Goal: Task Accomplishment & Management: Complete application form

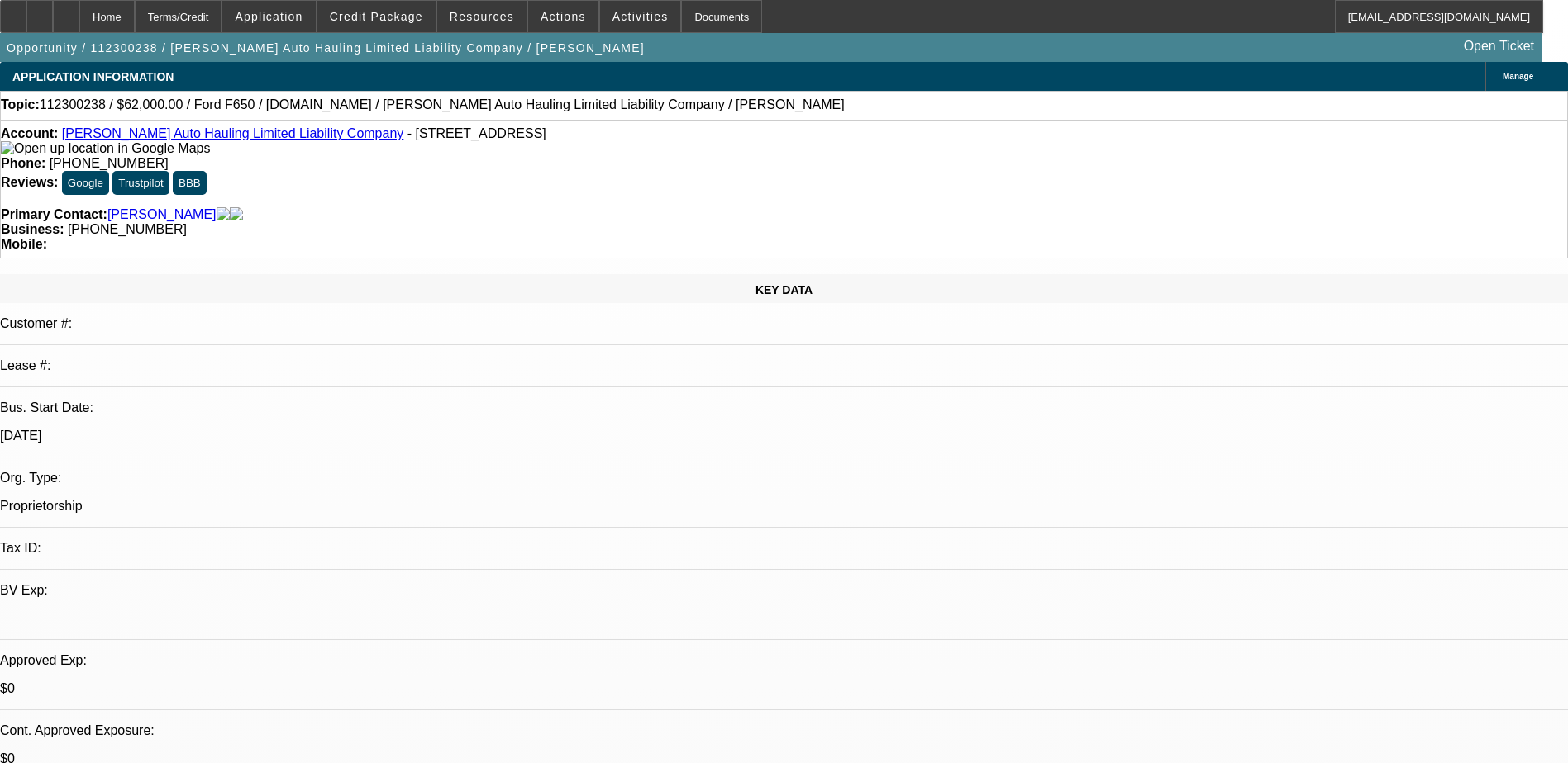
select select "0"
select select "2"
select select "0.1"
select select "0"
select select "2"
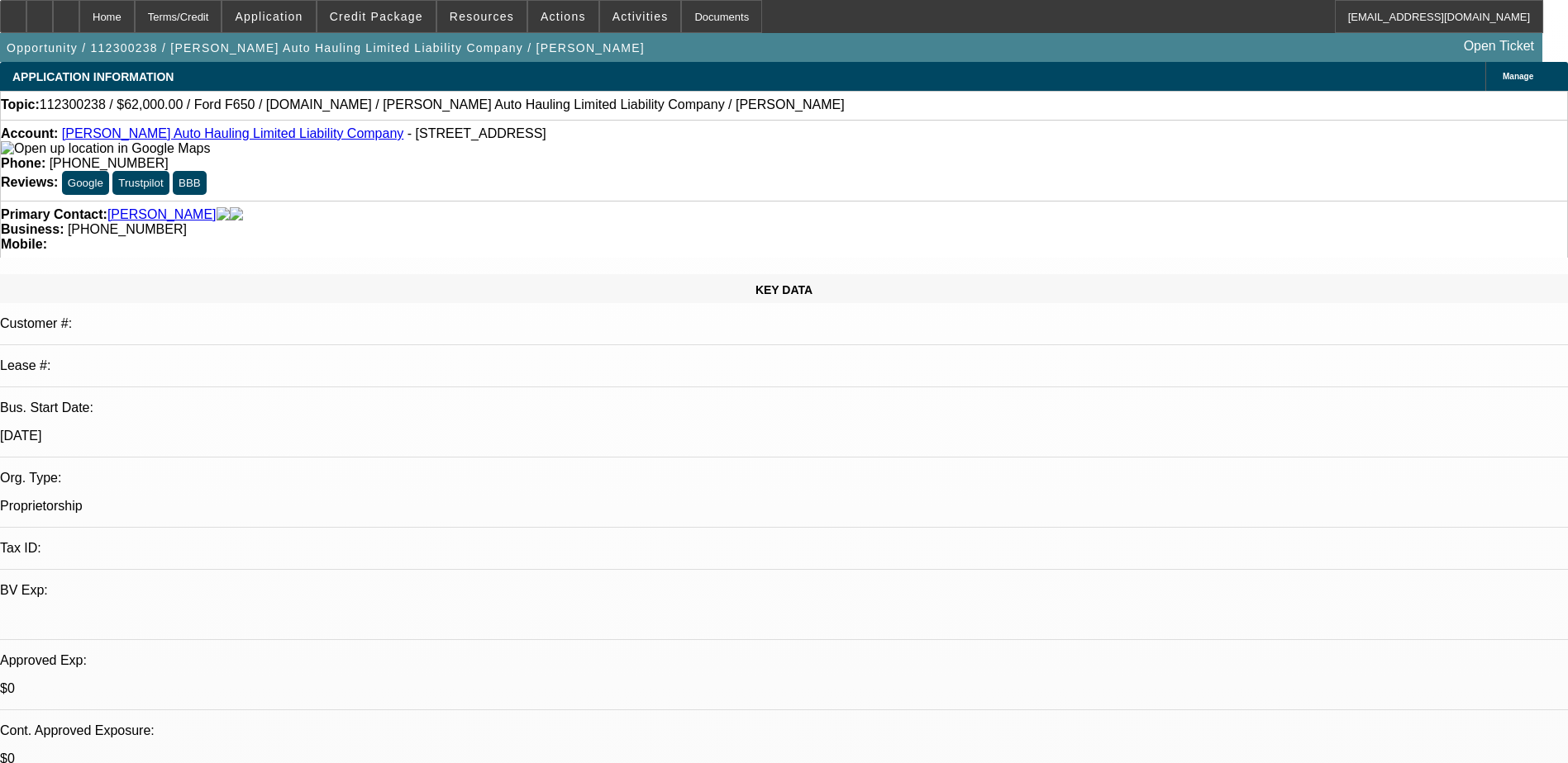
select select "0.1"
select select "1"
select select "2"
select select "4"
select select "1"
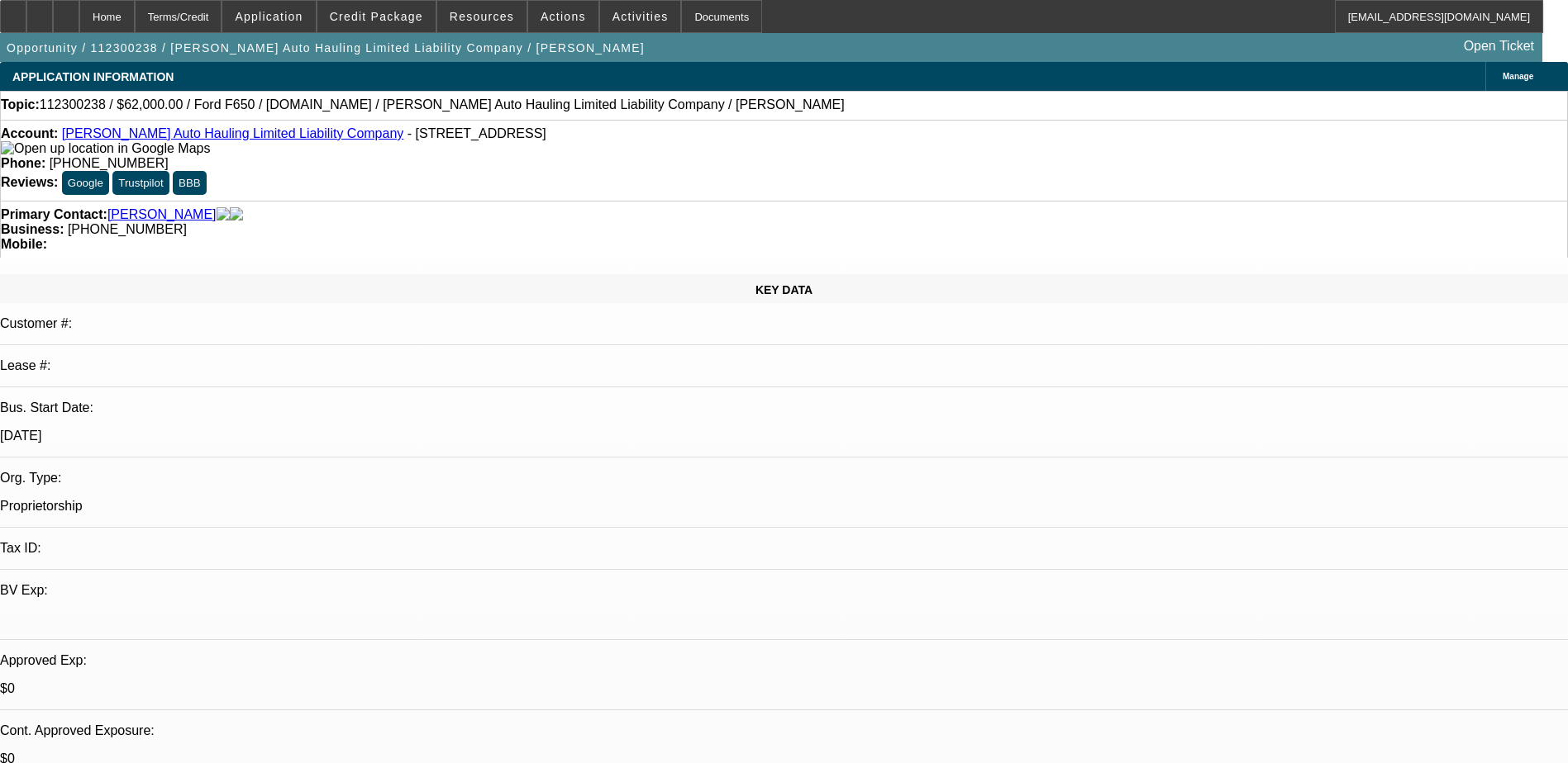
select select "2"
select select "4"
click at [379, 12] on span "Credit Package" at bounding box center [376, 17] width 93 height 13
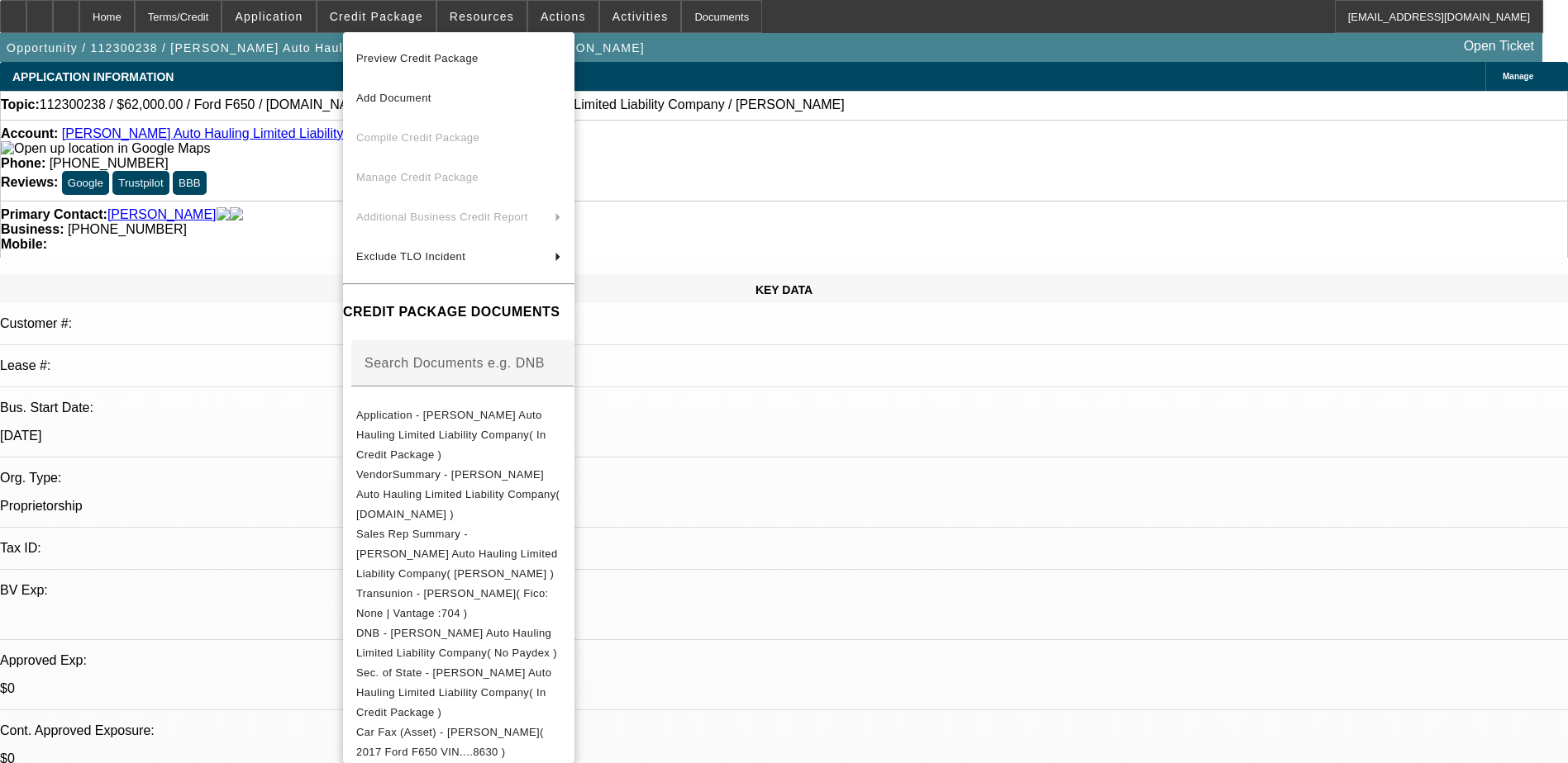
click at [547, 17] on div at bounding box center [784, 381] width 1568 height 763
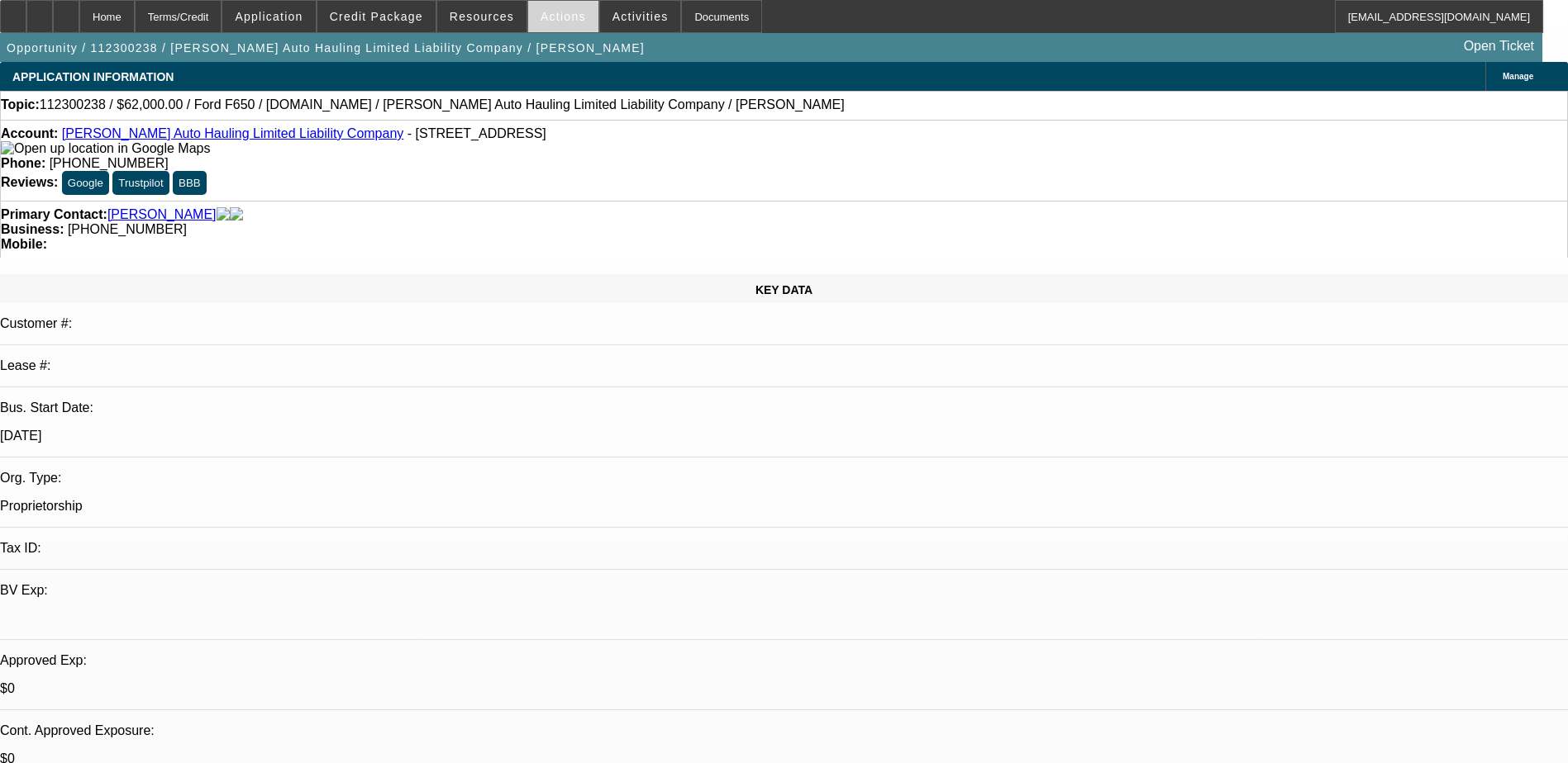
click at [541, 11] on span "Actions" at bounding box center [563, 17] width 45 height 13
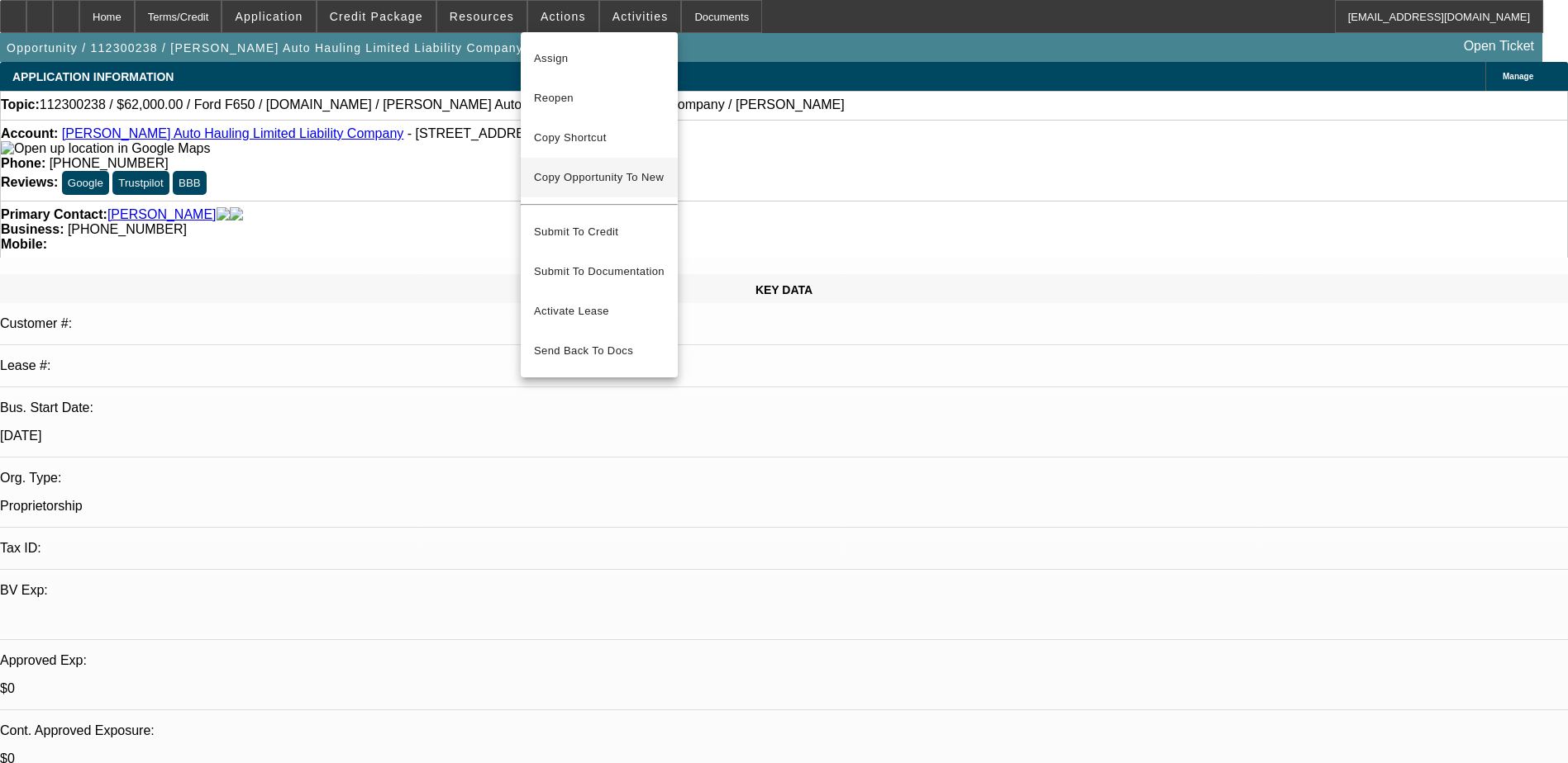
click at [587, 171] on button "Copy Opportunity To New" at bounding box center [599, 177] width 157 height 39
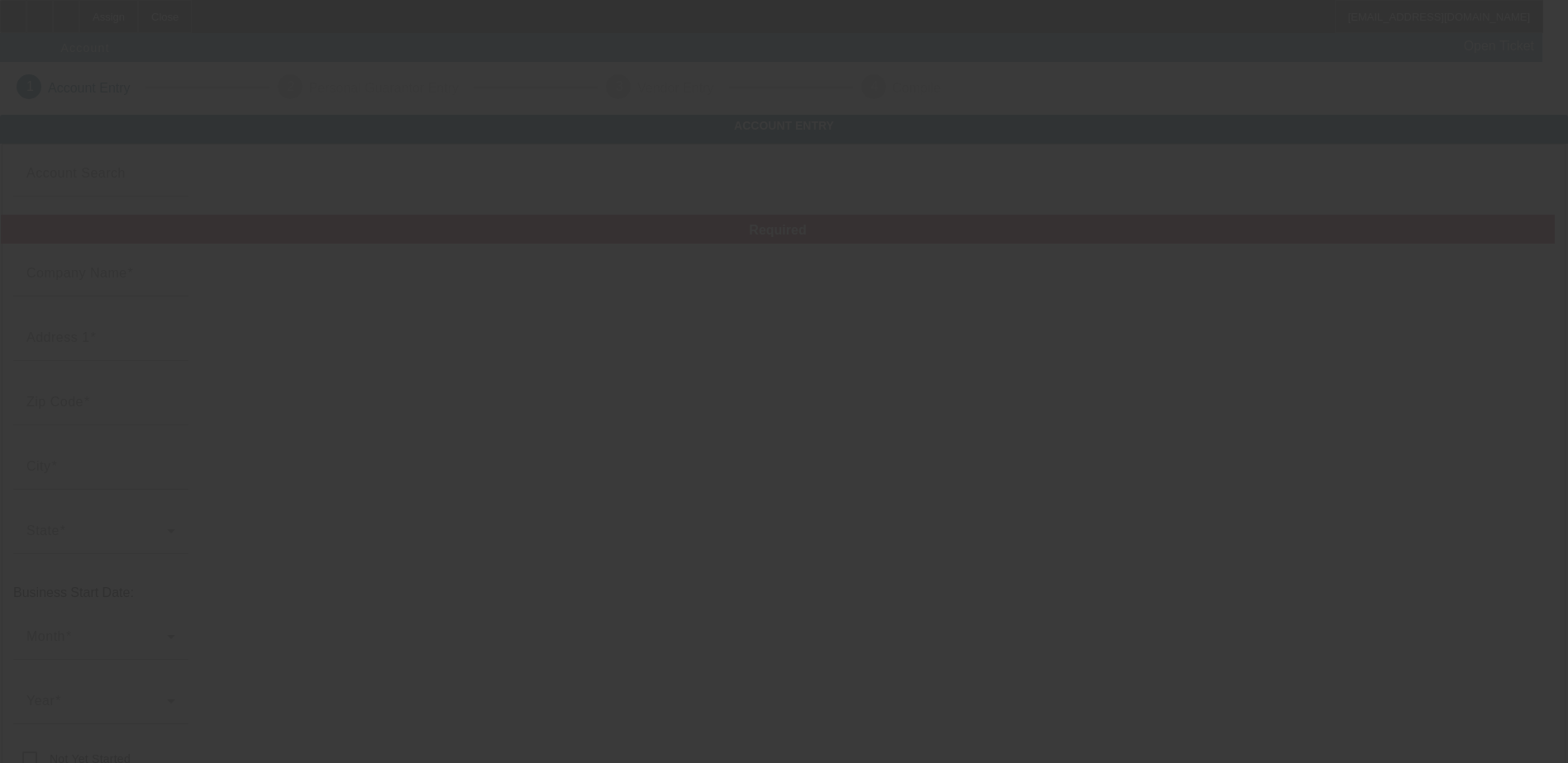
type input "[PERSON_NAME] Auto Hauling Limited Liability Company"
type input "[STREET_ADDRESS]"
type input "55304"
type input "Andover"
type input "[PHONE_NUMBER]"
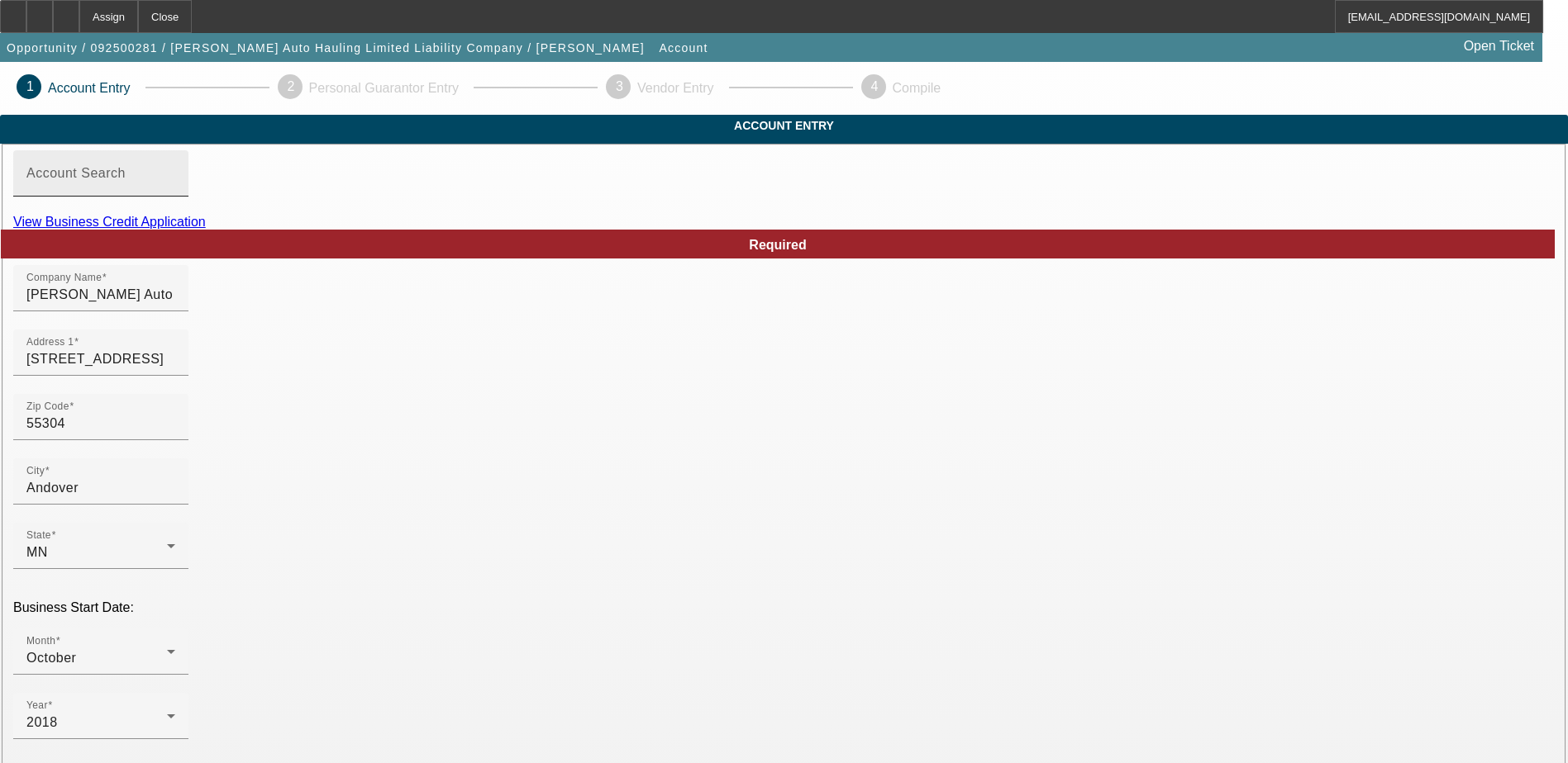
drag, startPoint x: 456, startPoint y: 199, endPoint x: 451, endPoint y: 209, distance: 11.2
click at [176, 190] on input "Account Search" at bounding box center [100, 179] width 148 height 20
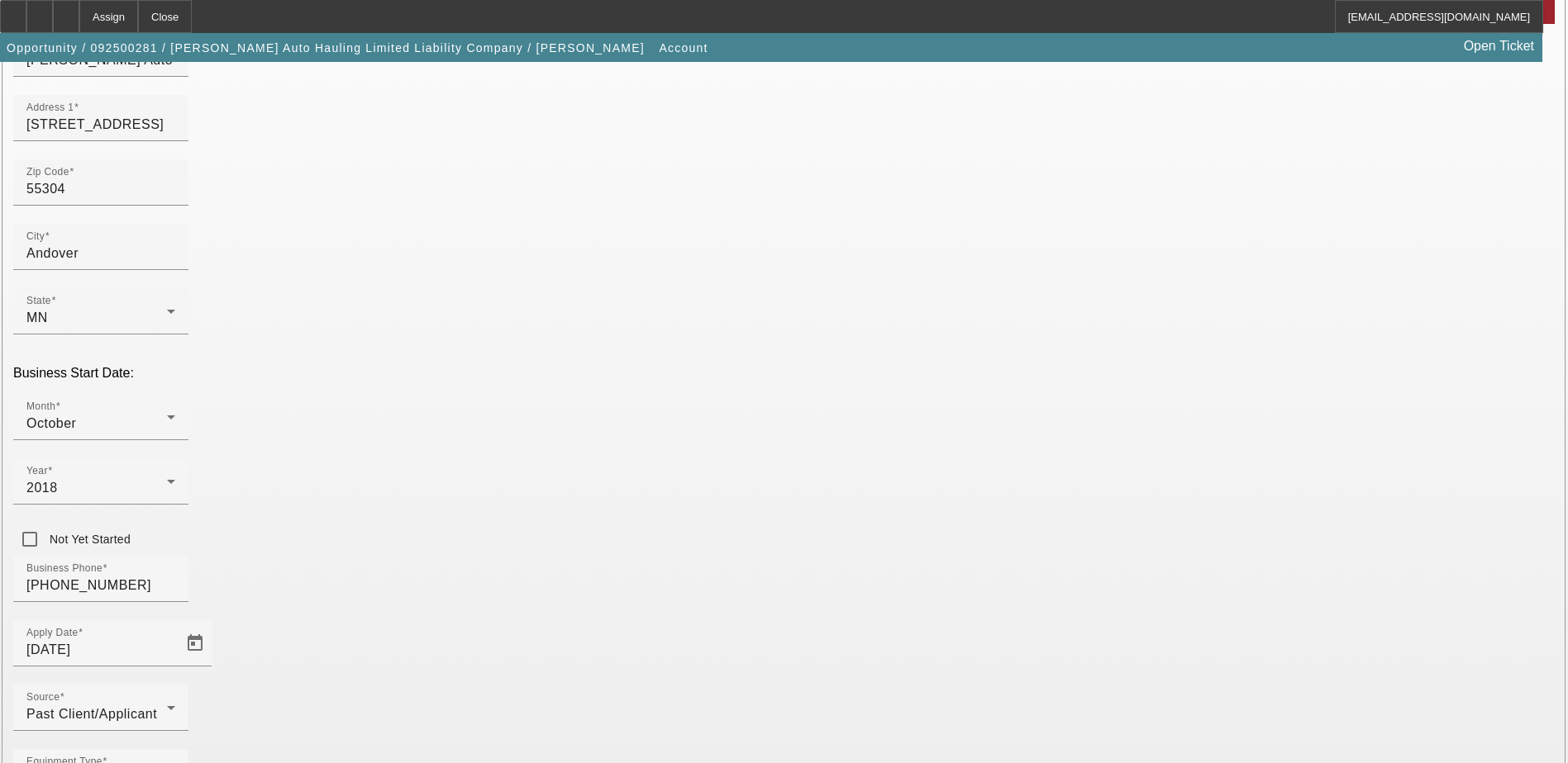
scroll to position [294, 0]
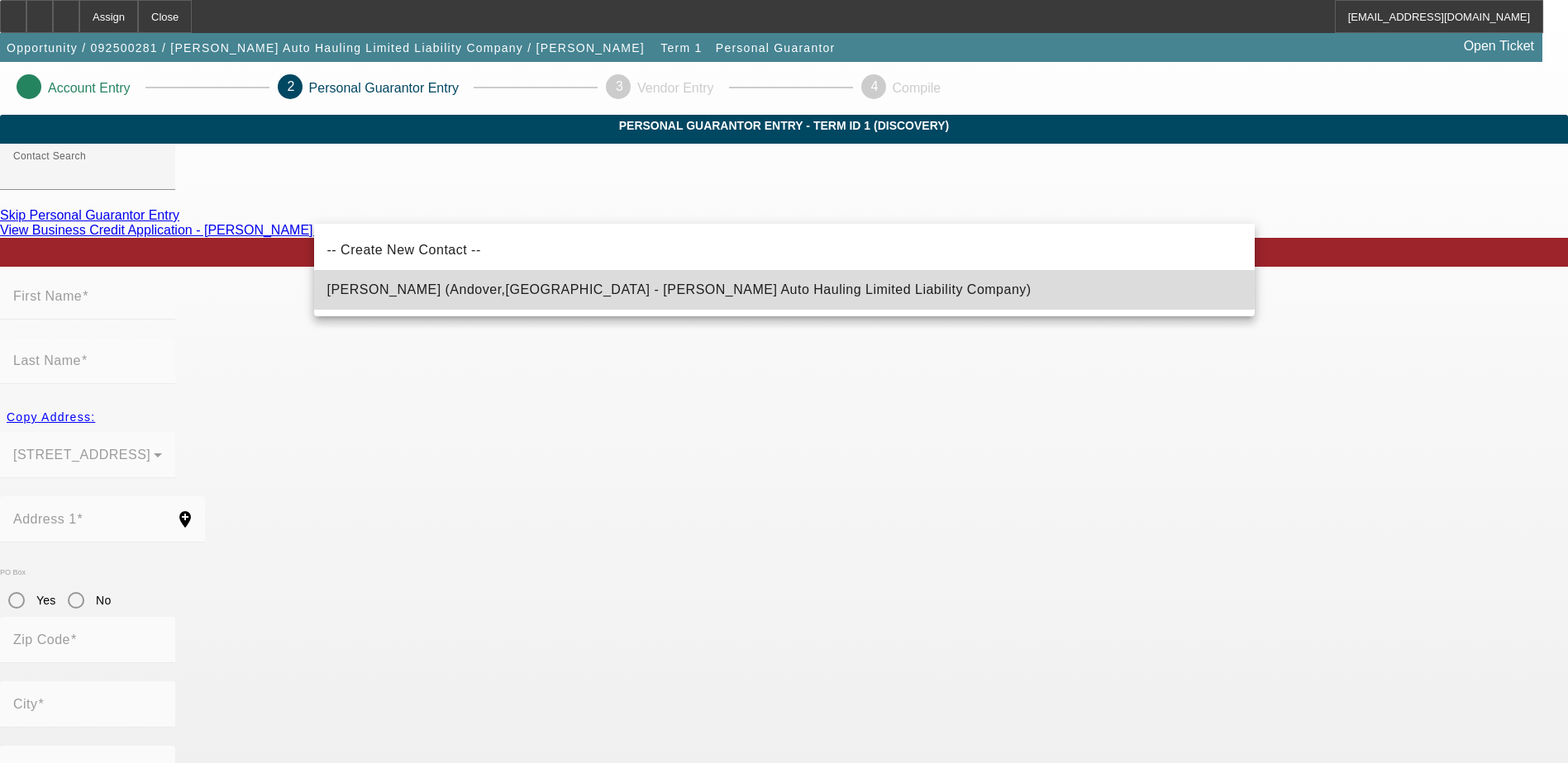
click at [429, 291] on span "[PERSON_NAME] (Andover,[GEOGRAPHIC_DATA] - [PERSON_NAME] Auto Hauling Limited L…" at bounding box center [680, 289] width 704 height 14
type input "[PERSON_NAME] (Andover,[GEOGRAPHIC_DATA] - [PERSON_NAME] Auto Hauling Limited L…"
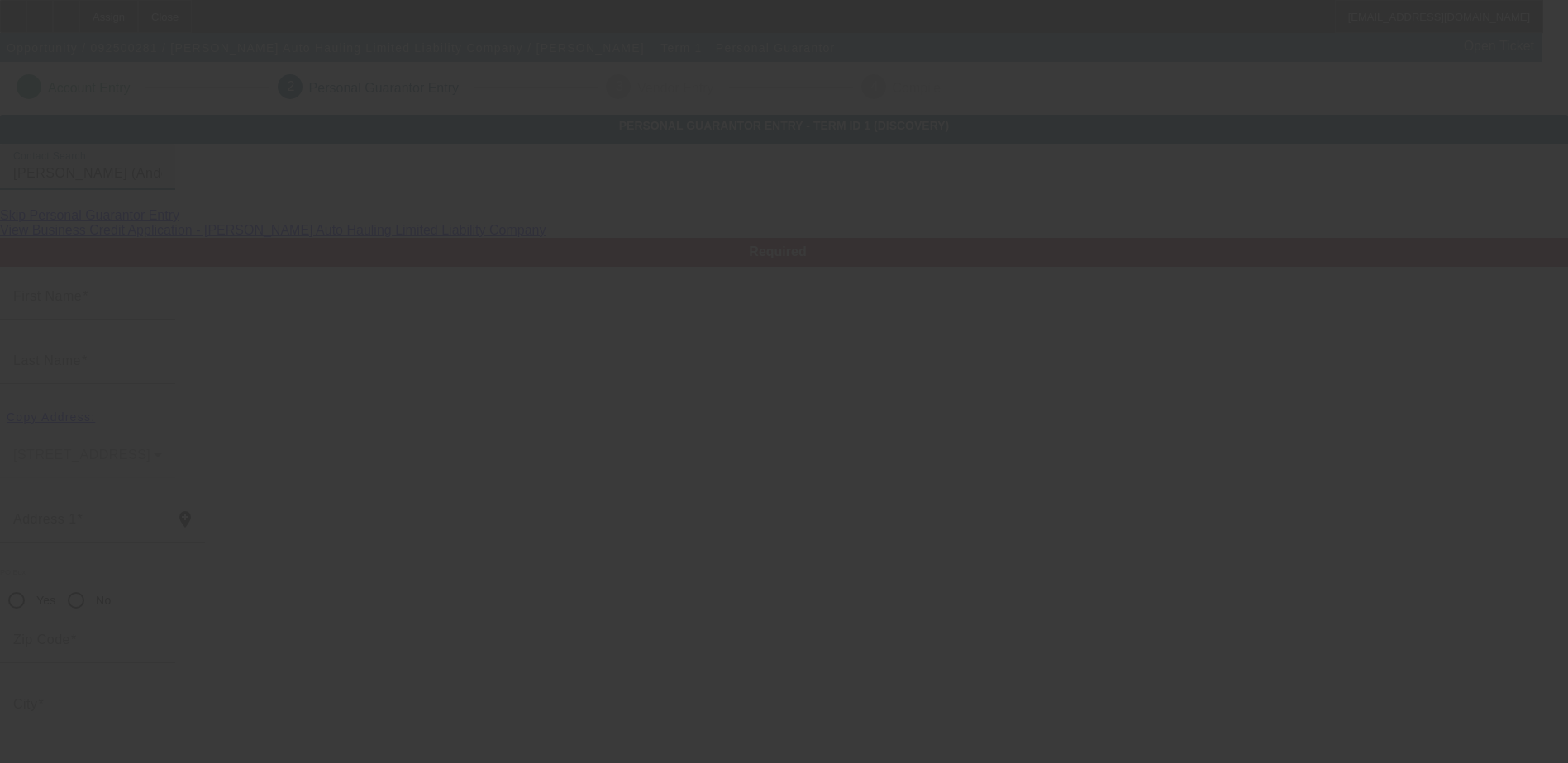
type input "[PERSON_NAME]"
type input "[STREET_ADDRESS]"
radio input "true"
type input "55304"
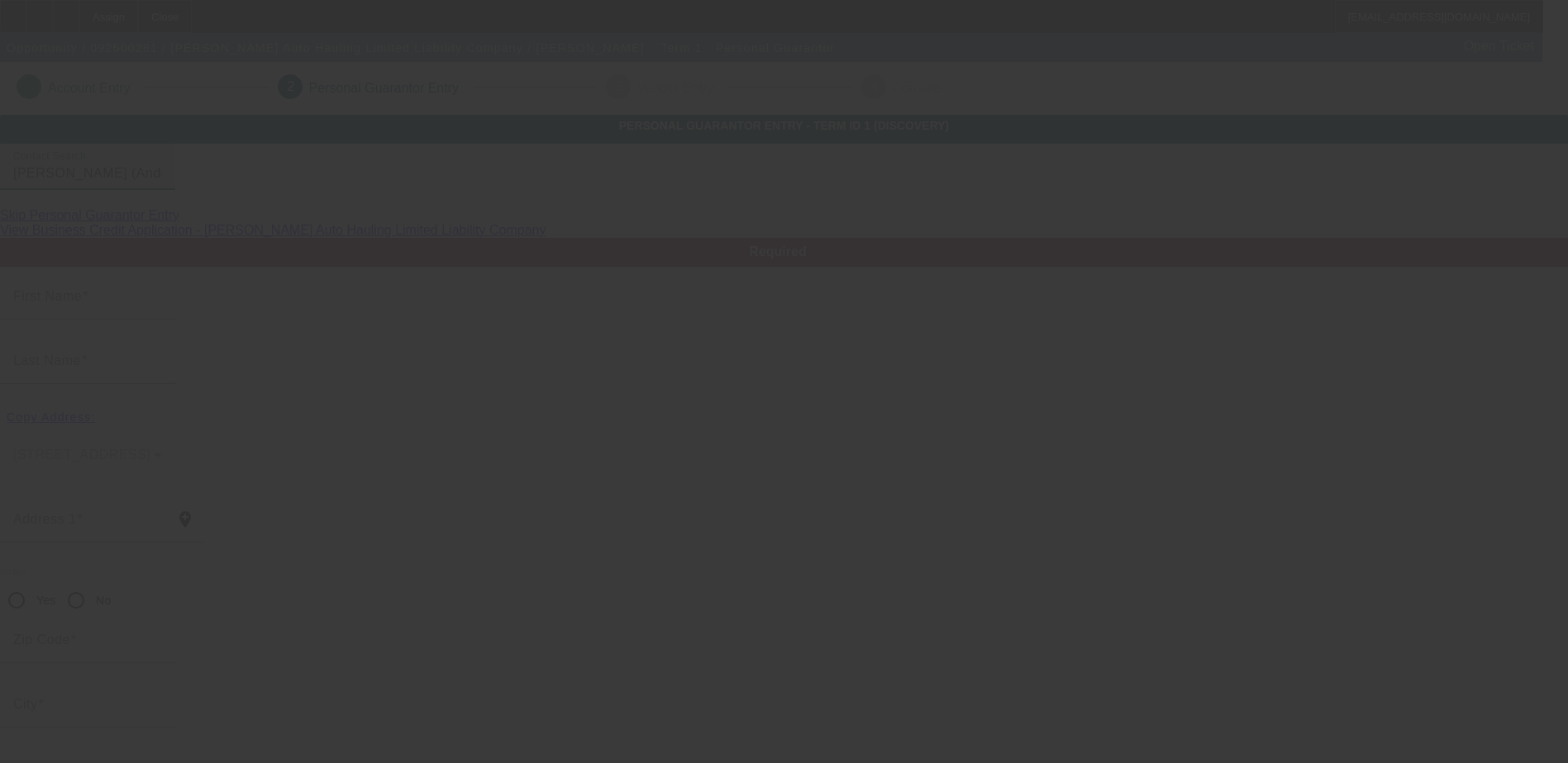
type input "Andover"
type input "[PHONE_NUMBER]"
type input "100"
type input "476-43-3053"
type input "[EMAIL_ADDRESS][DOMAIN_NAME]"
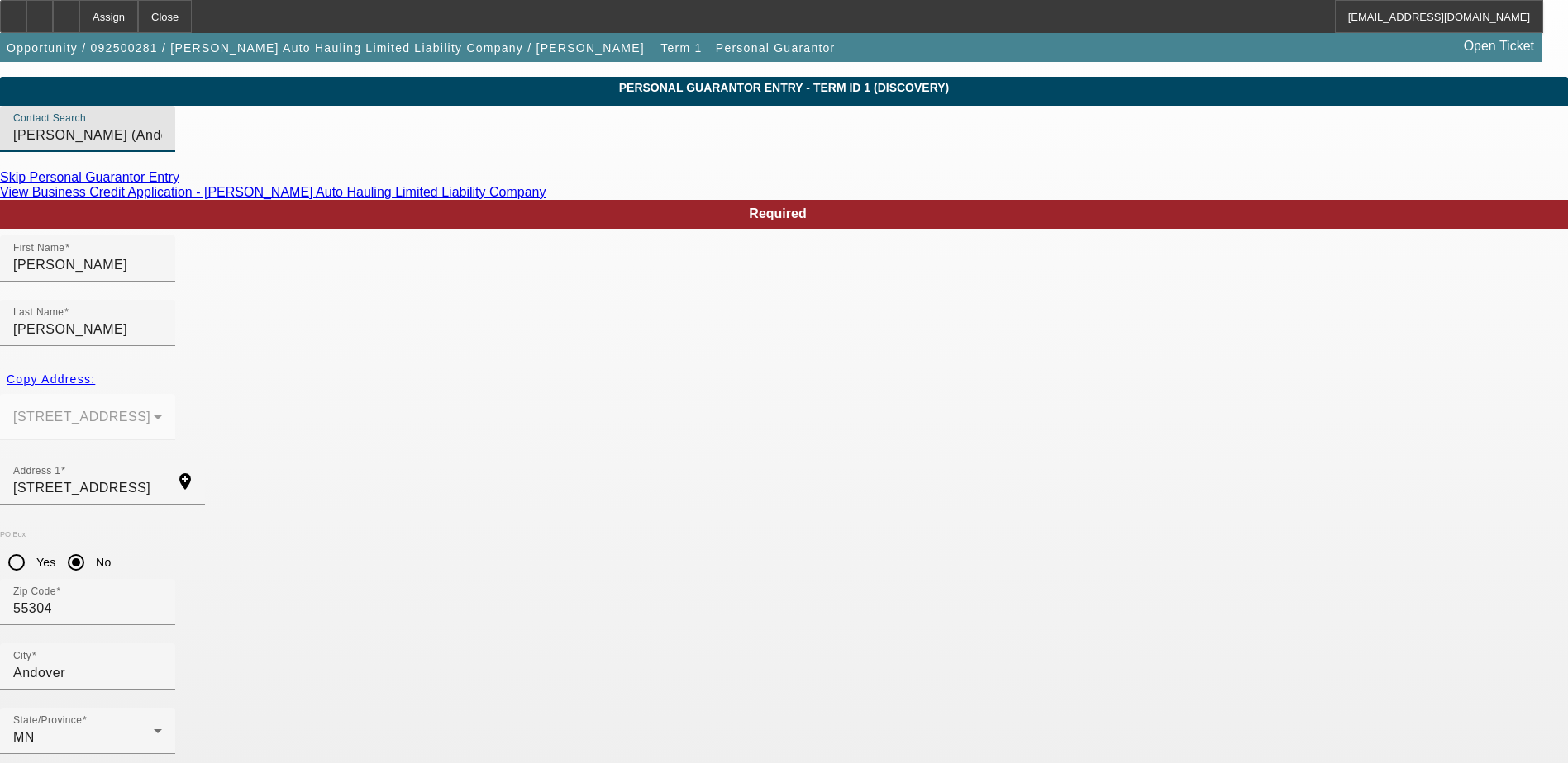
scroll to position [59, 0]
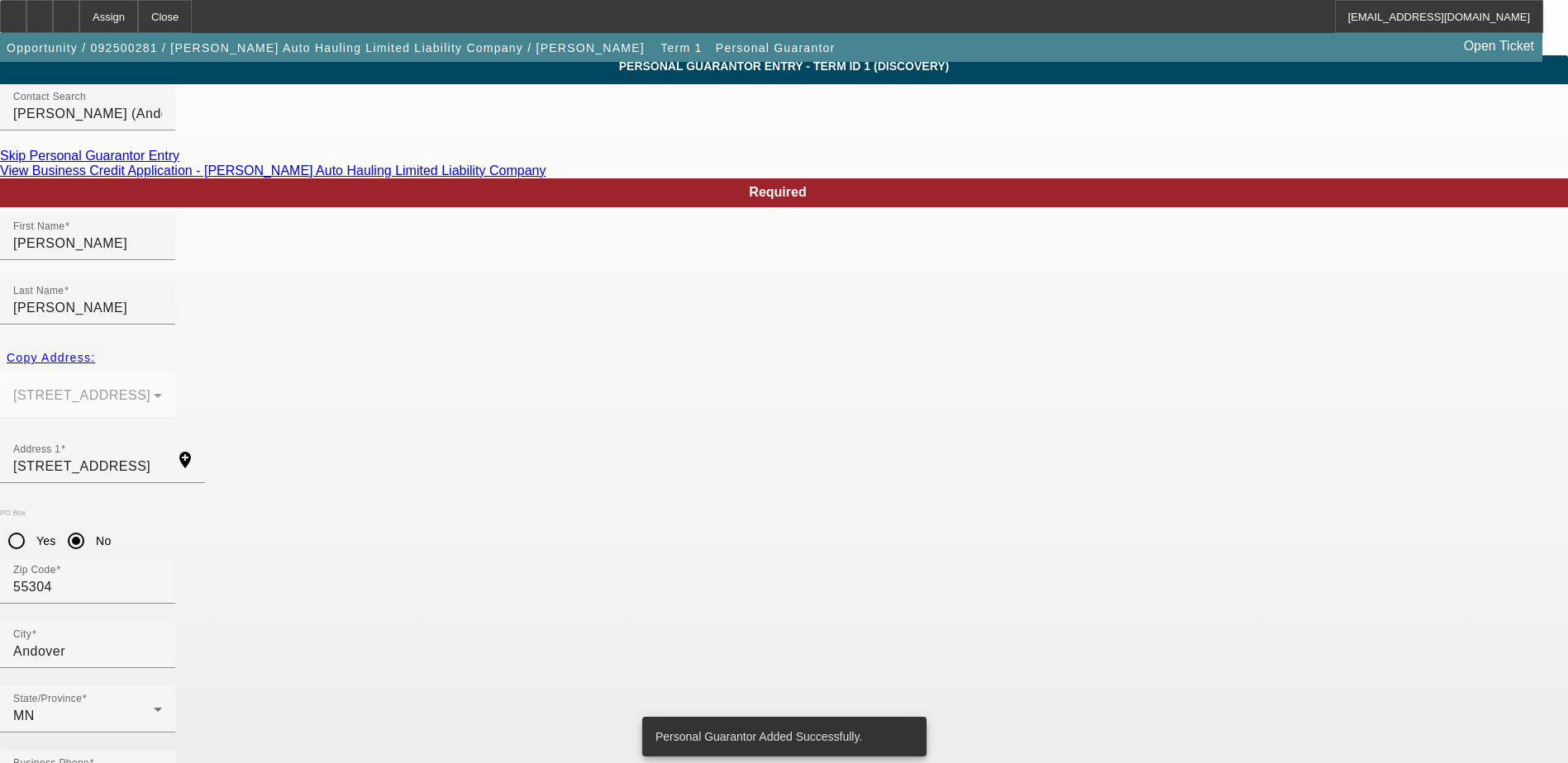
scroll to position [0, 0]
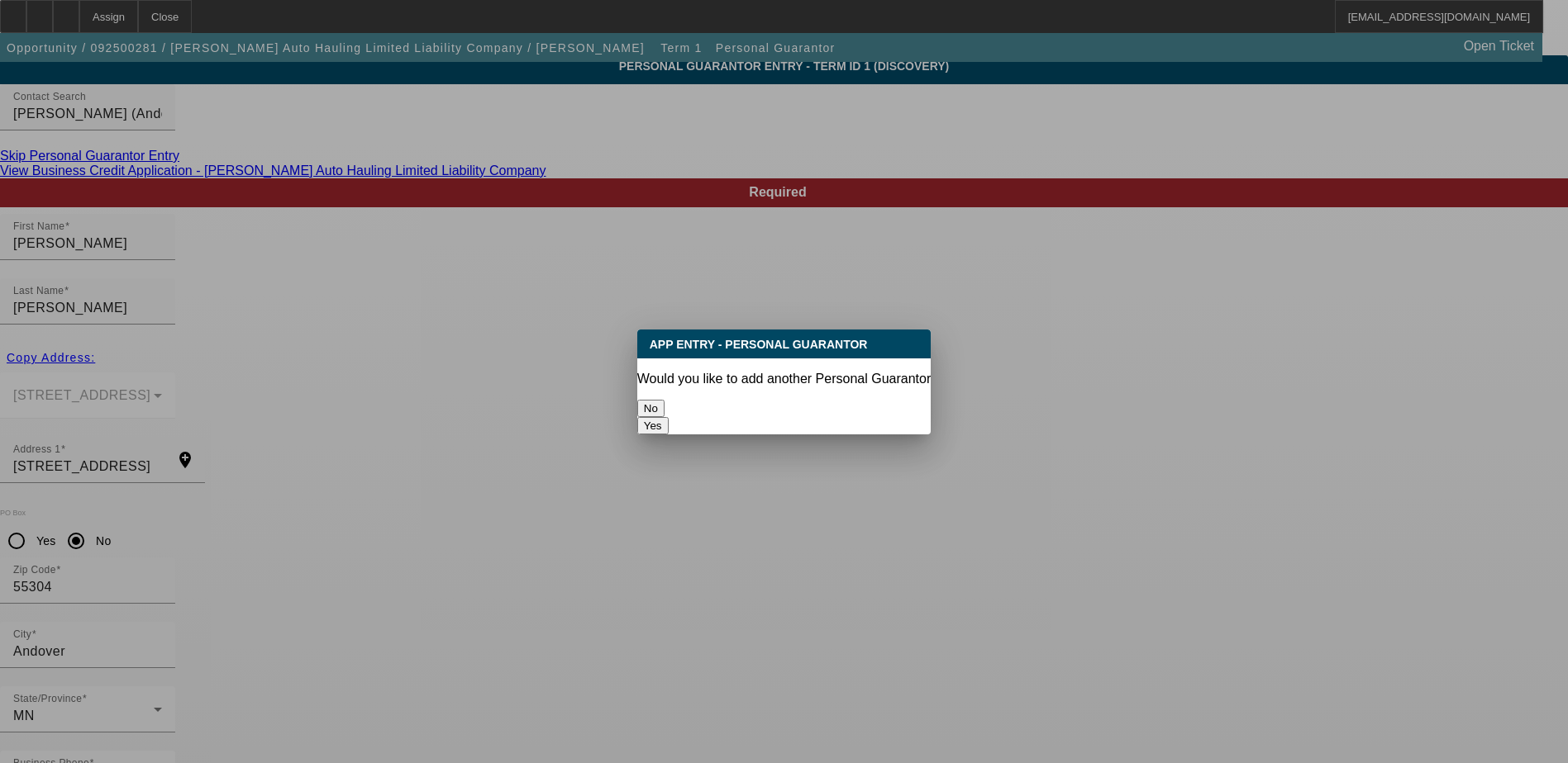
click at [665, 400] on button "No" at bounding box center [651, 408] width 27 height 17
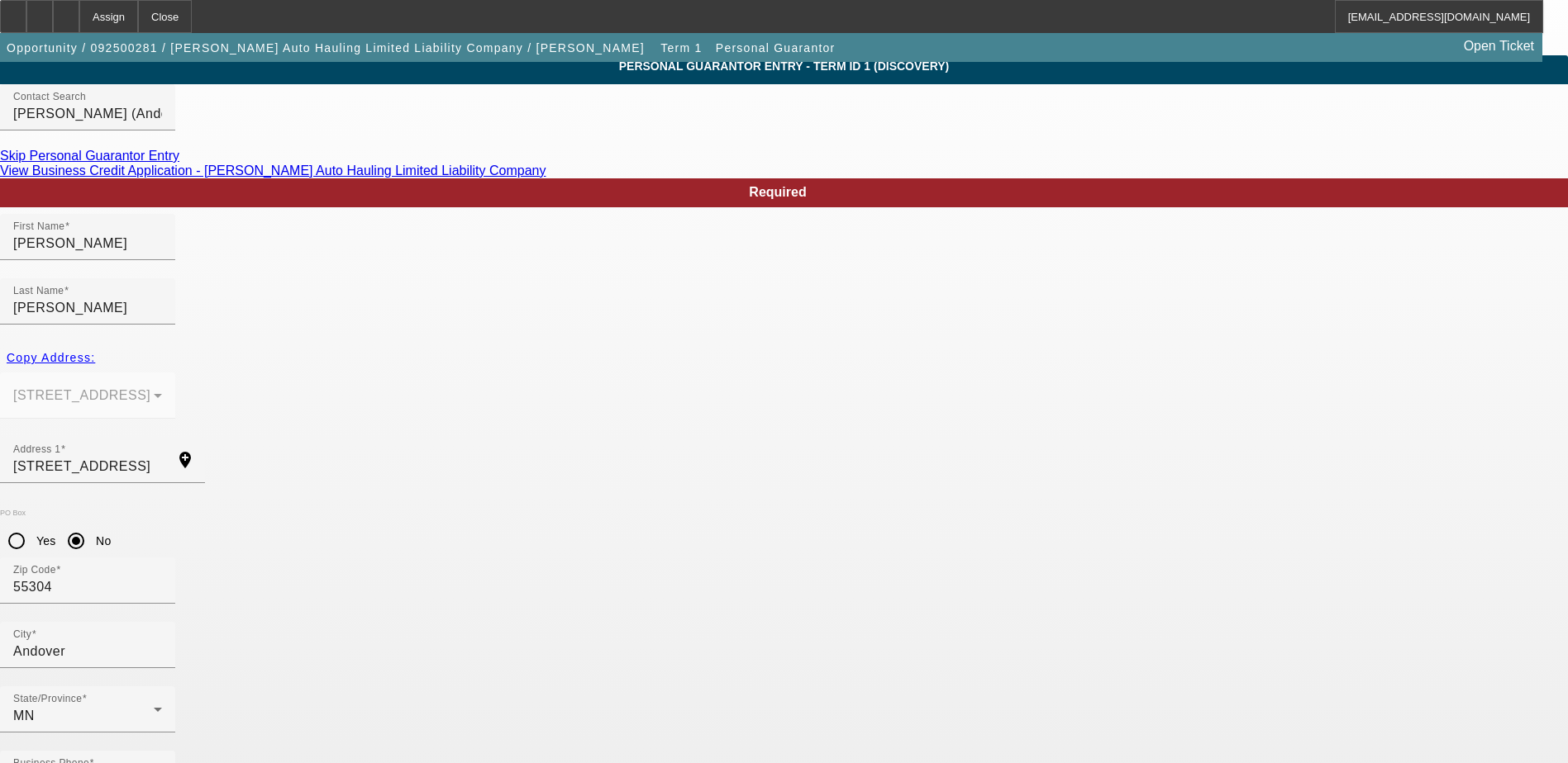
scroll to position [59, 0]
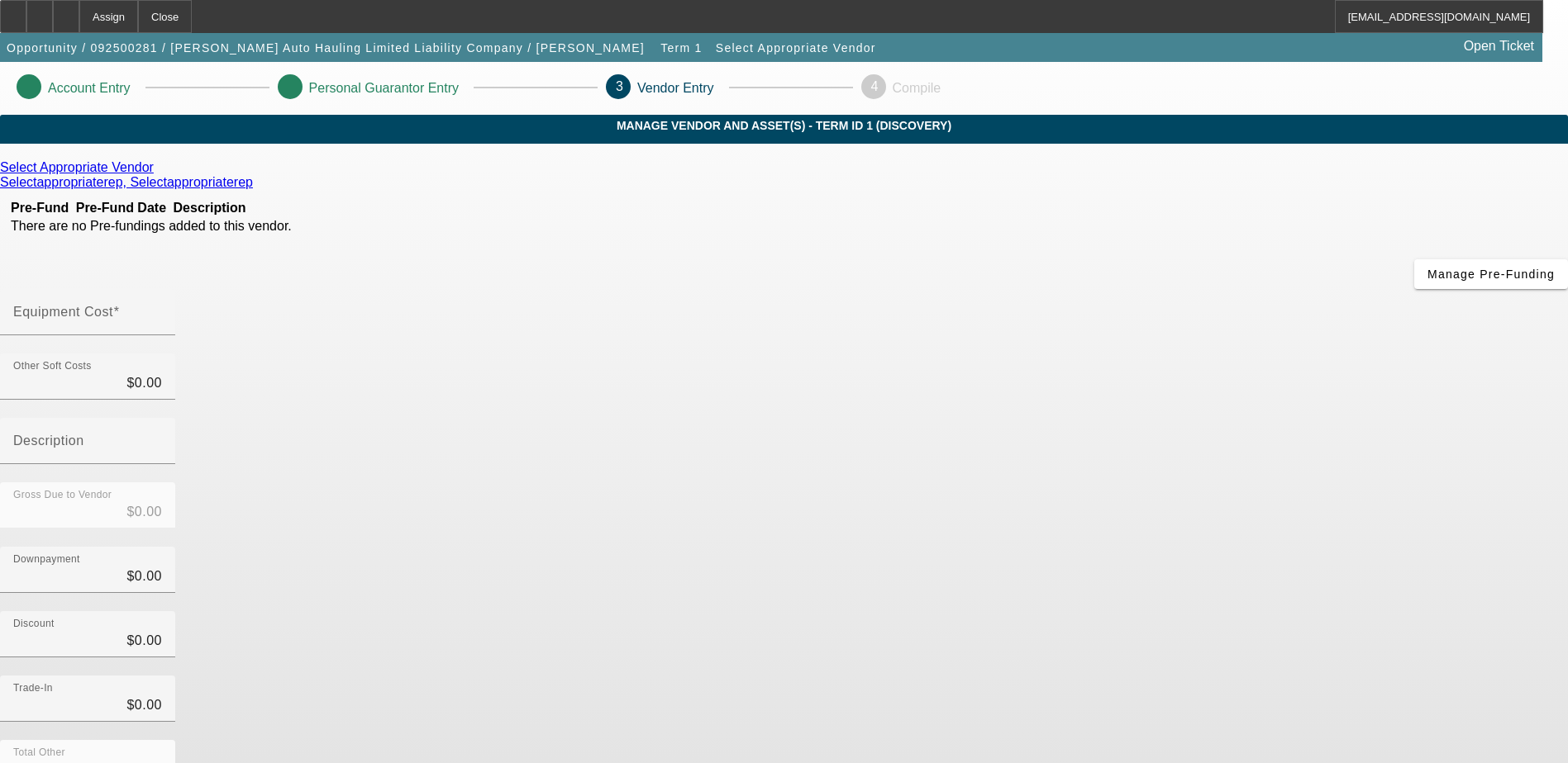
click at [158, 175] on icon at bounding box center [158, 167] width 0 height 14
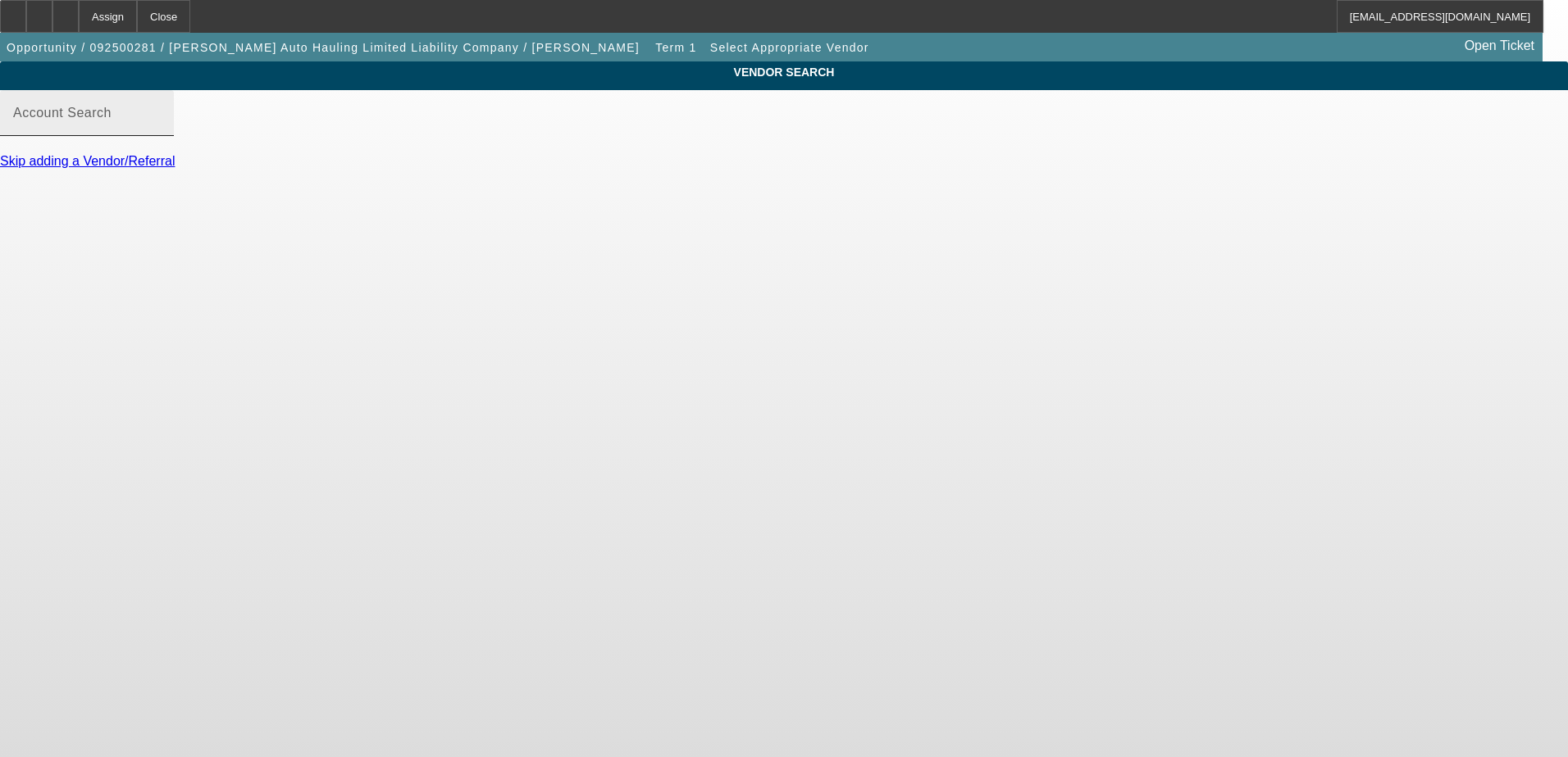
click at [161, 129] on input "Account Search" at bounding box center [87, 119] width 147 height 20
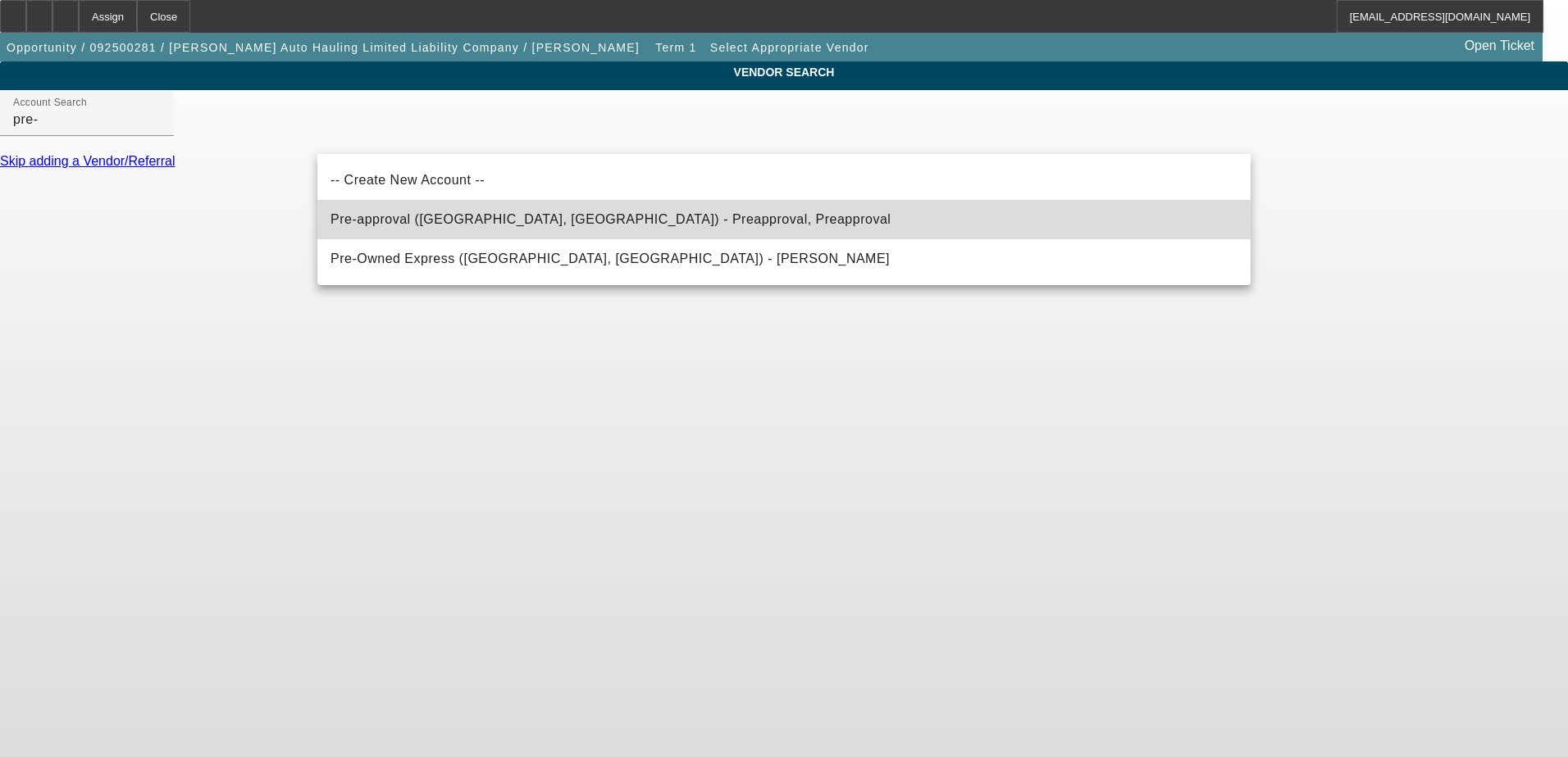
click at [490, 220] on span "Pre-approval ([GEOGRAPHIC_DATA], [GEOGRAPHIC_DATA]) - Preapproval, Preapproval" at bounding box center [610, 219] width 560 height 14
type input "Pre-approval ([GEOGRAPHIC_DATA], [GEOGRAPHIC_DATA]) - Preapproval, Preapproval"
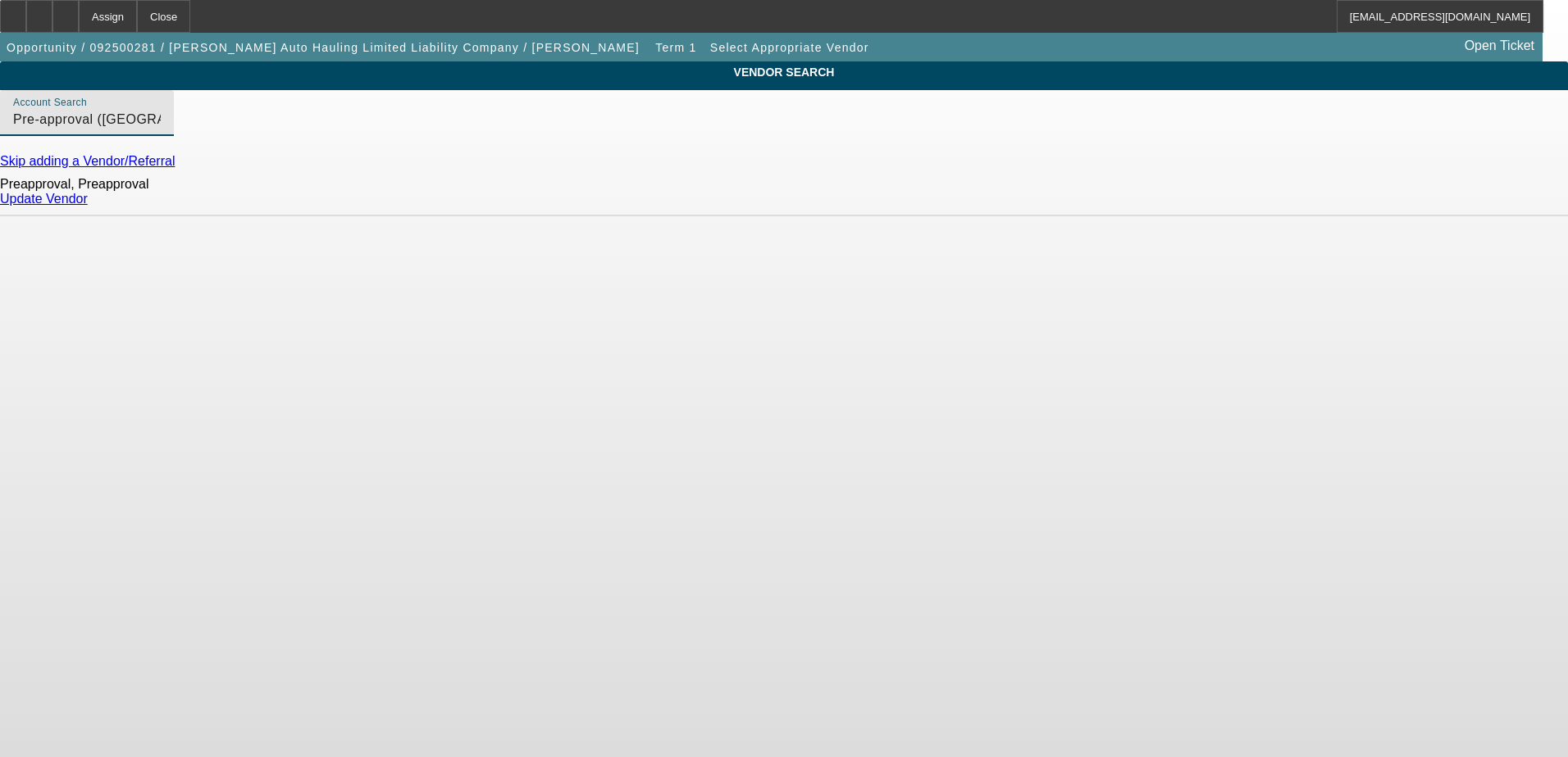
click at [88, 206] on link "Update Vendor" at bounding box center [44, 198] width 88 height 14
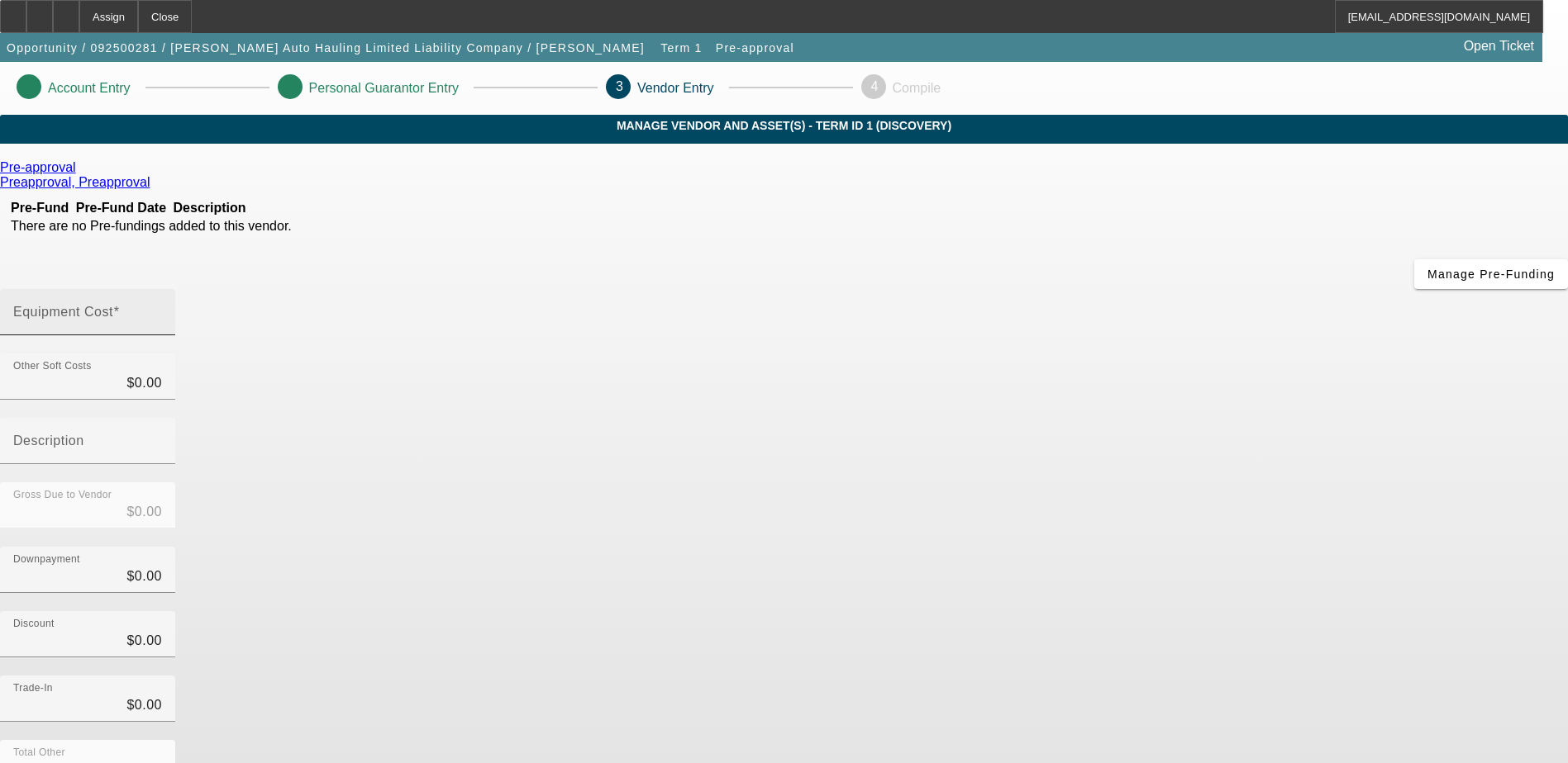
click at [176, 289] on mat-form-field "Equipment Cost" at bounding box center [87, 321] width 176 height 65
click at [162, 289] on div "Equipment Cost" at bounding box center [87, 312] width 148 height 46
type input "5"
type input "$5.00"
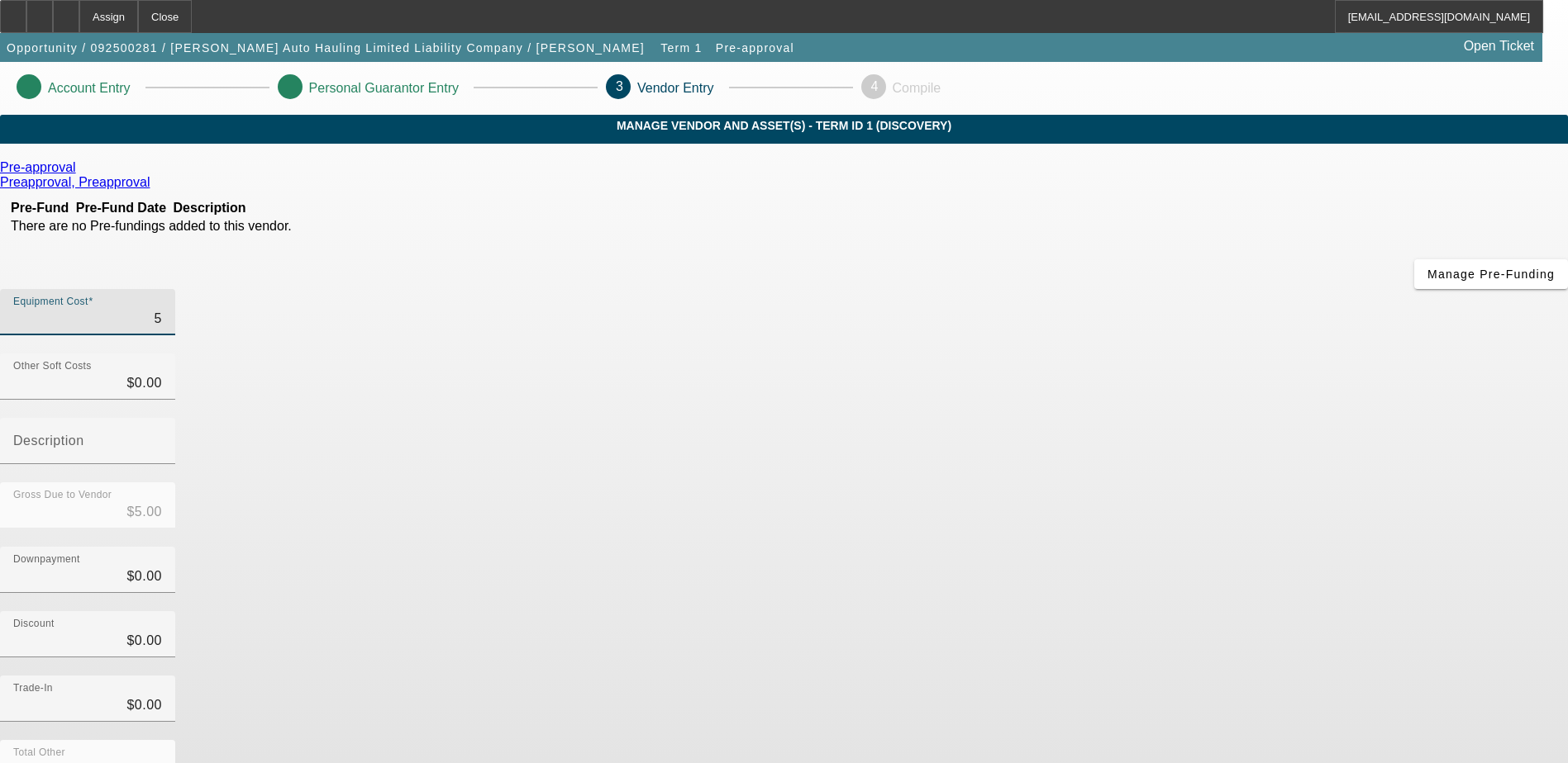
type input "50"
type input "$50.00"
type input "500"
type input "$500.00"
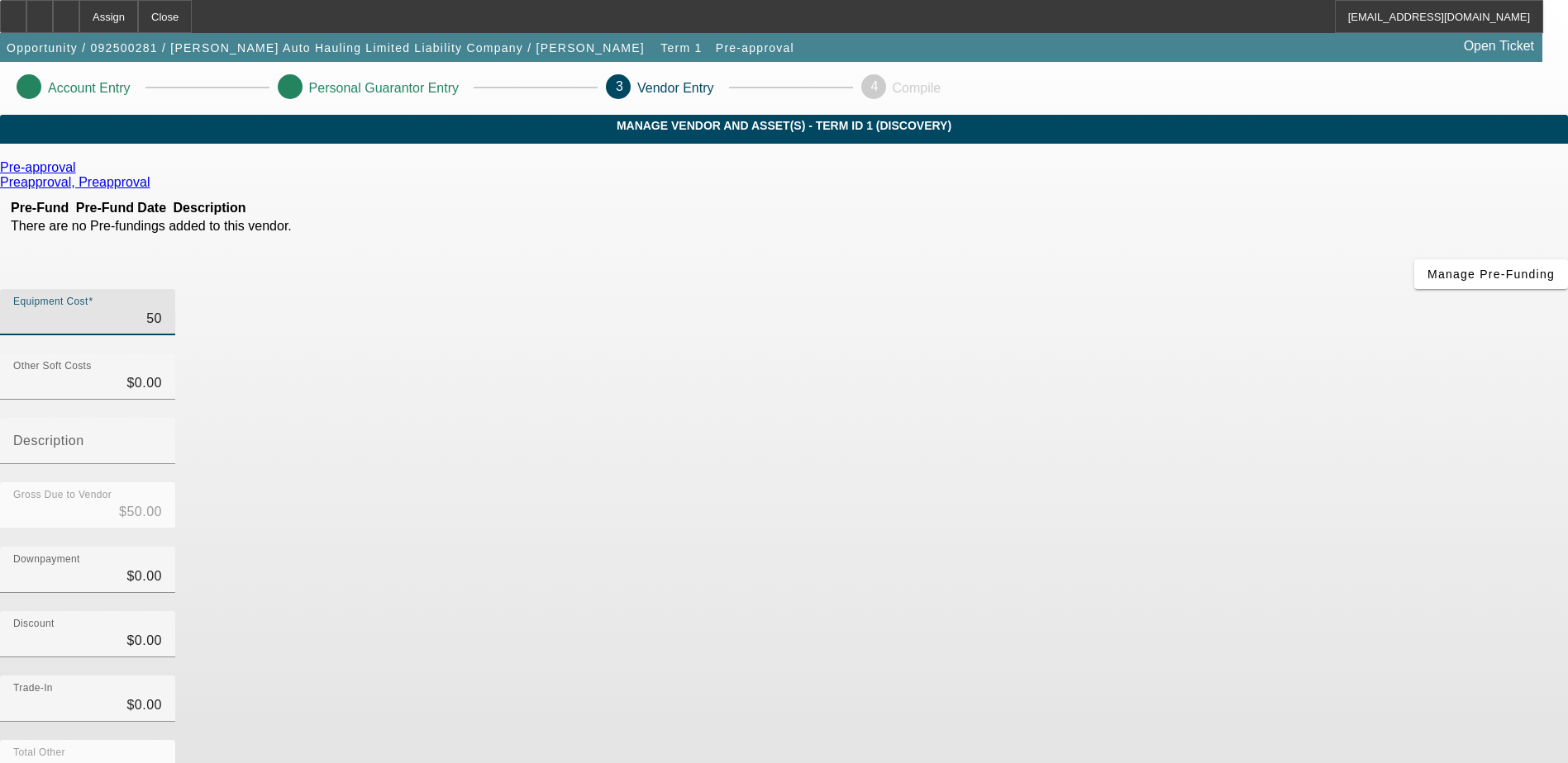
type input "$500.00"
type input "5000"
type input "$5,000.00"
type input "50000"
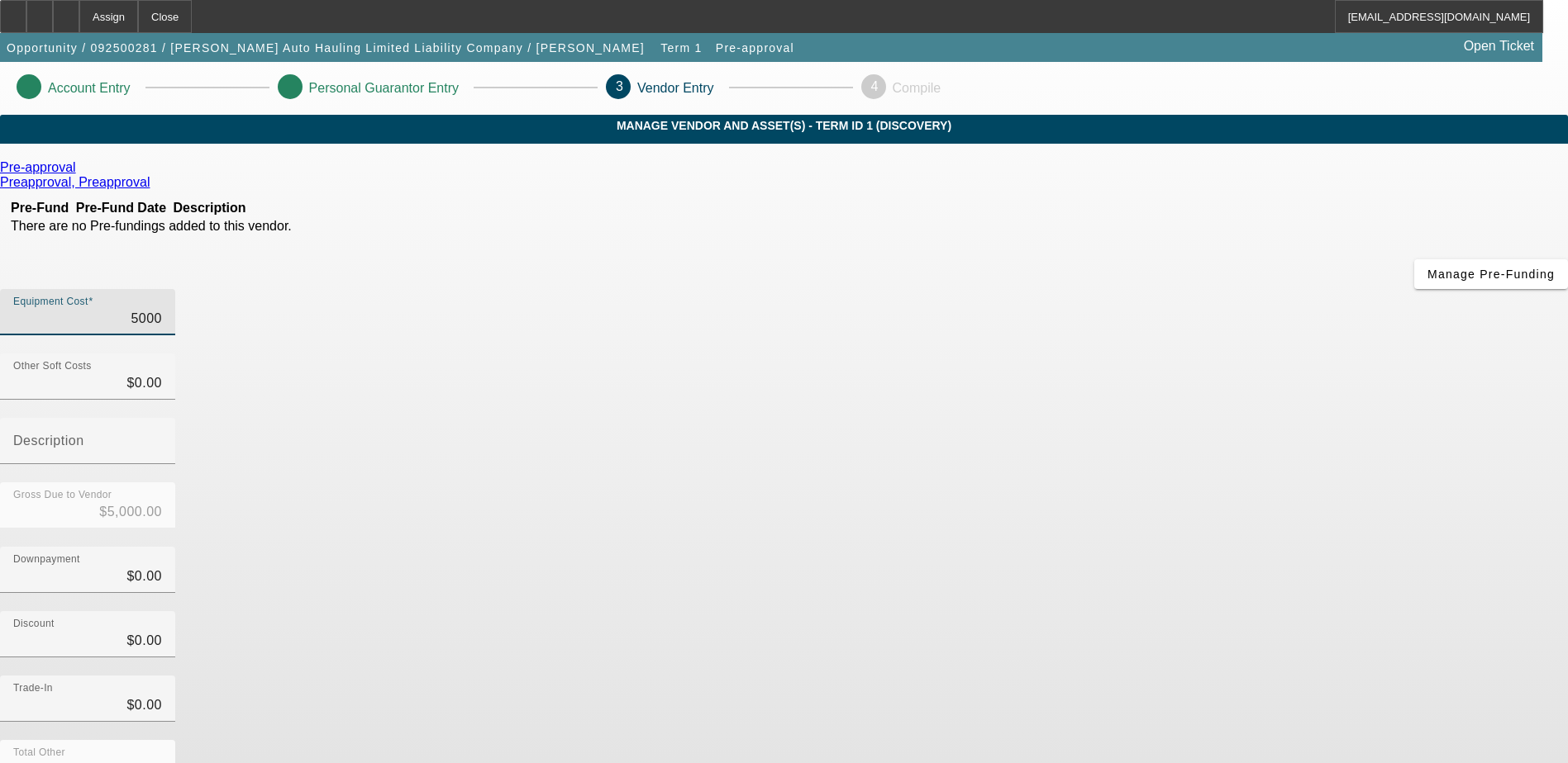
type input "$50,000.00"
click at [625, 431] on div "Pre-approval Preapproval, Preapproval Pre-Fund Pre-Fund Date Description There …" at bounding box center [784, 524] width 1568 height 726
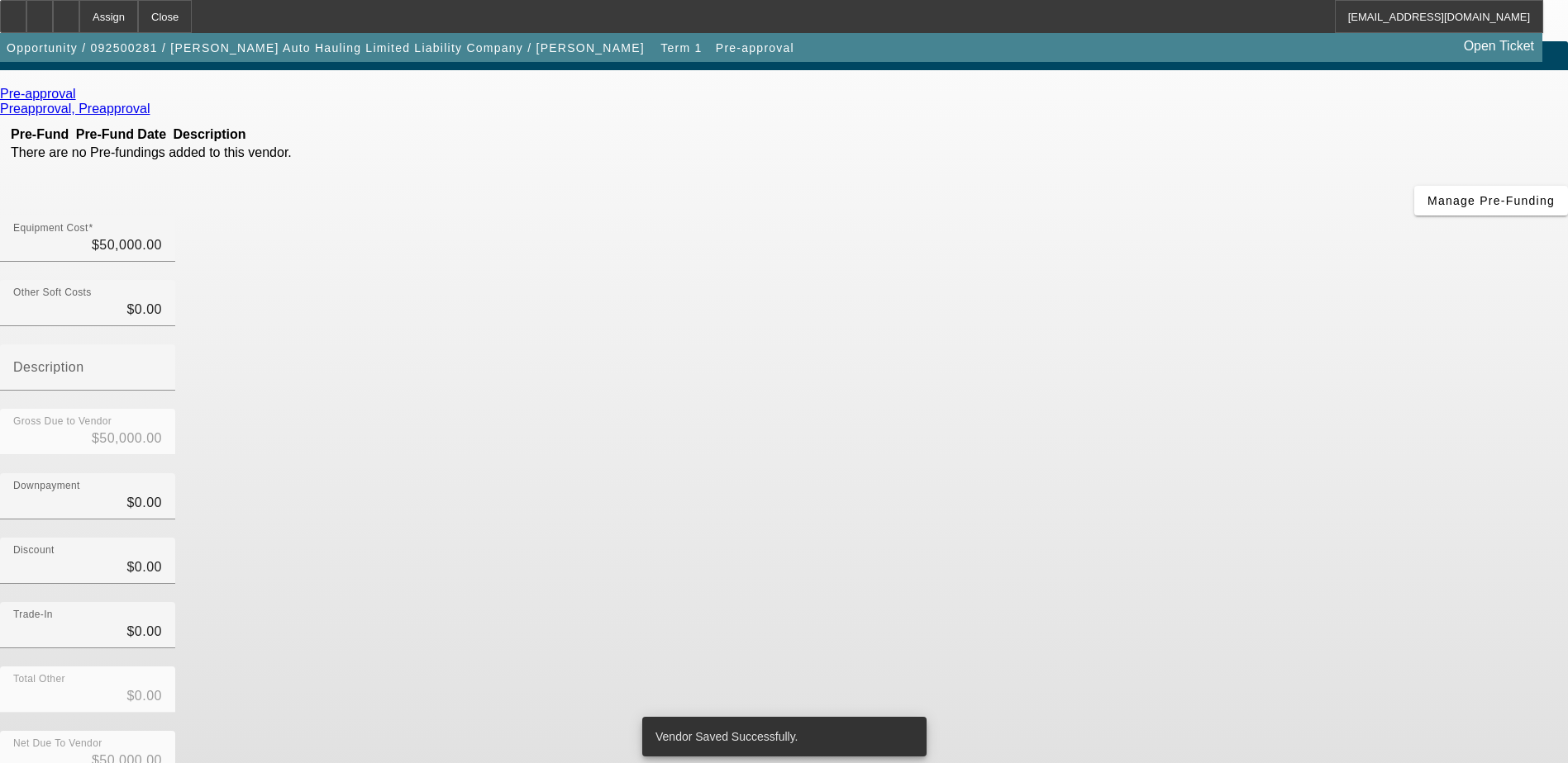
scroll to position [0, 0]
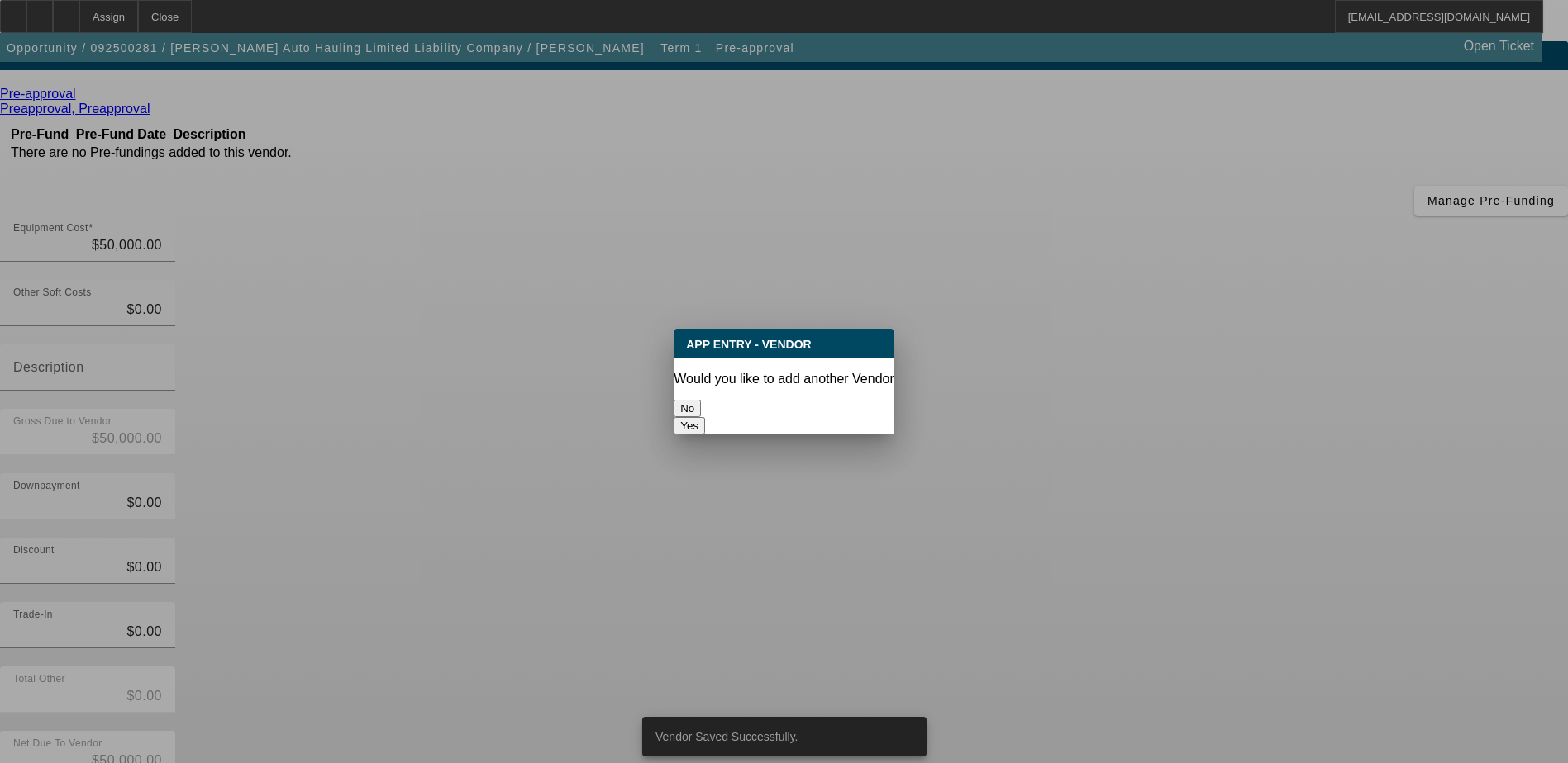
click at [701, 400] on button "No" at bounding box center [687, 408] width 27 height 17
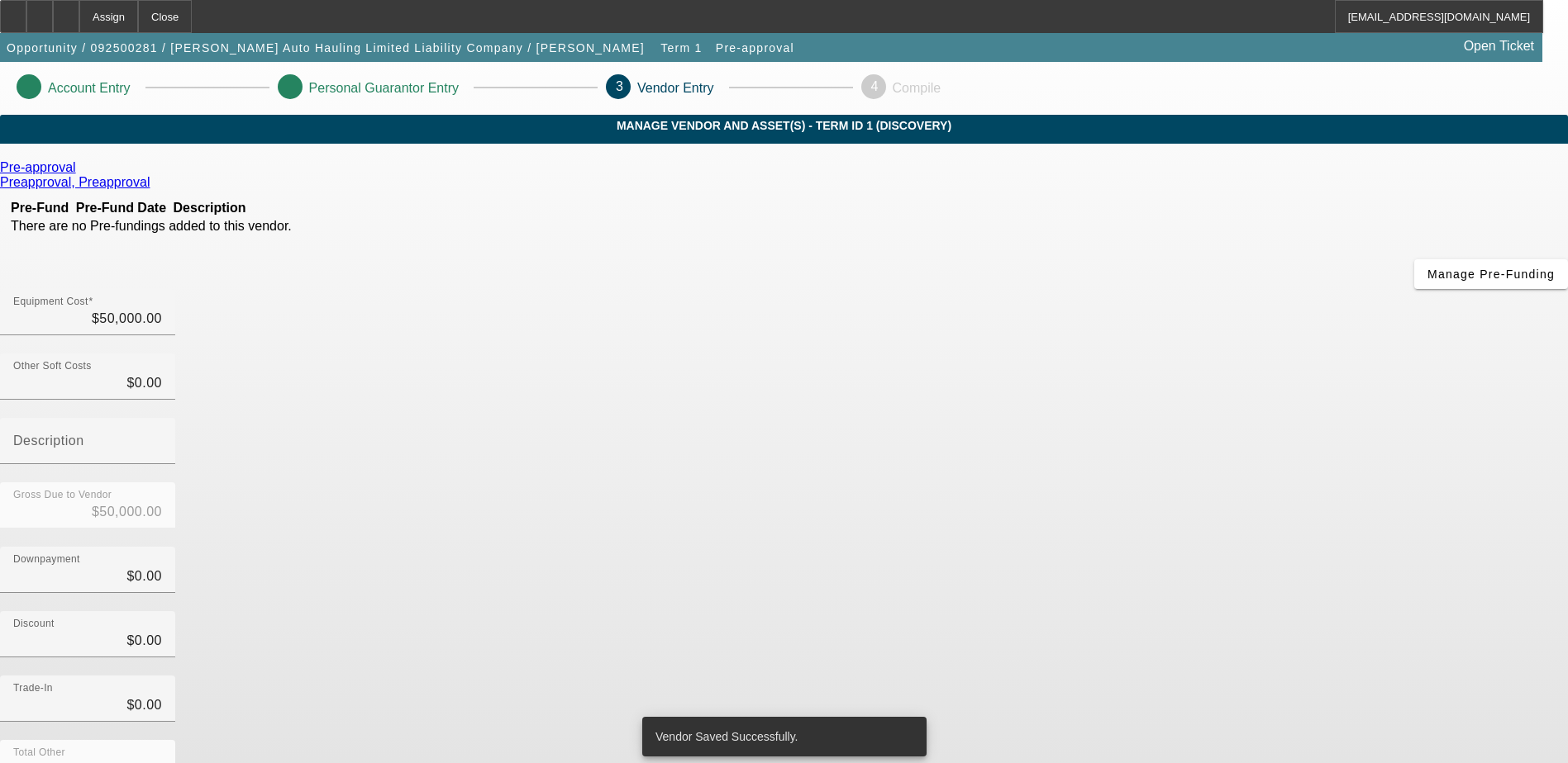
scroll to position [73, 0]
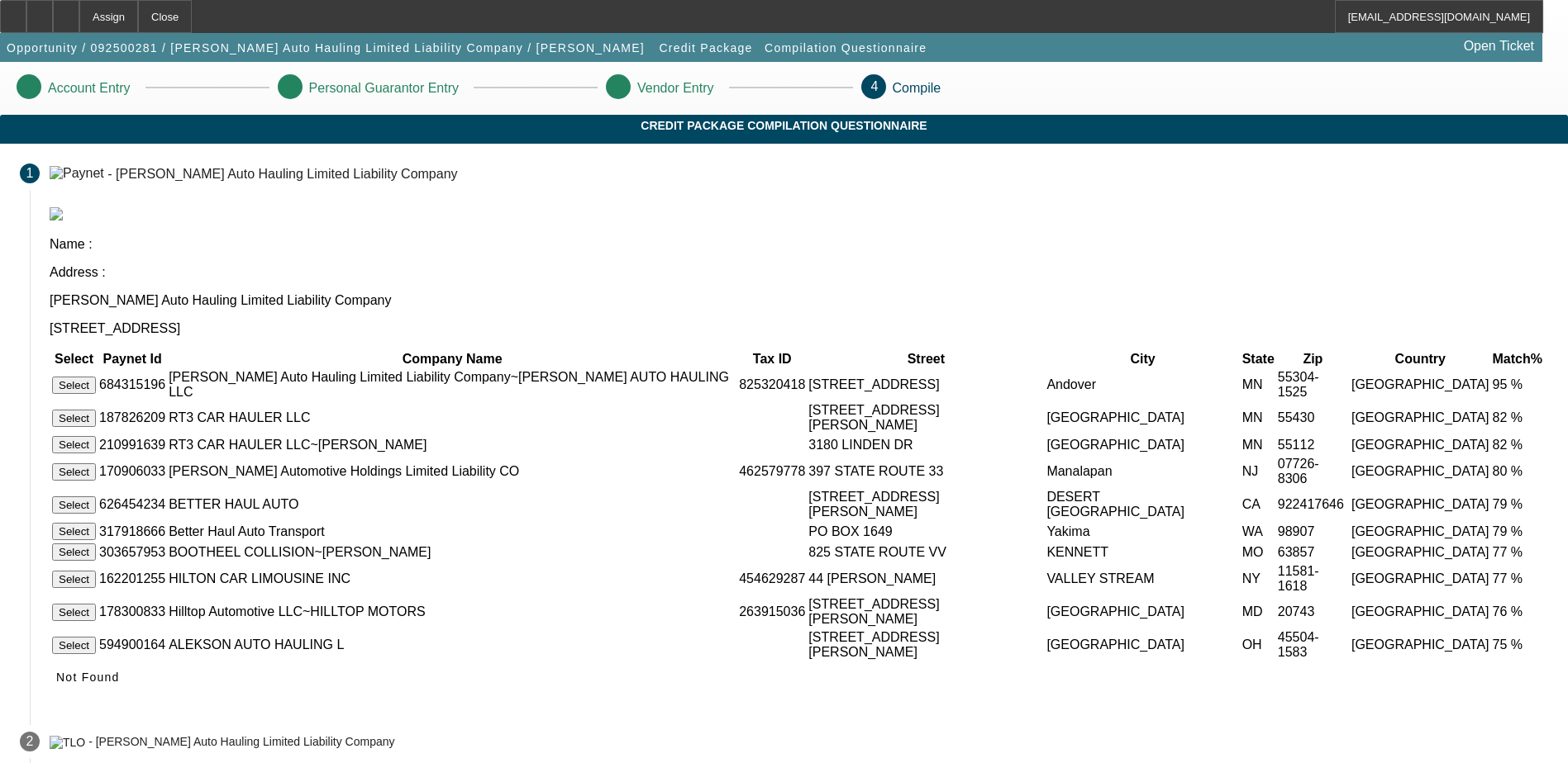
click at [96, 376] on button "Select" at bounding box center [73, 385] width 44 height 17
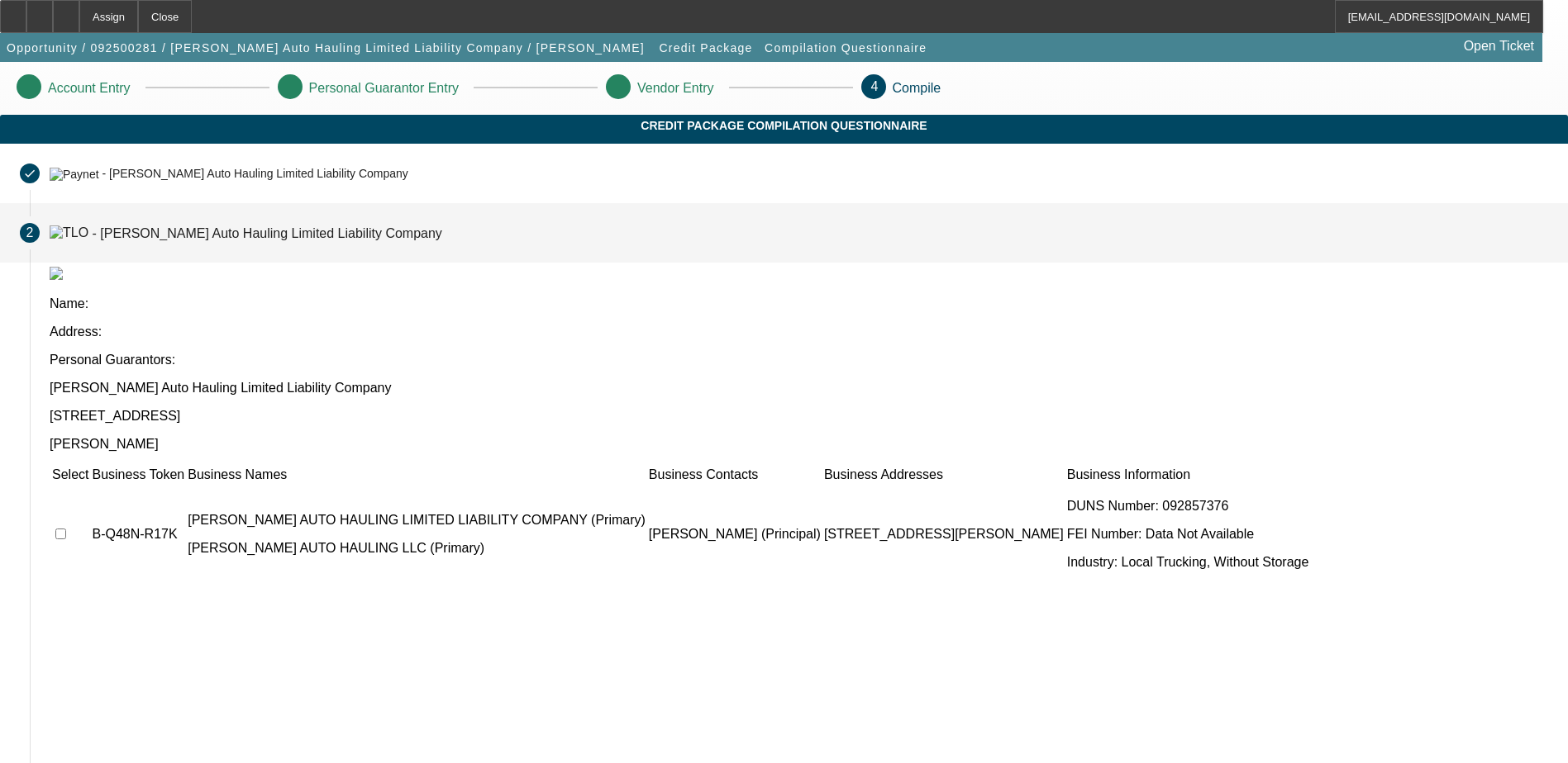
click at [66, 528] on input "checkbox" at bounding box center [60, 533] width 10 height 10
checkbox input "true"
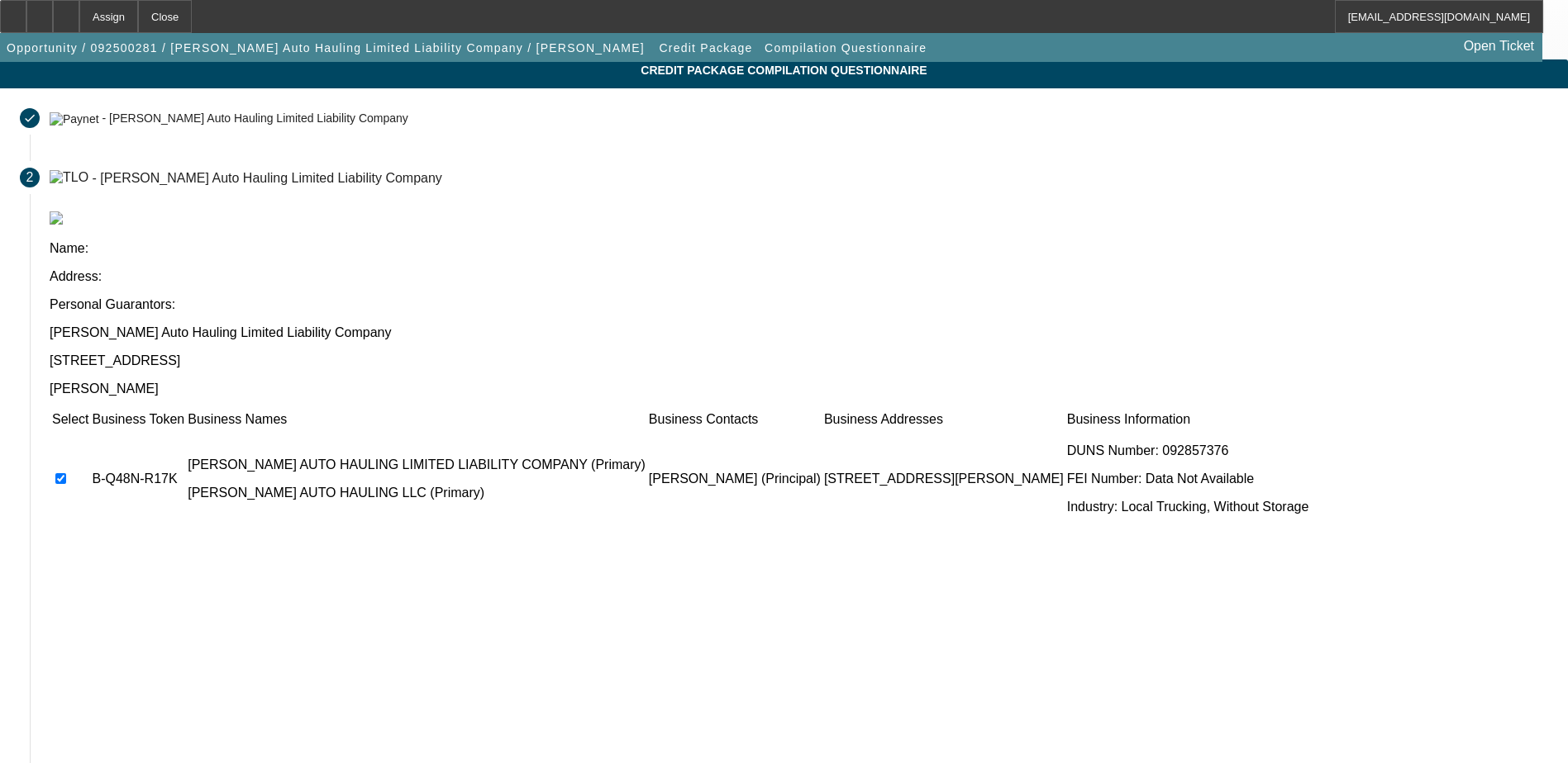
scroll to position [150, 0]
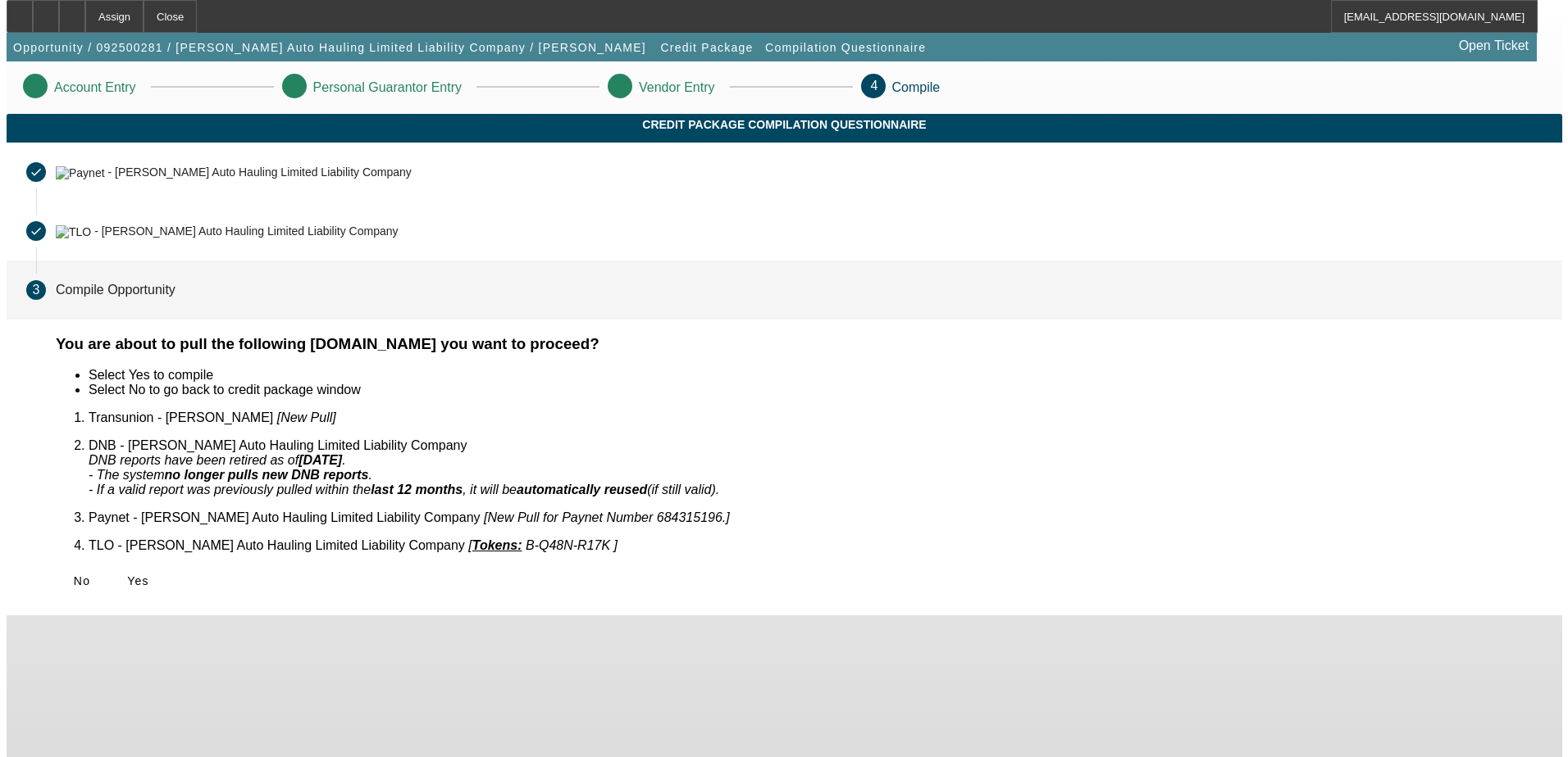
scroll to position [0, 0]
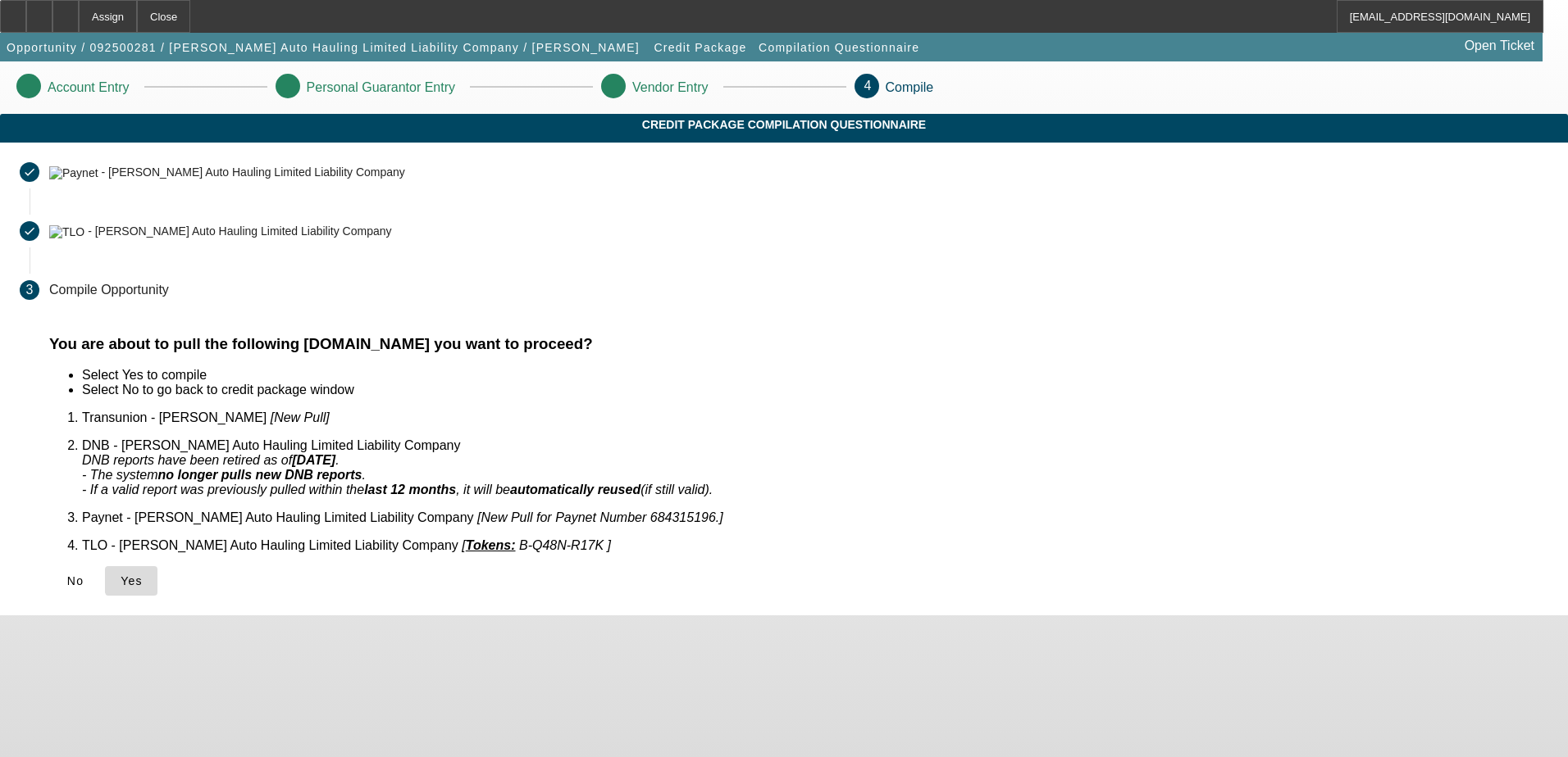
click at [143, 575] on span "Yes" at bounding box center [131, 581] width 22 height 13
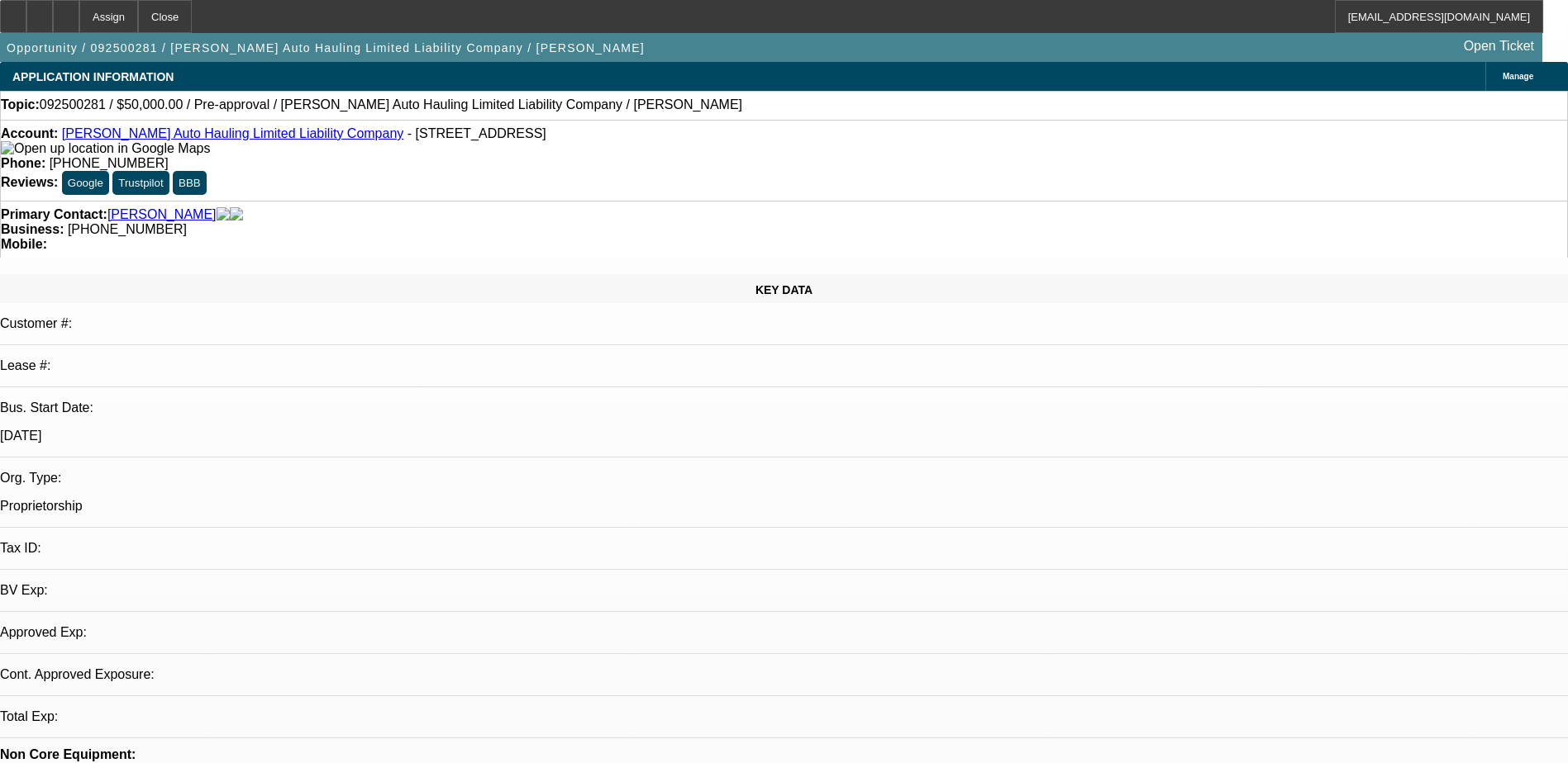
select select "0"
select select "2"
select select "0.1"
select select "4"
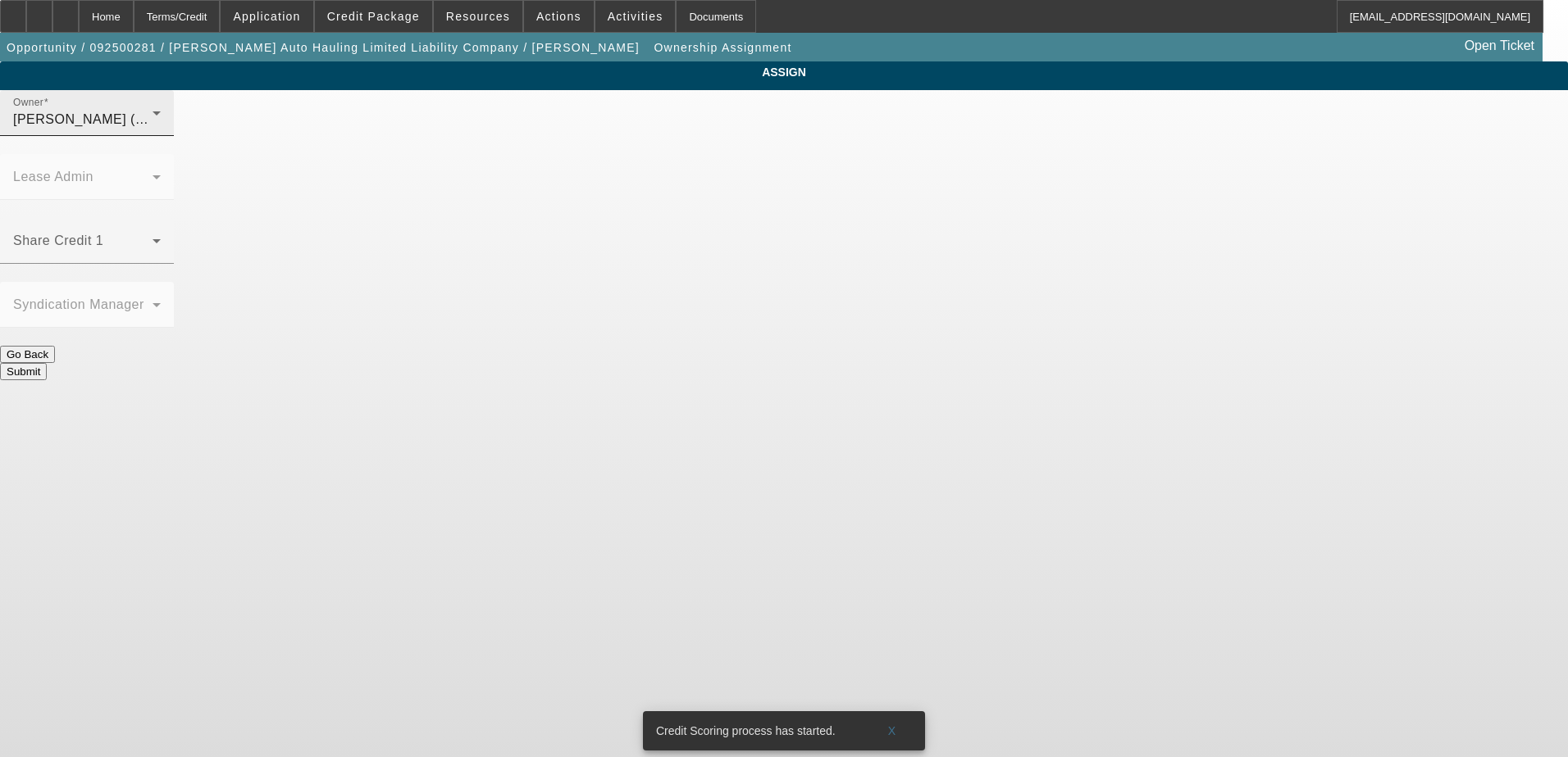
click at [153, 129] on div "[PERSON_NAME] (Lvl 1)" at bounding box center [83, 119] width 140 height 20
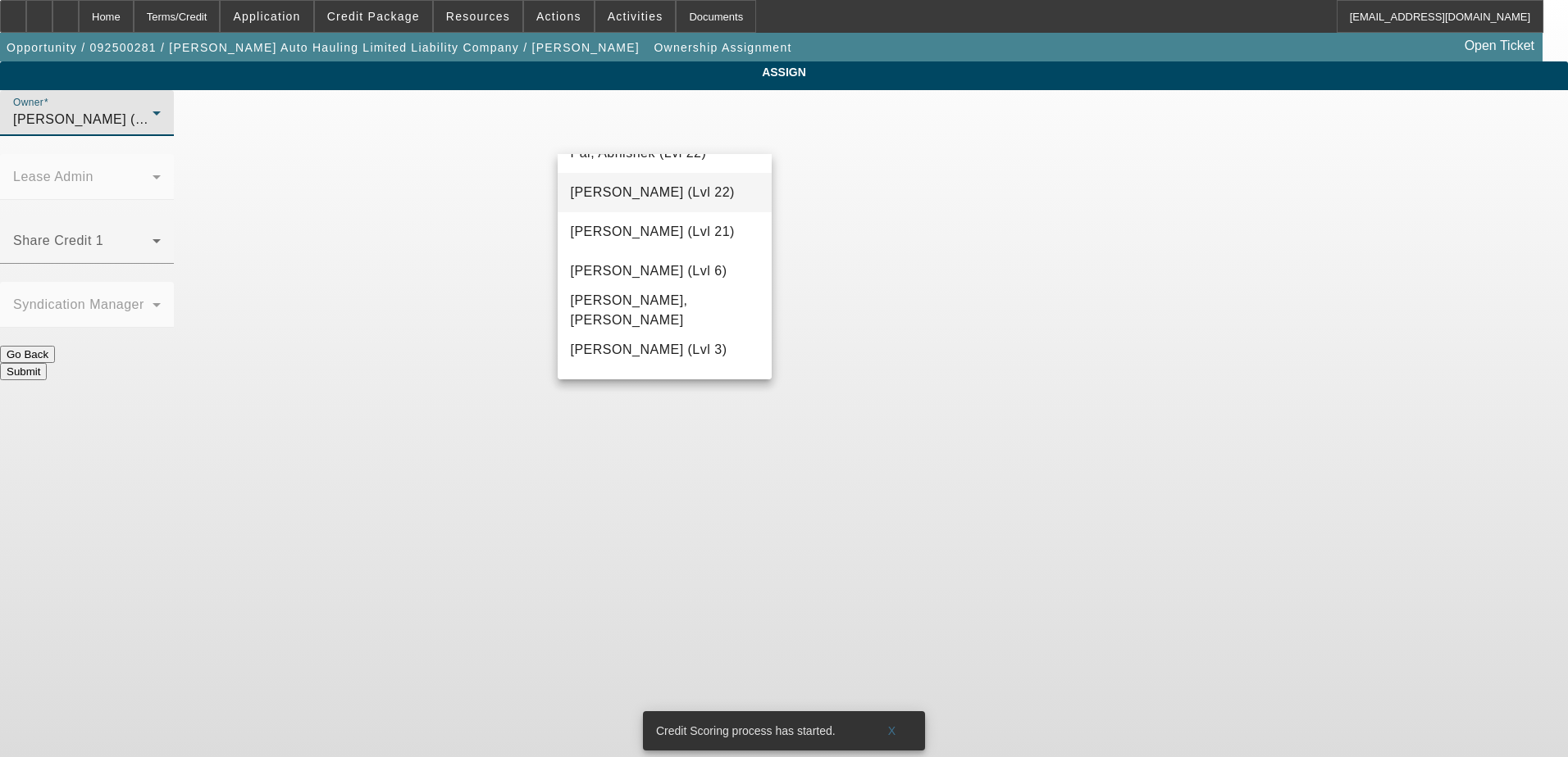
scroll to position [1226, 0]
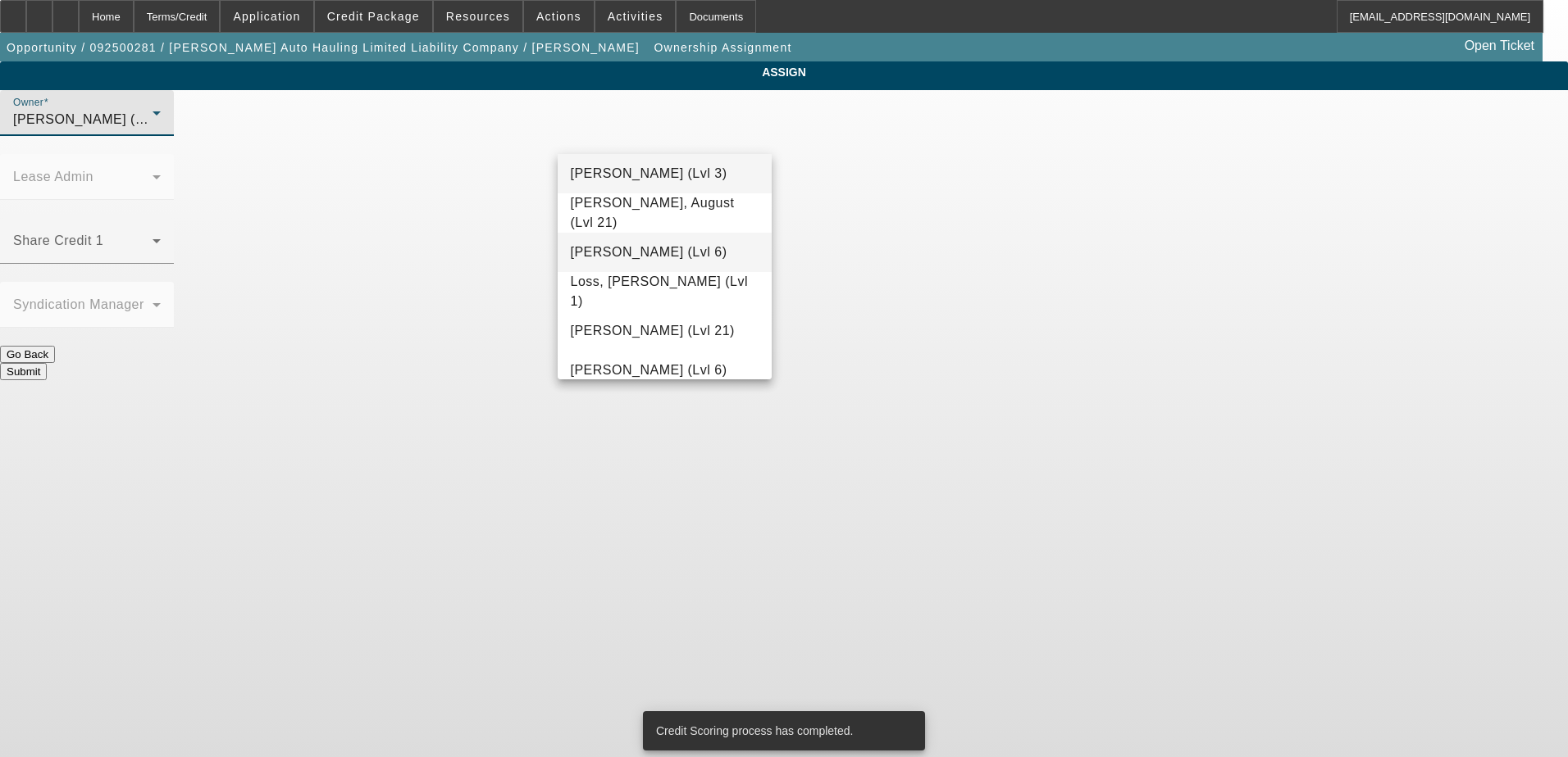
click at [654, 241] on mat-option "[PERSON_NAME] (Lvl 6)" at bounding box center [665, 252] width 215 height 39
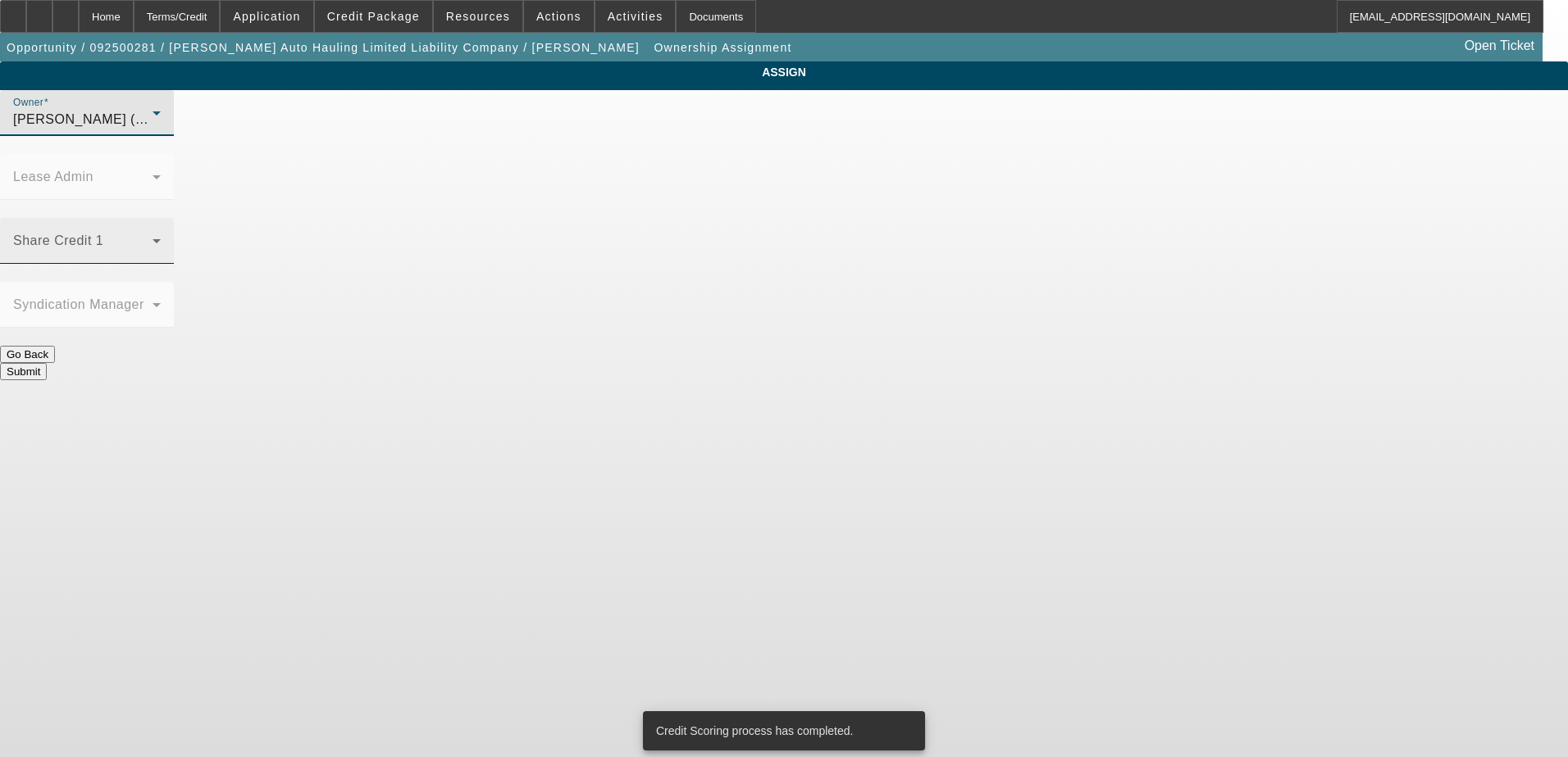
click at [153, 237] on span at bounding box center [83, 247] width 140 height 20
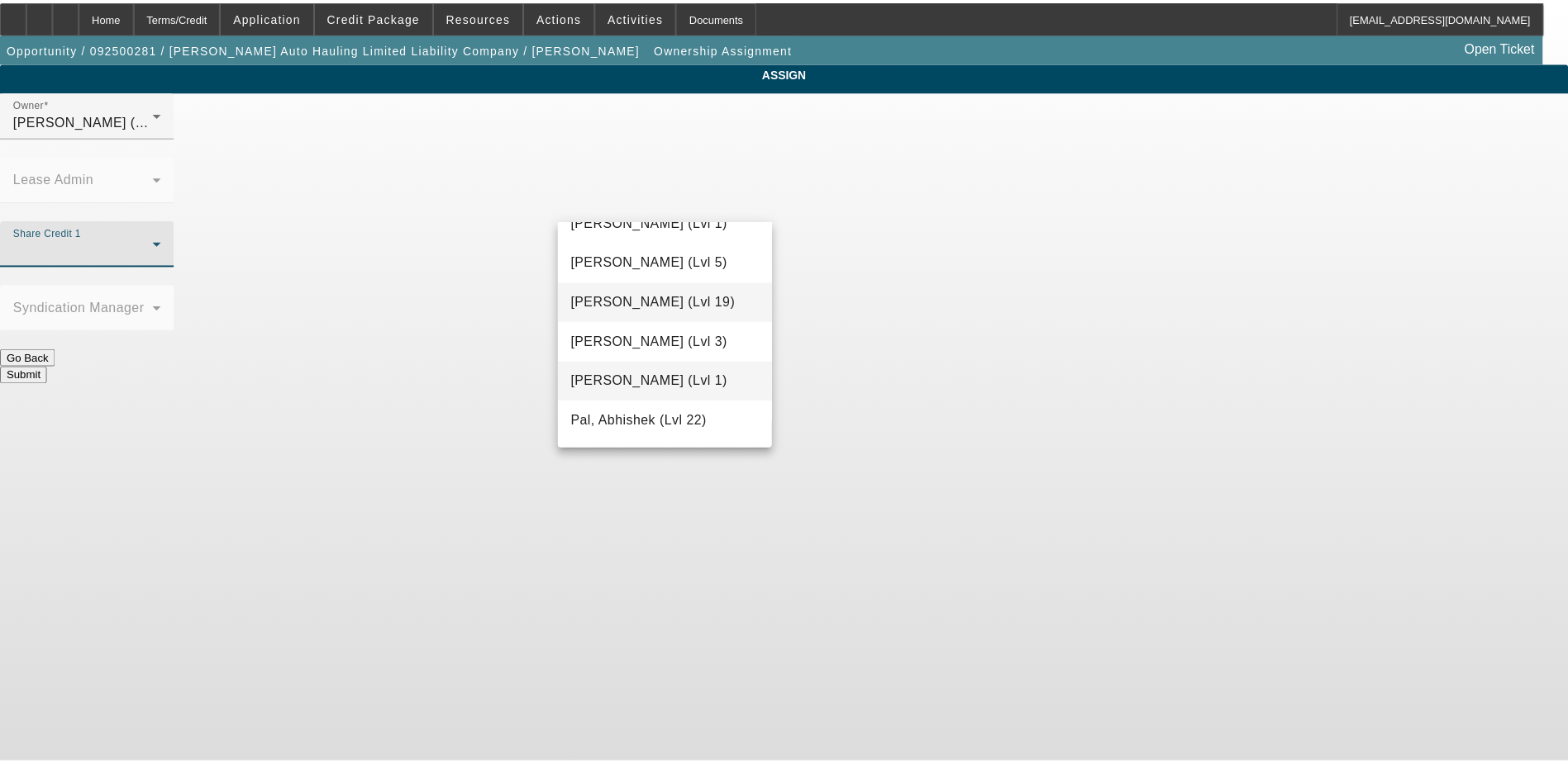
scroll to position [1531, 0]
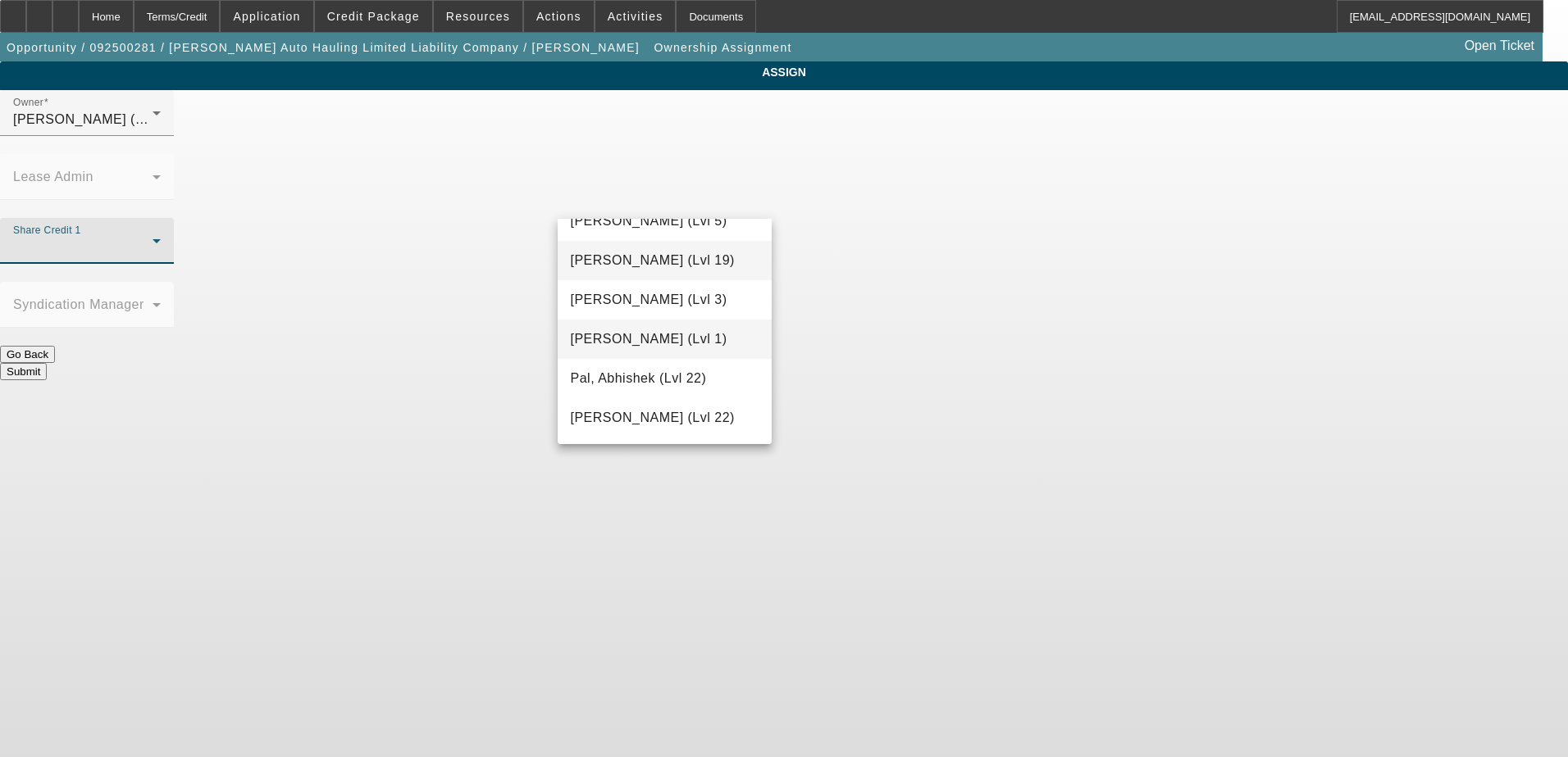
click at [669, 331] on span "[PERSON_NAME] (Lvl 1)" at bounding box center [649, 339] width 157 height 20
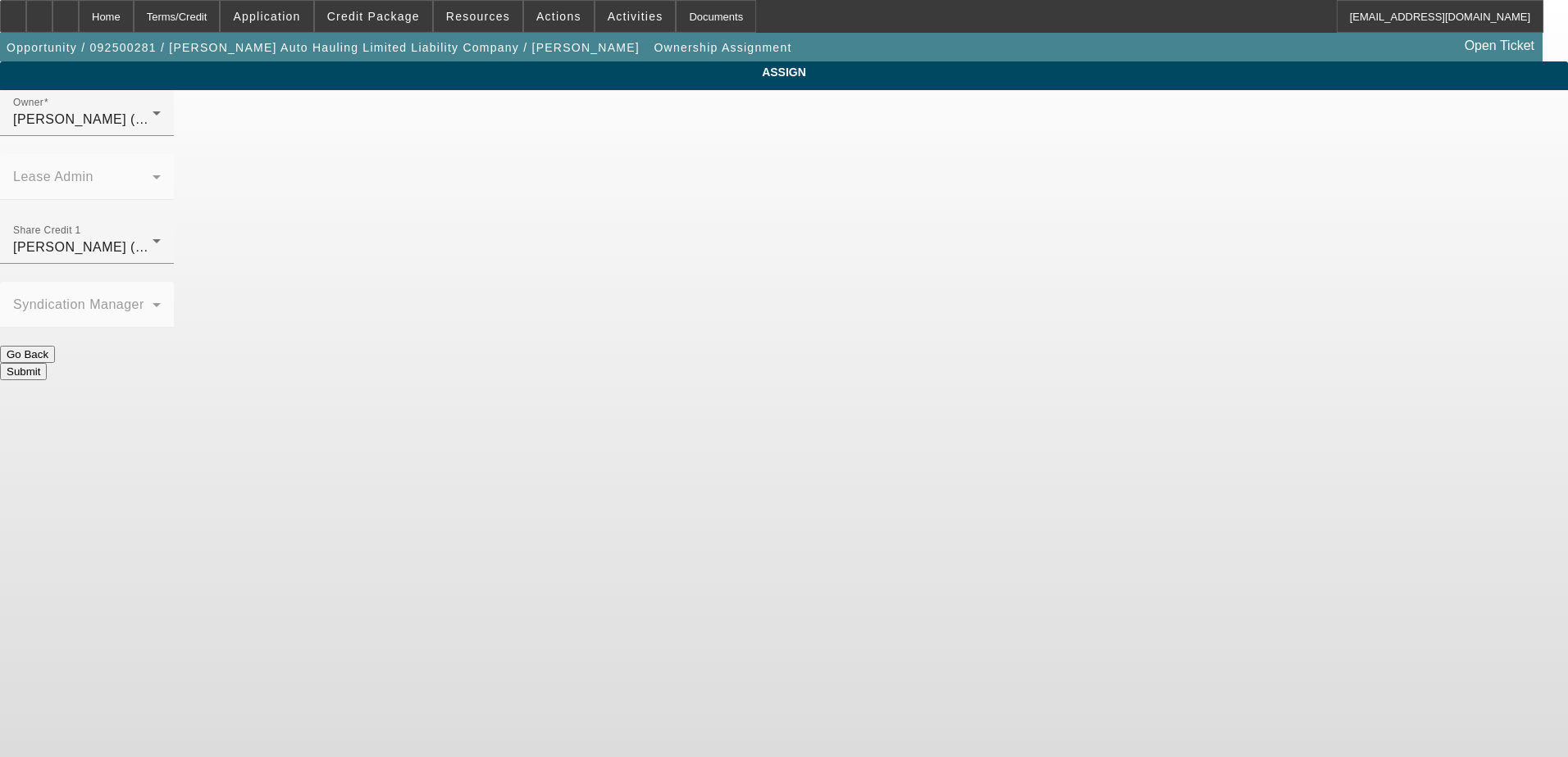
click at [47, 363] on button "Submit" at bounding box center [23, 372] width 47 height 17
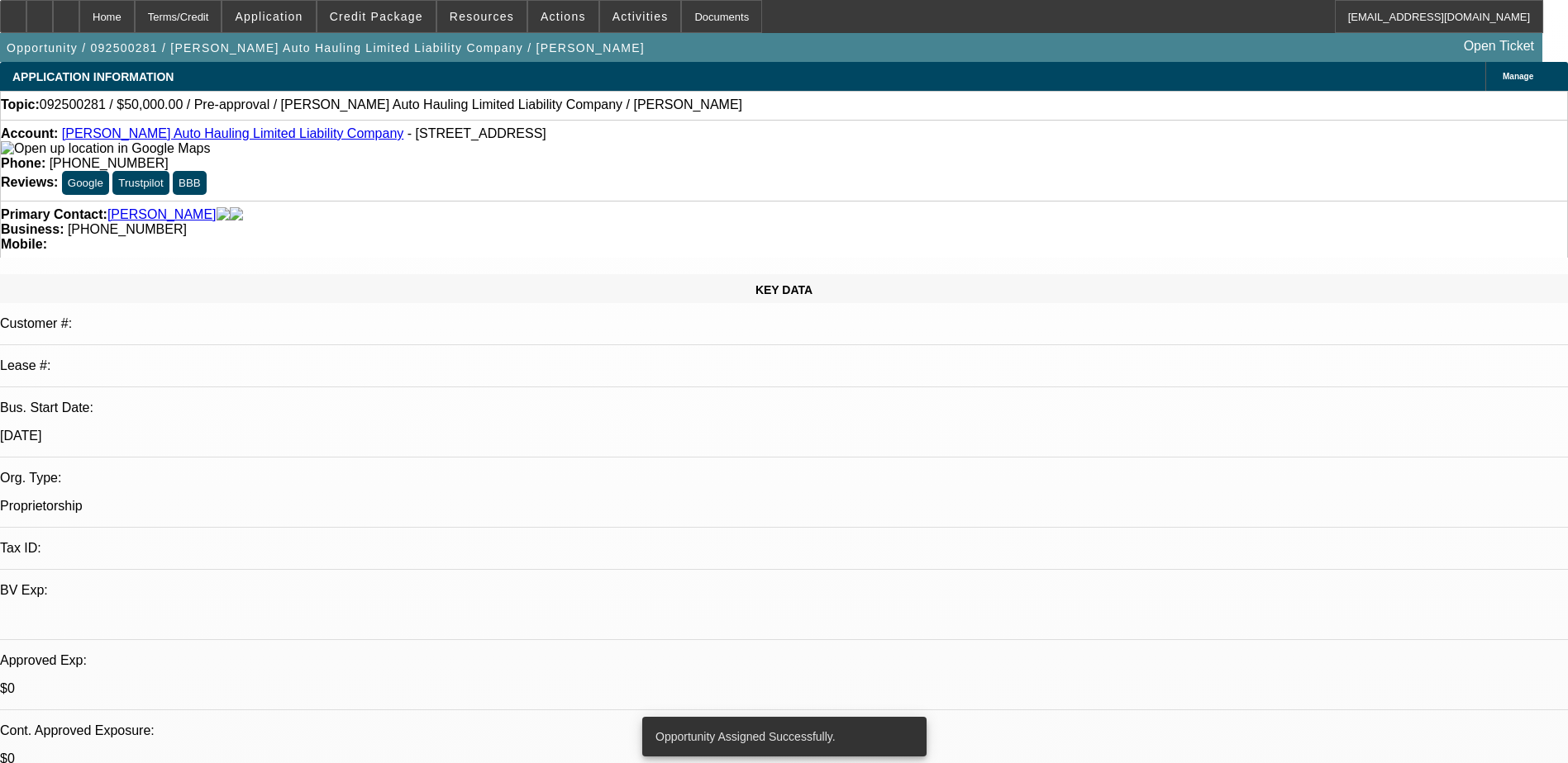
select select "0"
select select "2"
select select "0.1"
select select "4"
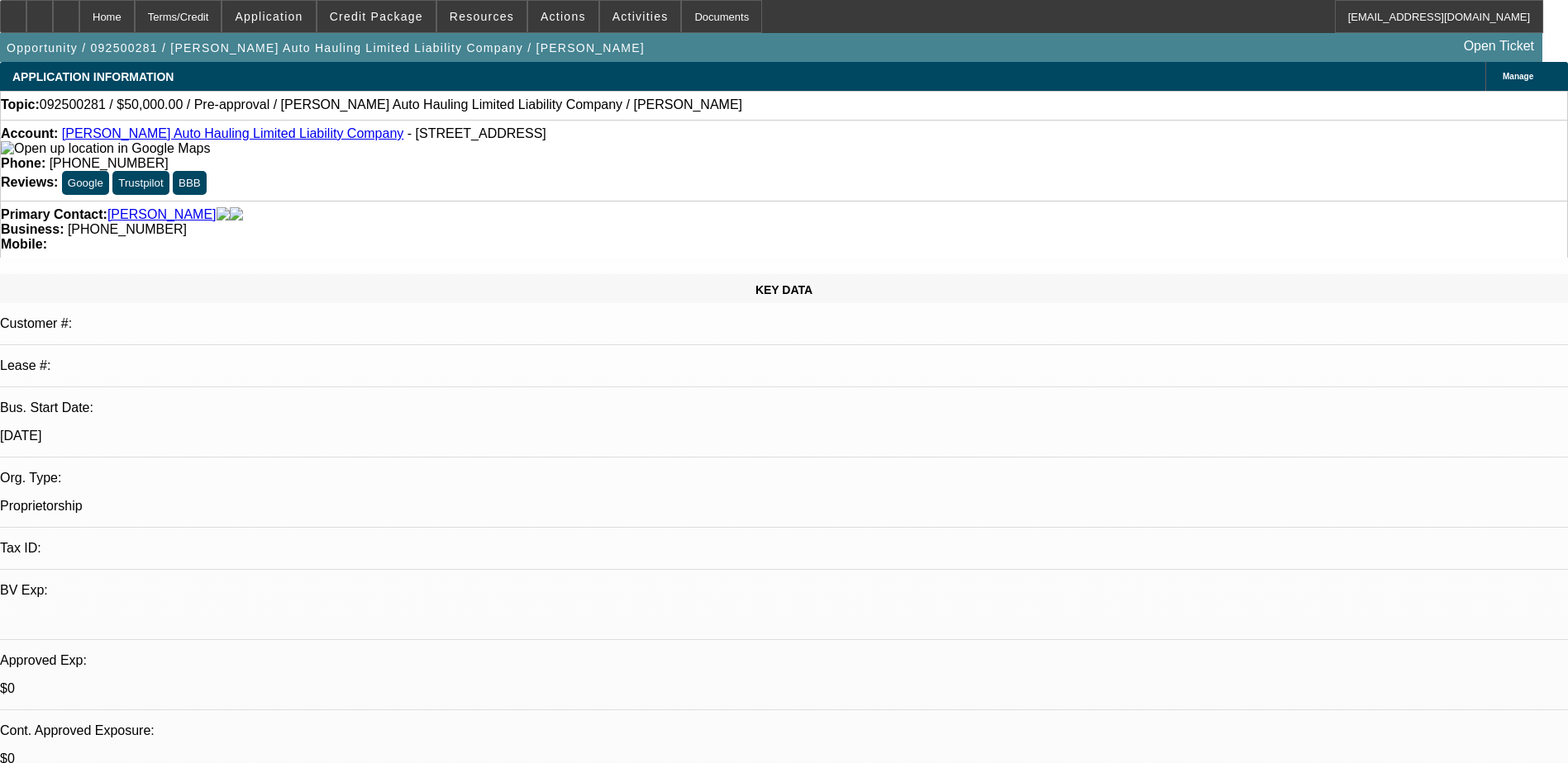
radio input "true"
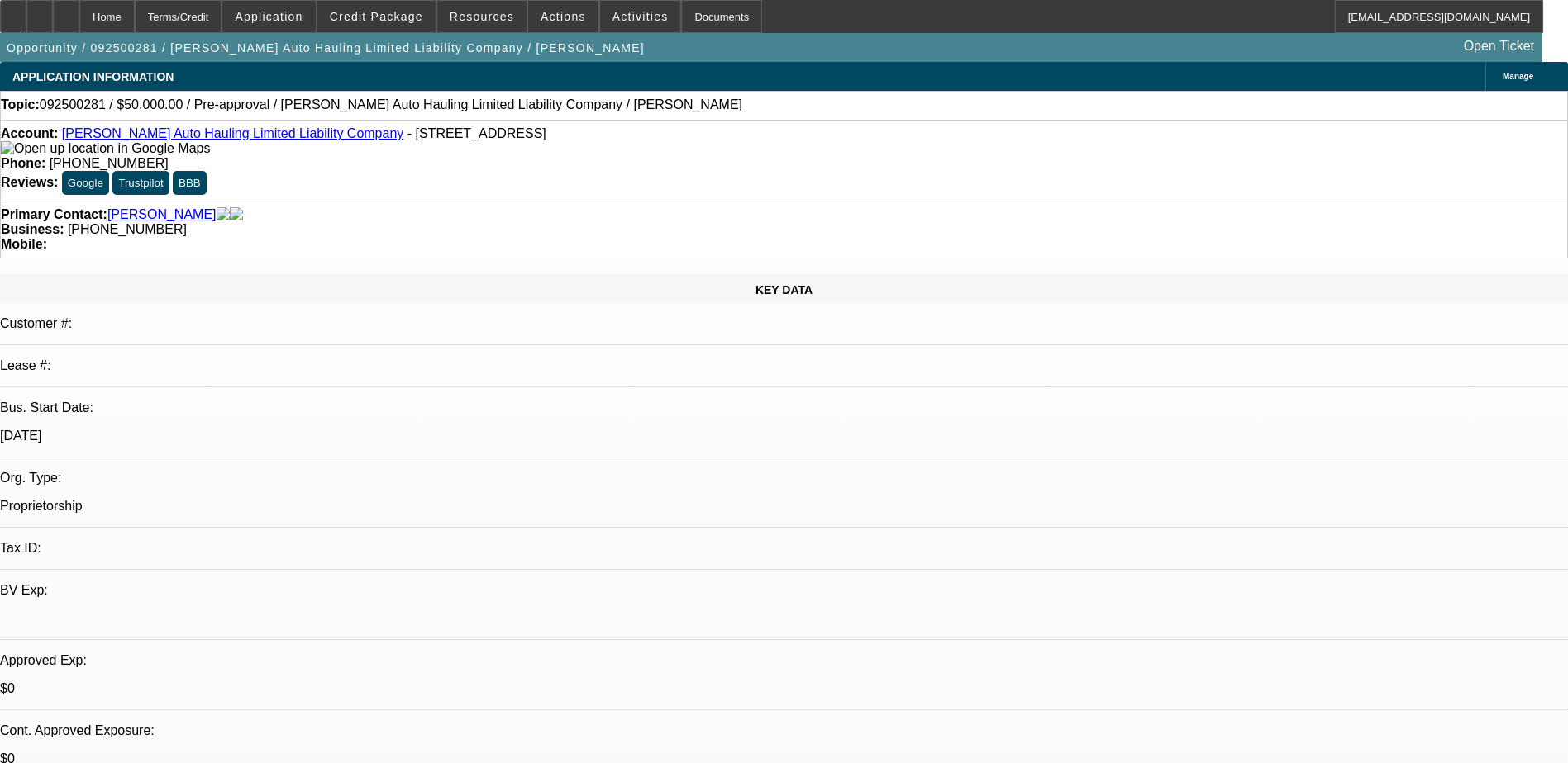
type textarea "talked to [PERSON_NAME], he is looking at getting a pre-approval for 50,000 sle…"
radio input "true"
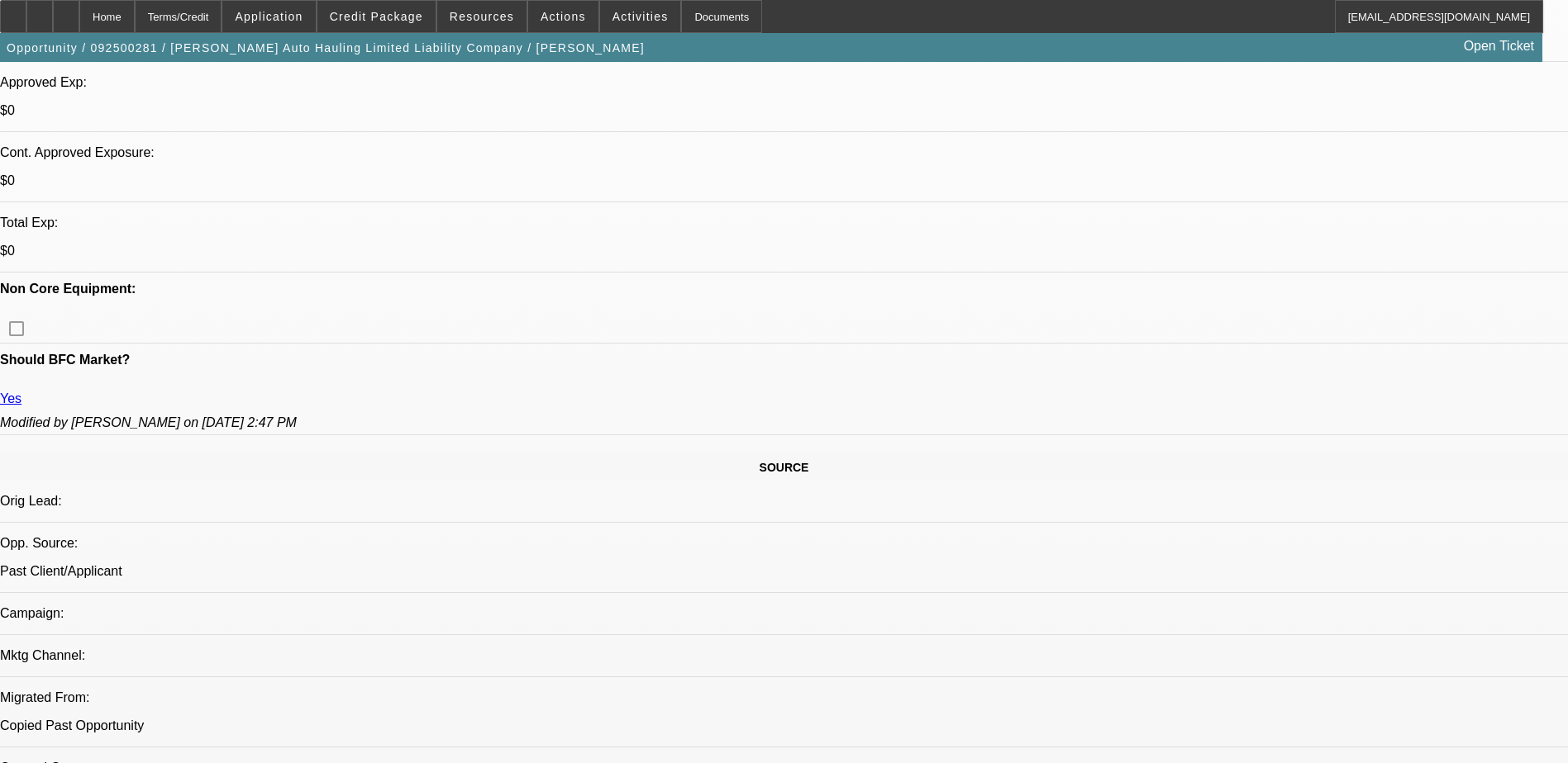
scroll to position [83, 0]
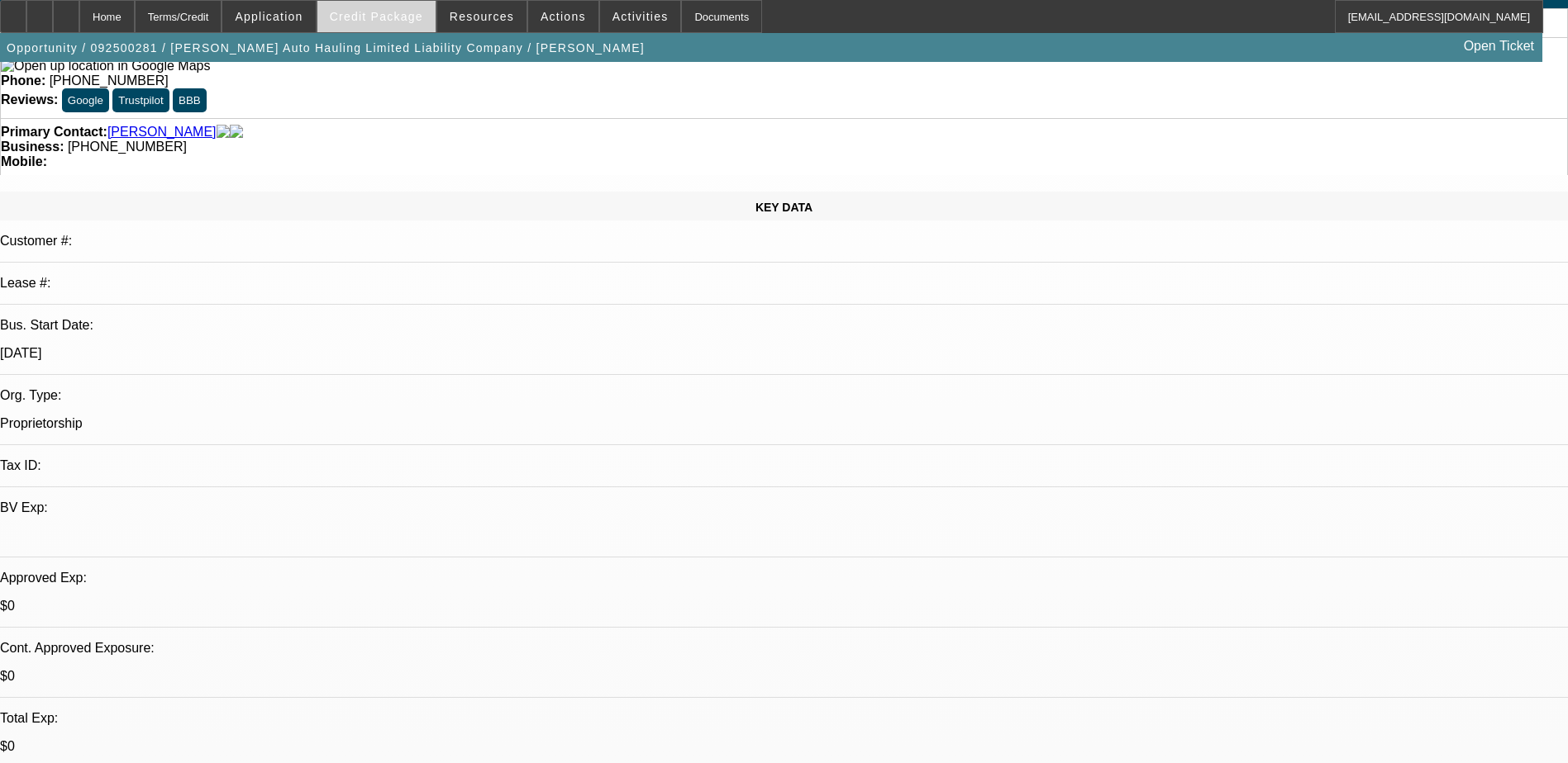
click at [404, 13] on span "Credit Package" at bounding box center [376, 17] width 93 height 13
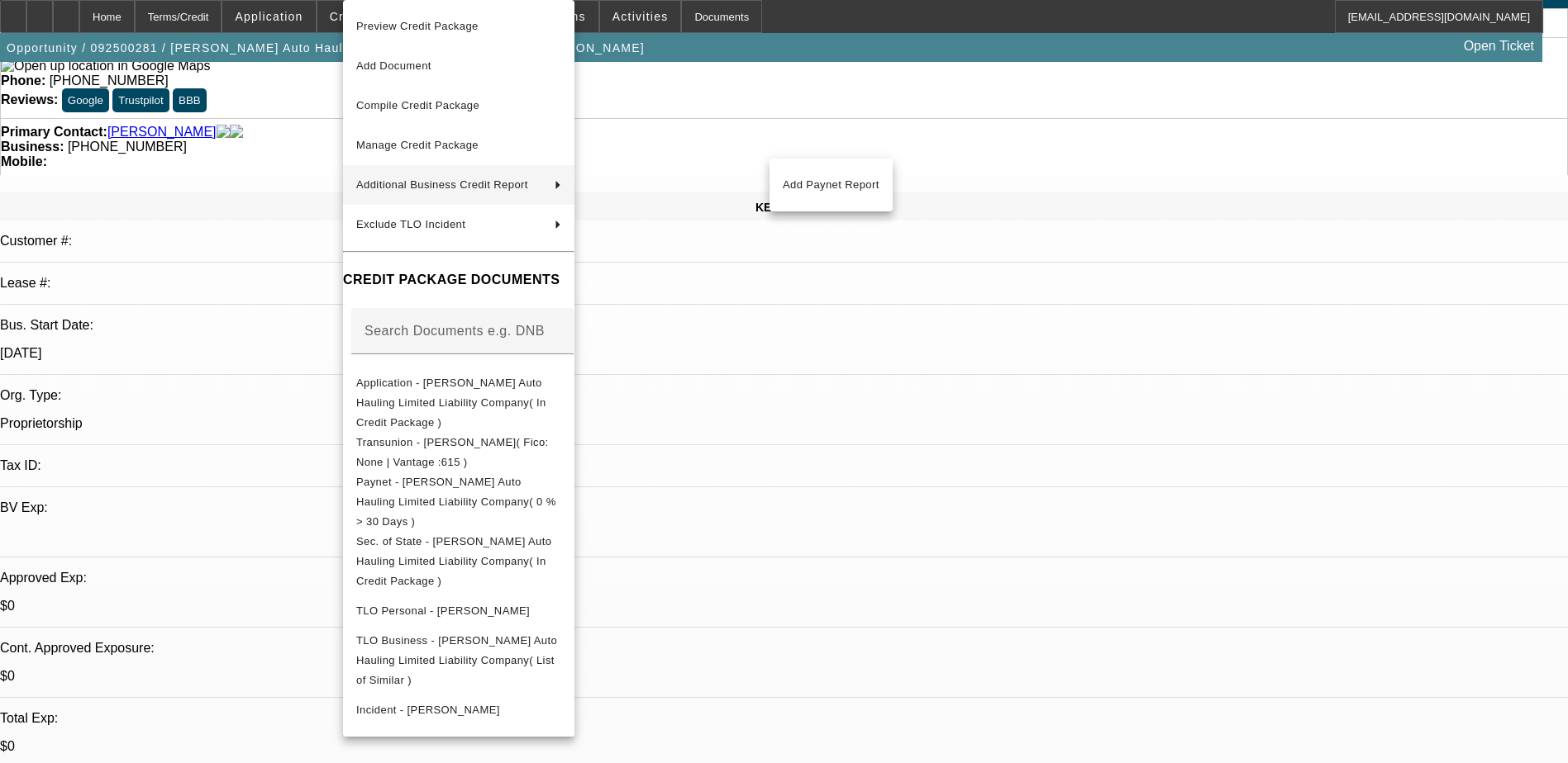
click at [270, 132] on div at bounding box center [784, 381] width 1568 height 763
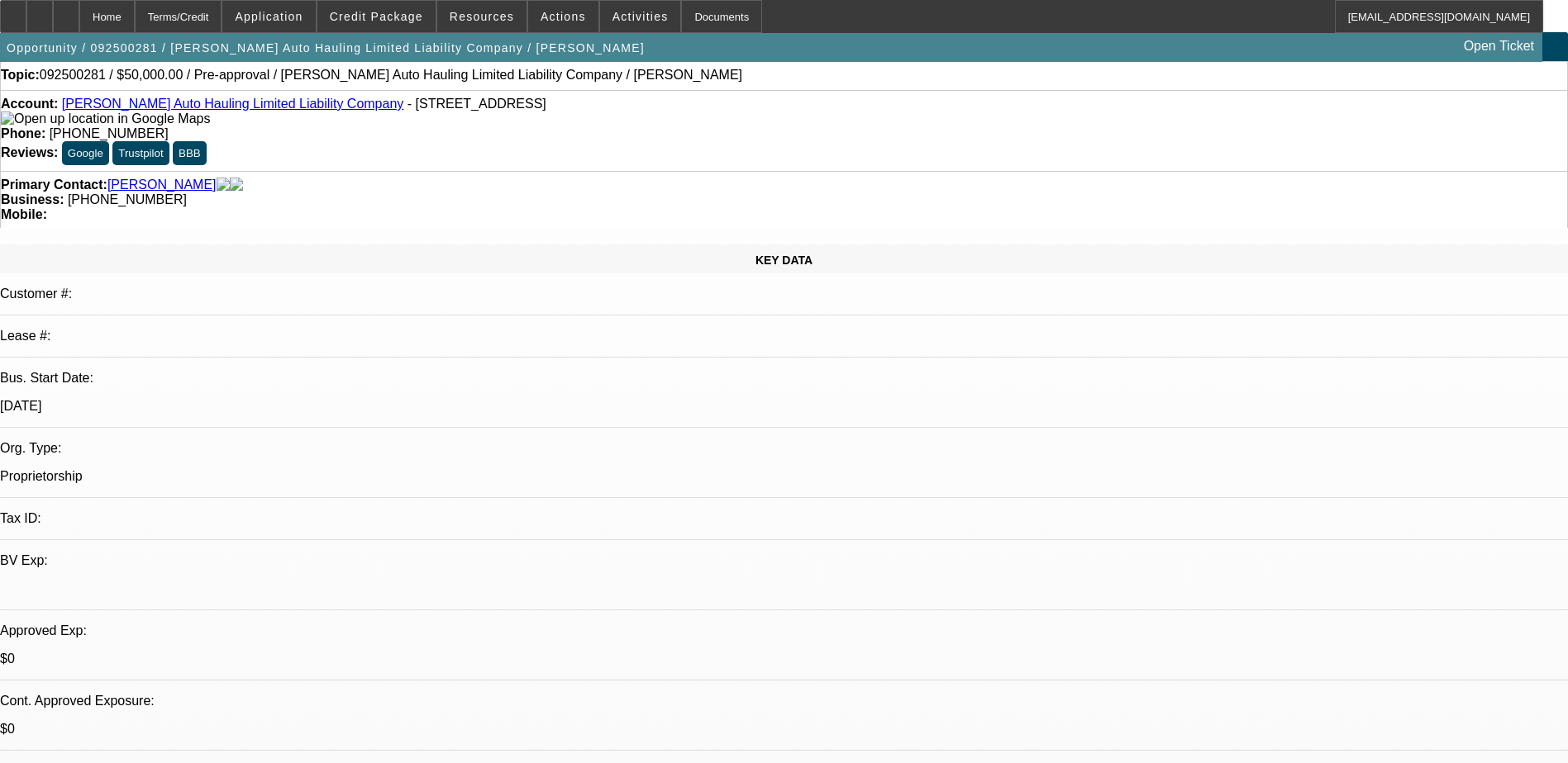
scroll to position [0, 0]
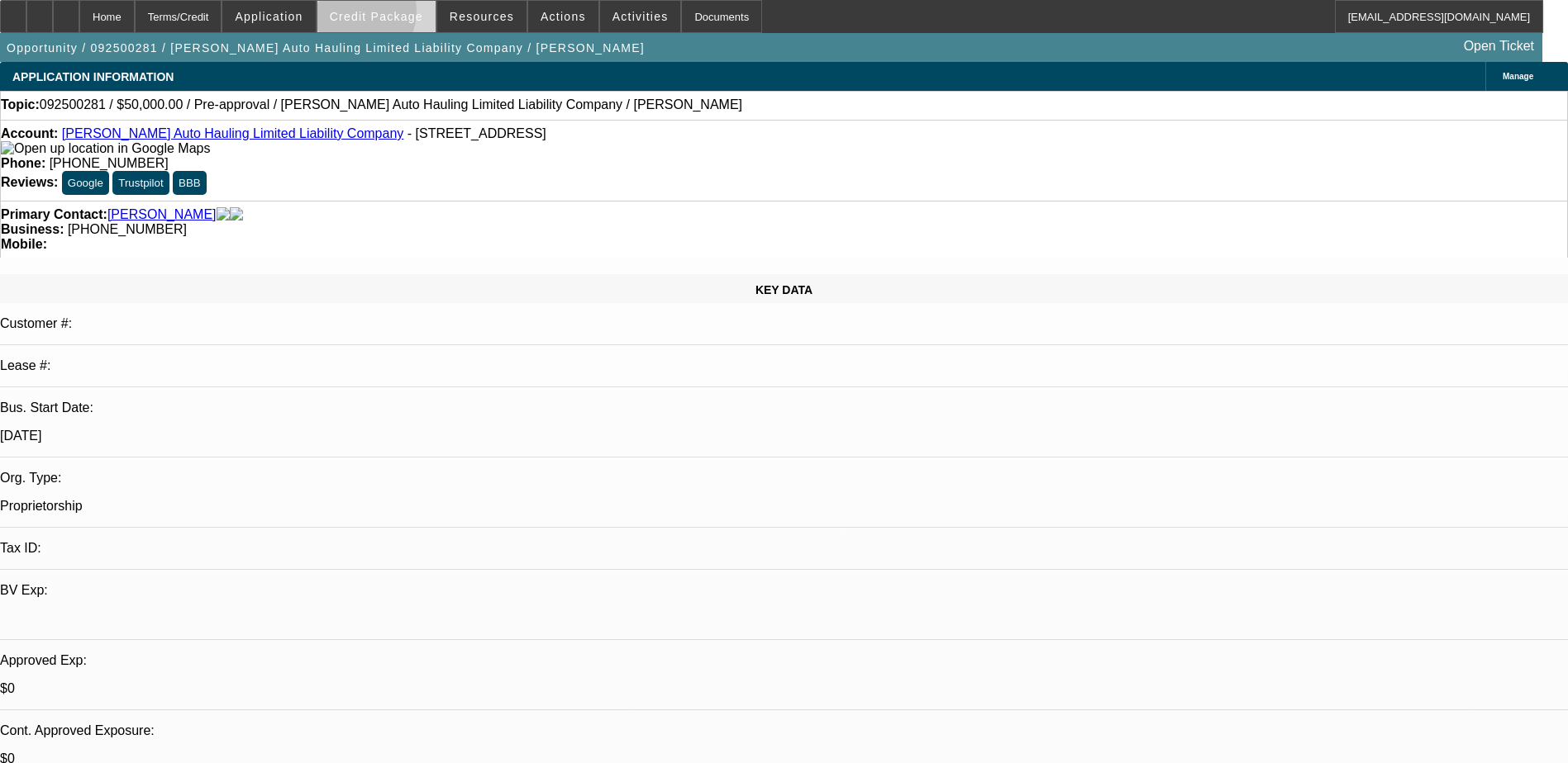
click at [380, 15] on span "Credit Package" at bounding box center [376, 17] width 93 height 13
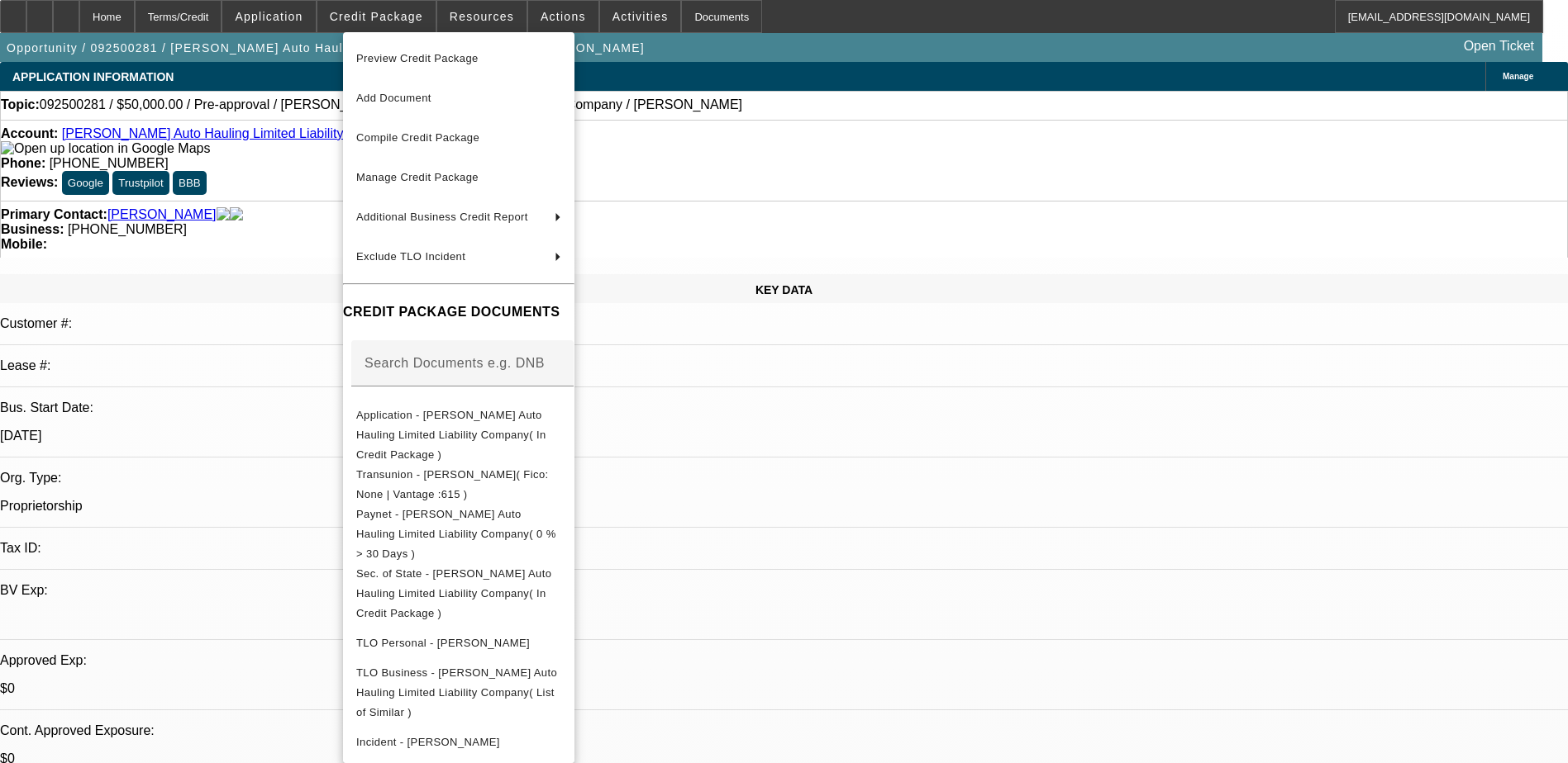
click at [272, 211] on div at bounding box center [784, 381] width 1568 height 763
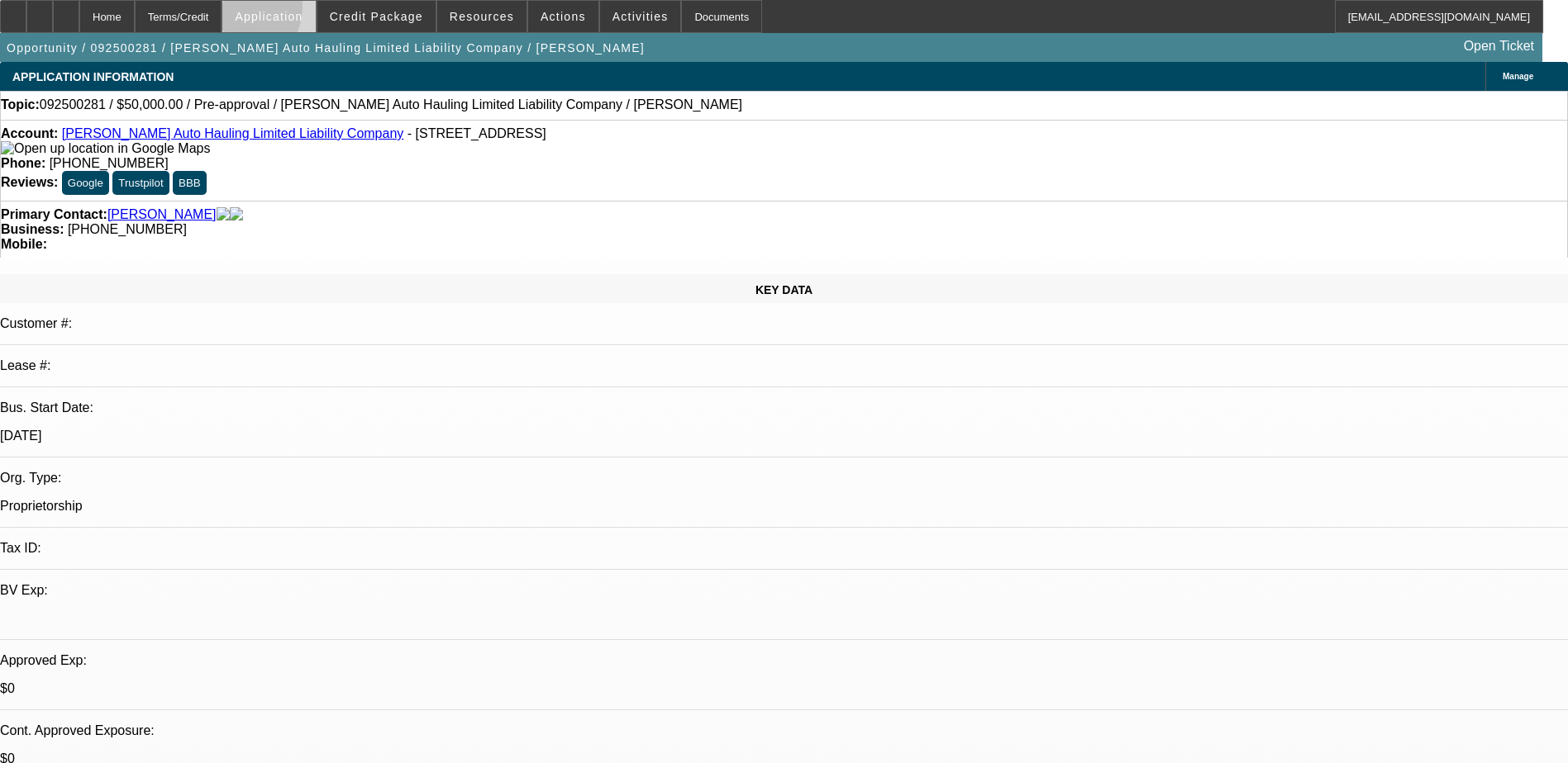
click at [279, 10] on span "Application" at bounding box center [269, 17] width 68 height 13
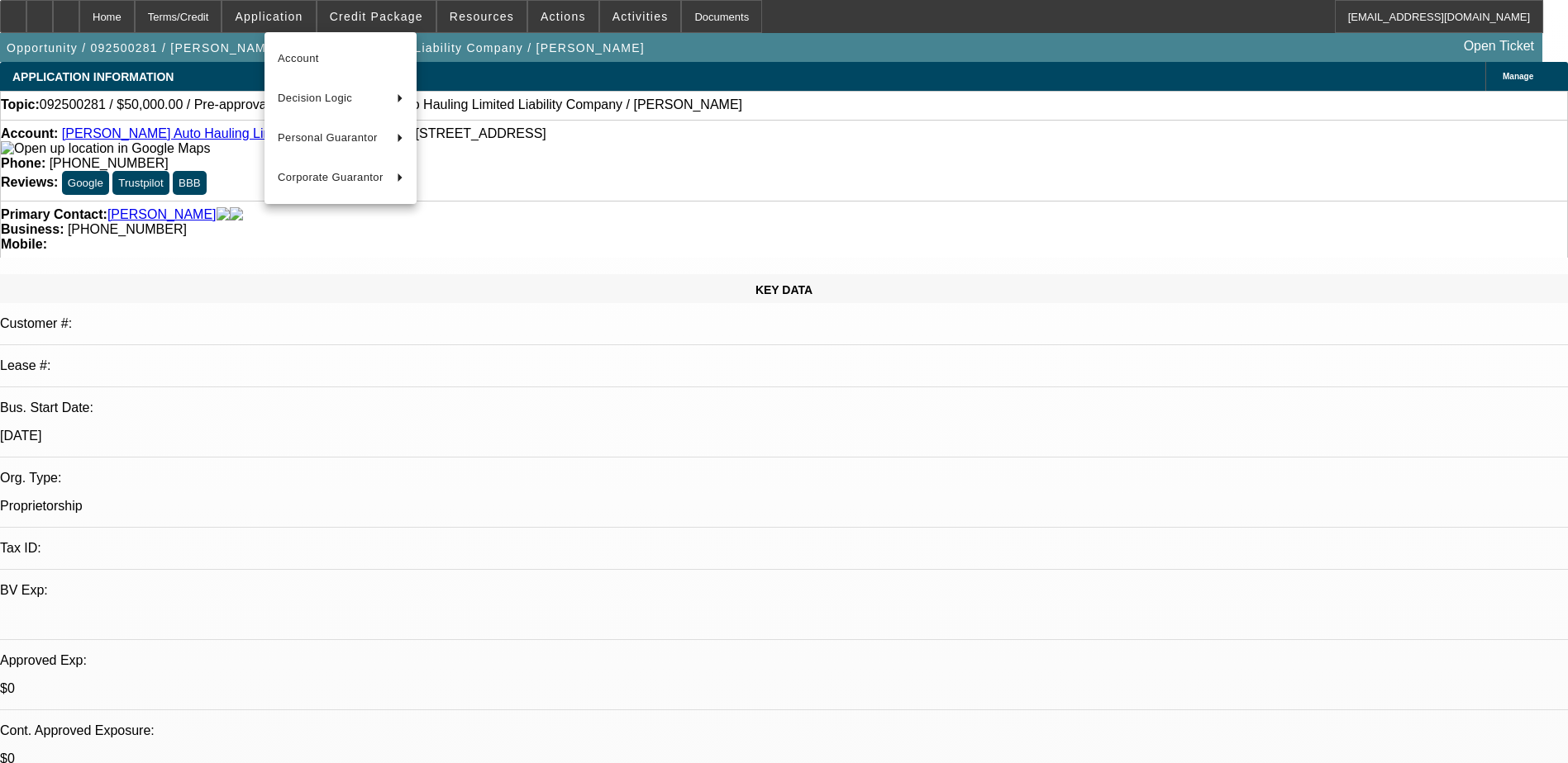
click at [541, 9] on div at bounding box center [784, 381] width 1568 height 763
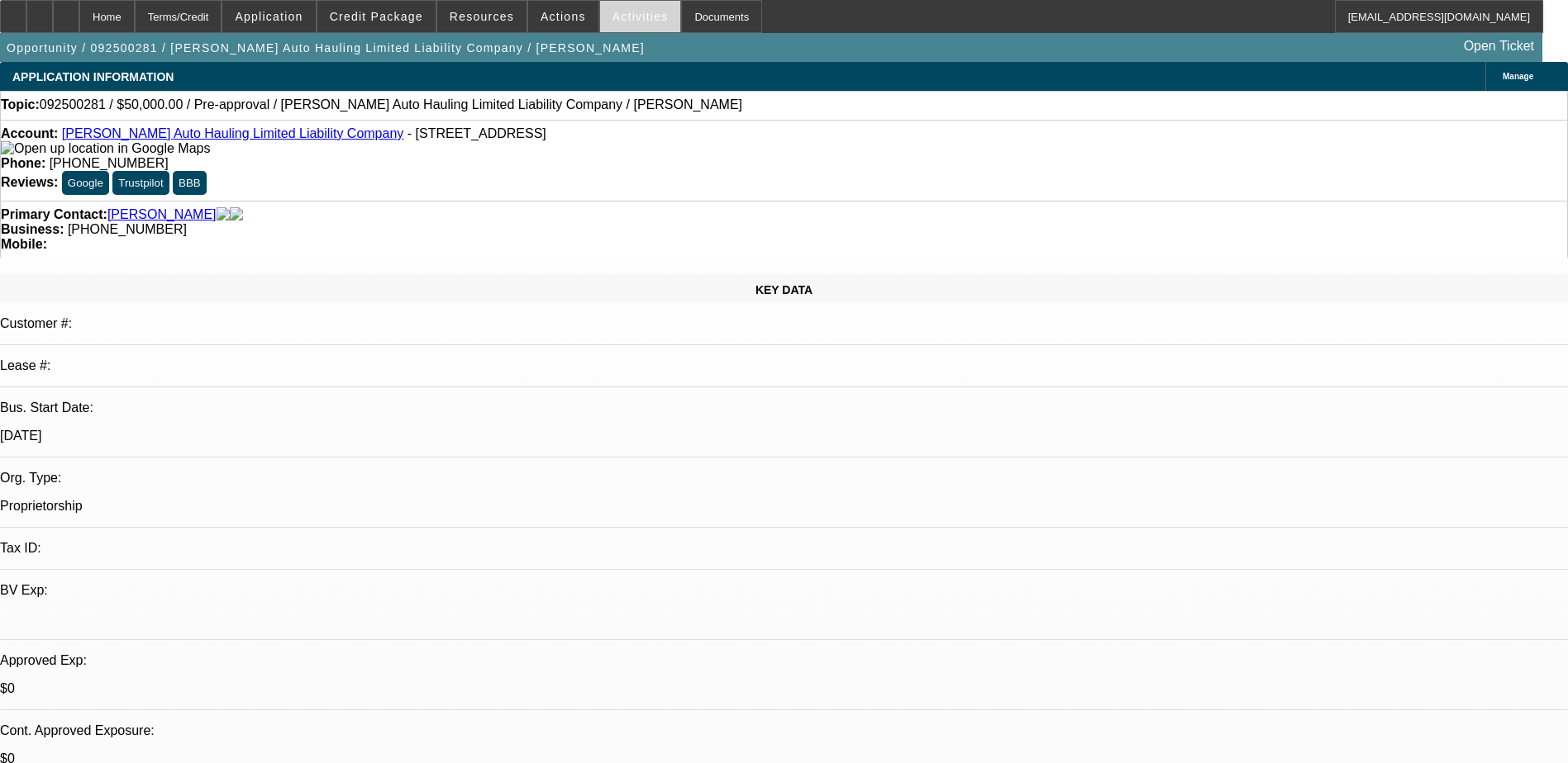
click at [617, 16] on span "Activities" at bounding box center [640, 17] width 56 height 13
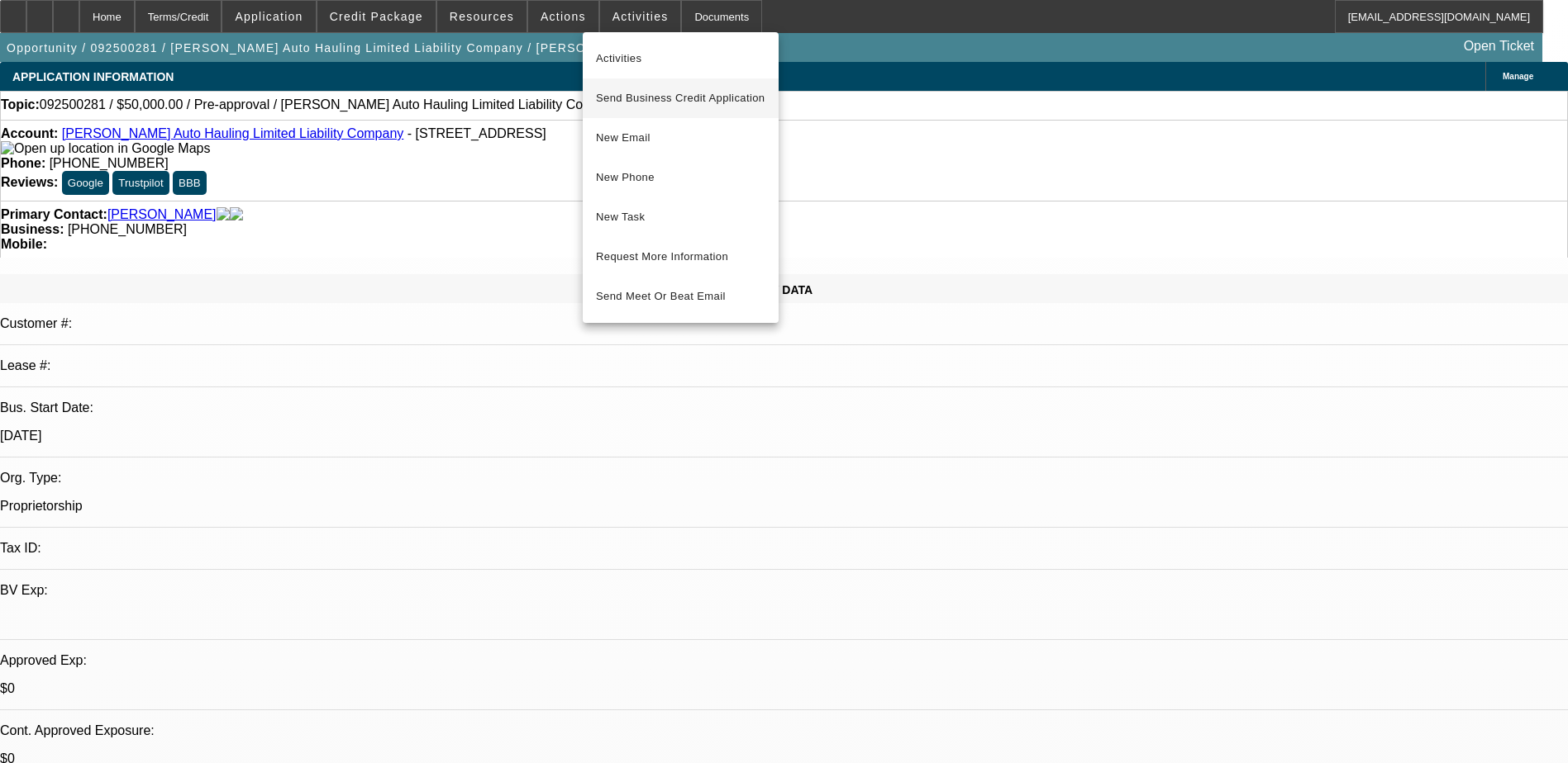
click at [654, 98] on span "Send Business Credit Application" at bounding box center [681, 98] width 169 height 20
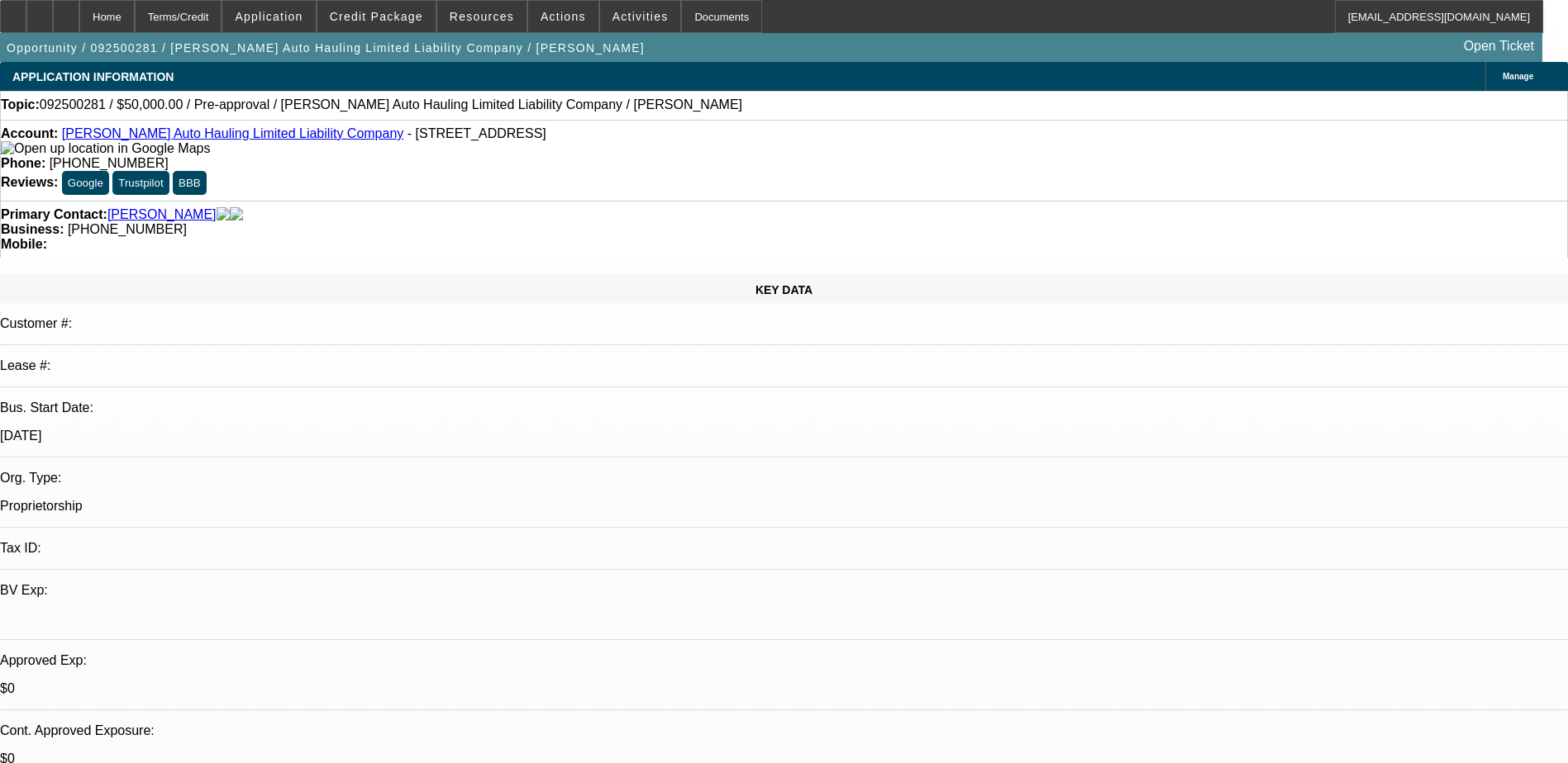
click at [612, 15] on span "Activities" at bounding box center [640, 17] width 56 height 13
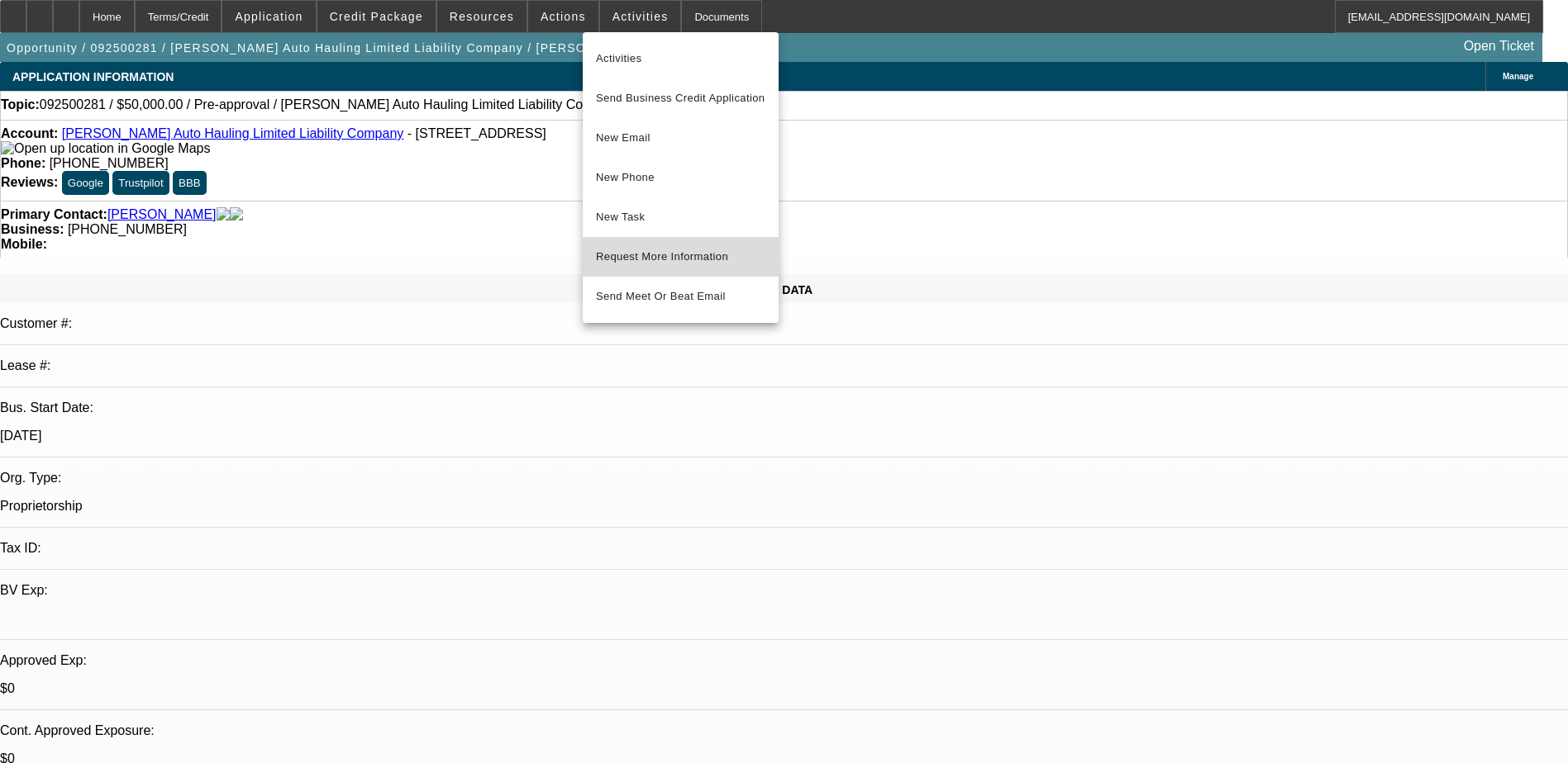
click at [687, 257] on span "Request More Information" at bounding box center [681, 256] width 169 height 20
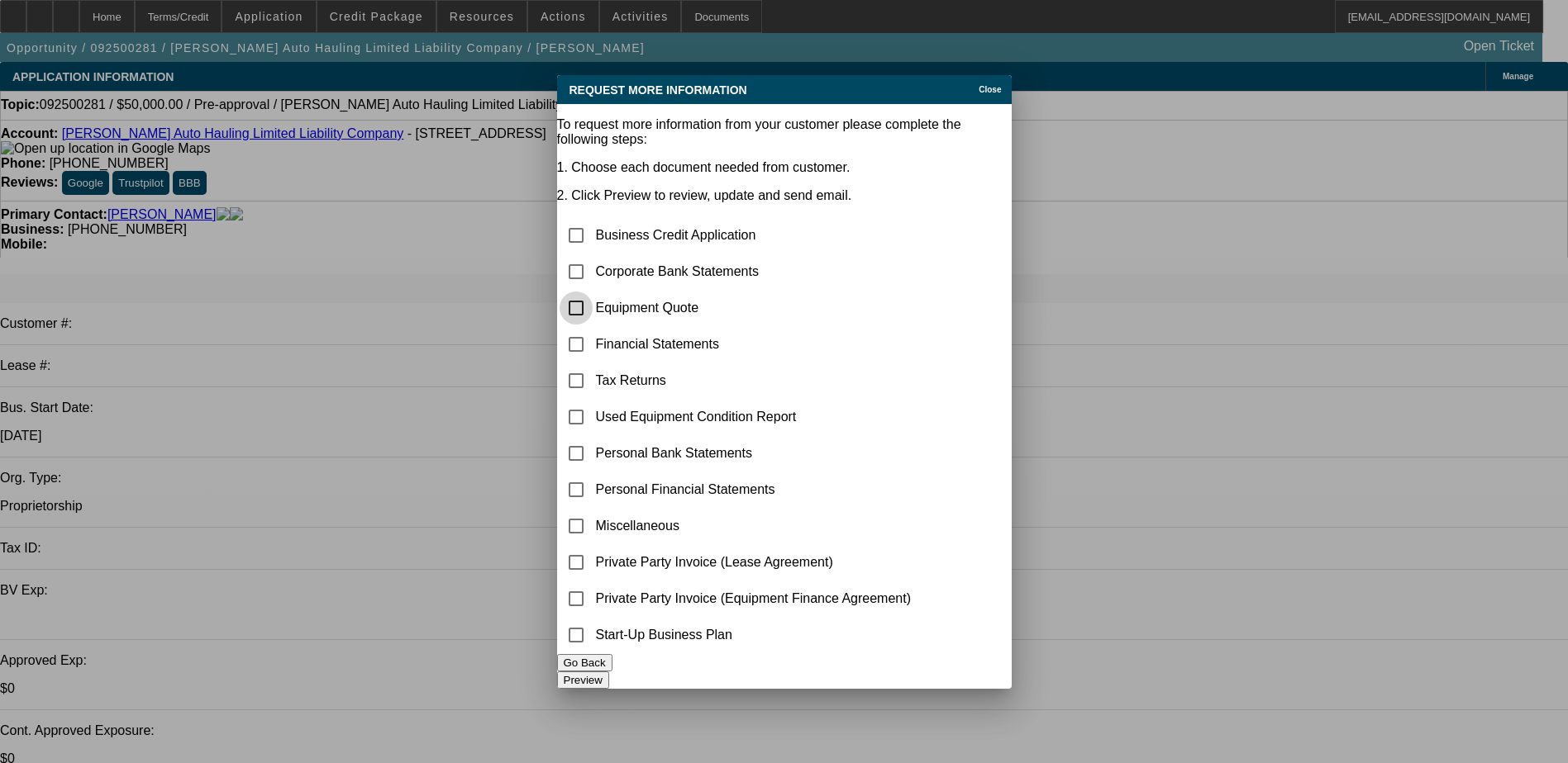
click at [592, 292] on input "checkbox" at bounding box center [576, 308] width 33 height 33
checkbox input "true"
click at [592, 255] on input "checkbox" at bounding box center [576, 271] width 33 height 33
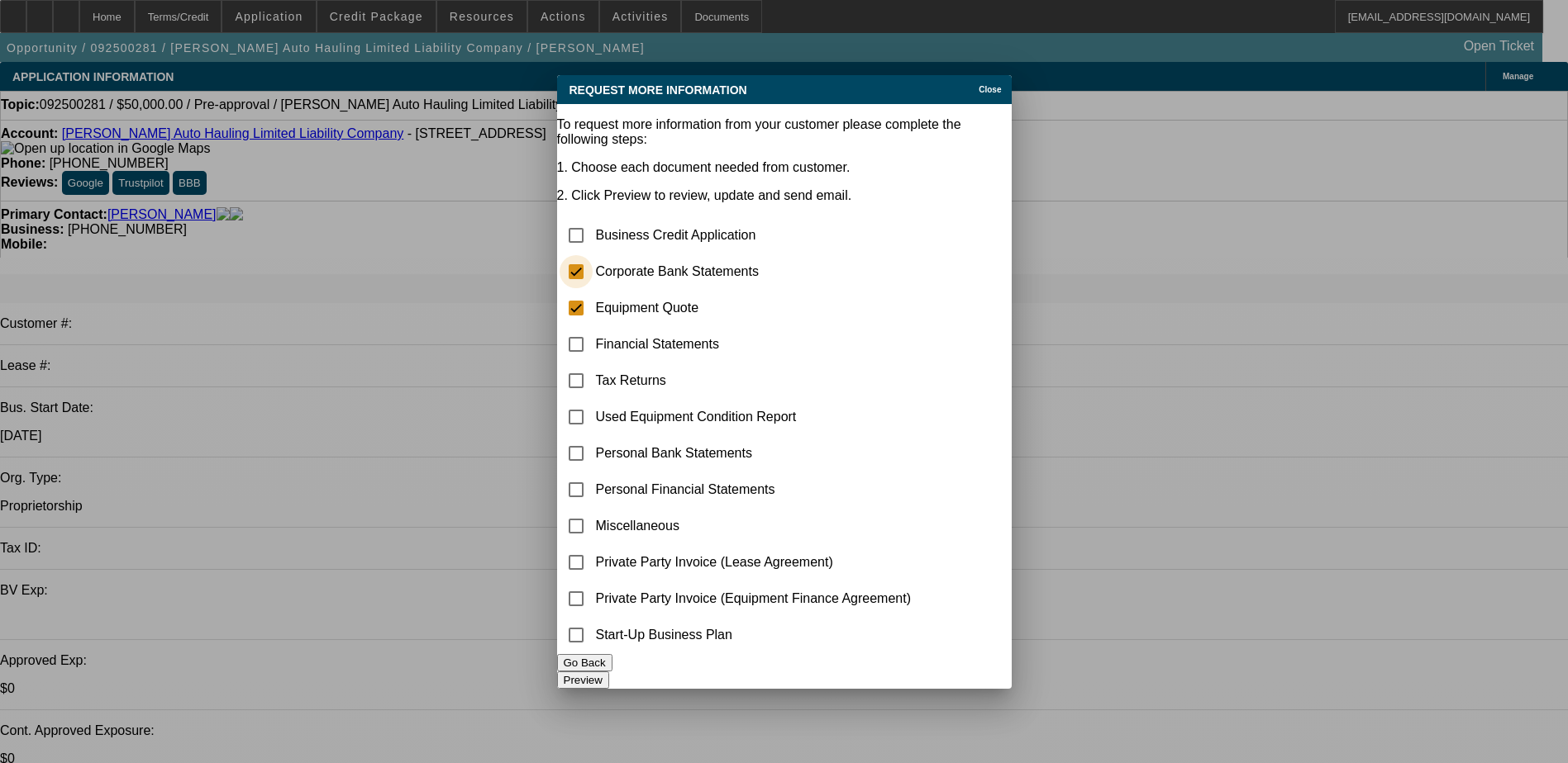
checkbox input "true"
click at [609, 672] on button "Preview" at bounding box center [582, 680] width 52 height 17
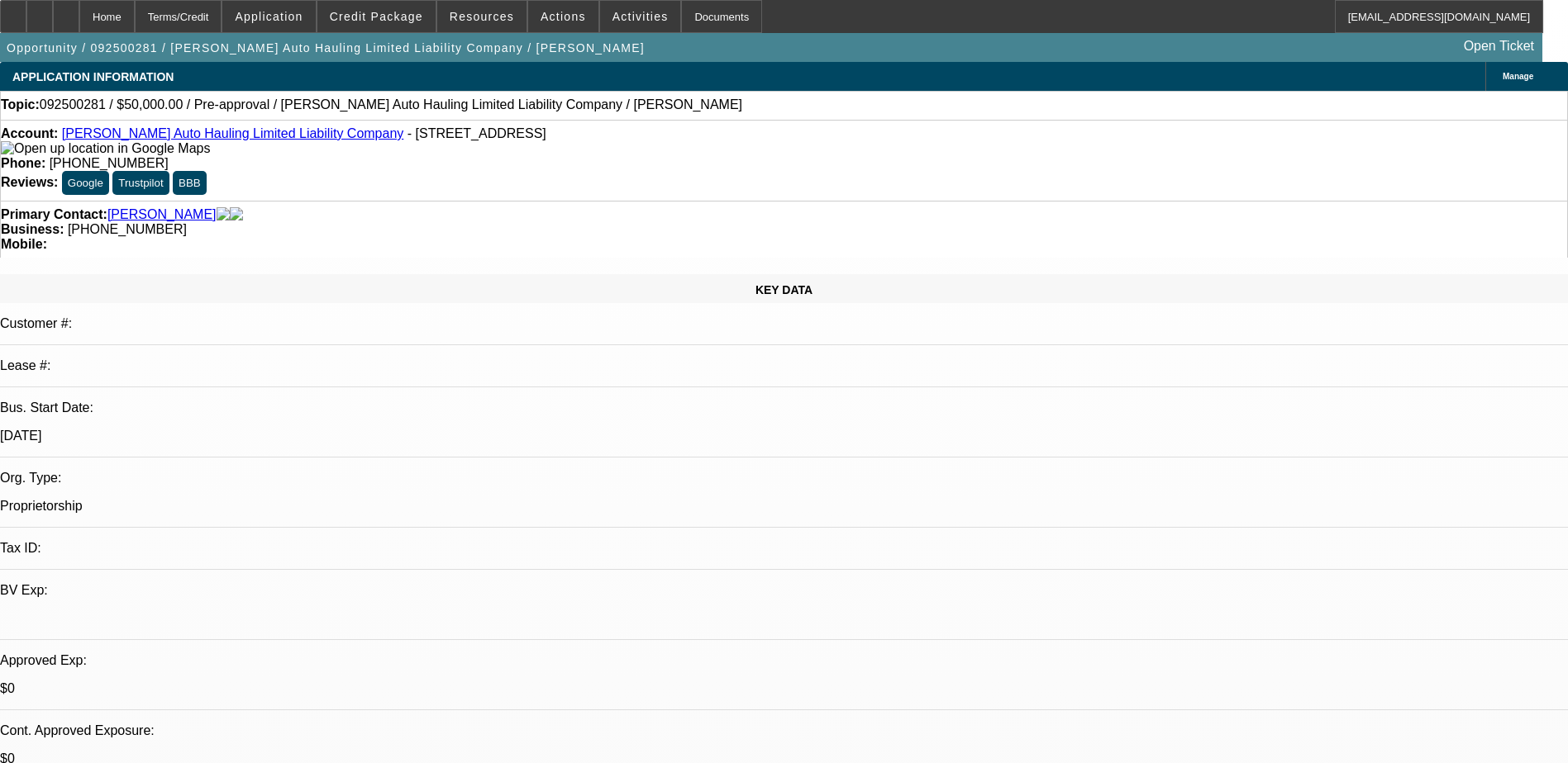
click at [484, 156] on div "Account: [PERSON_NAME] Auto Hauling Limited Liability Company - [STREET_ADDRESS]" at bounding box center [784, 142] width 1566 height 30
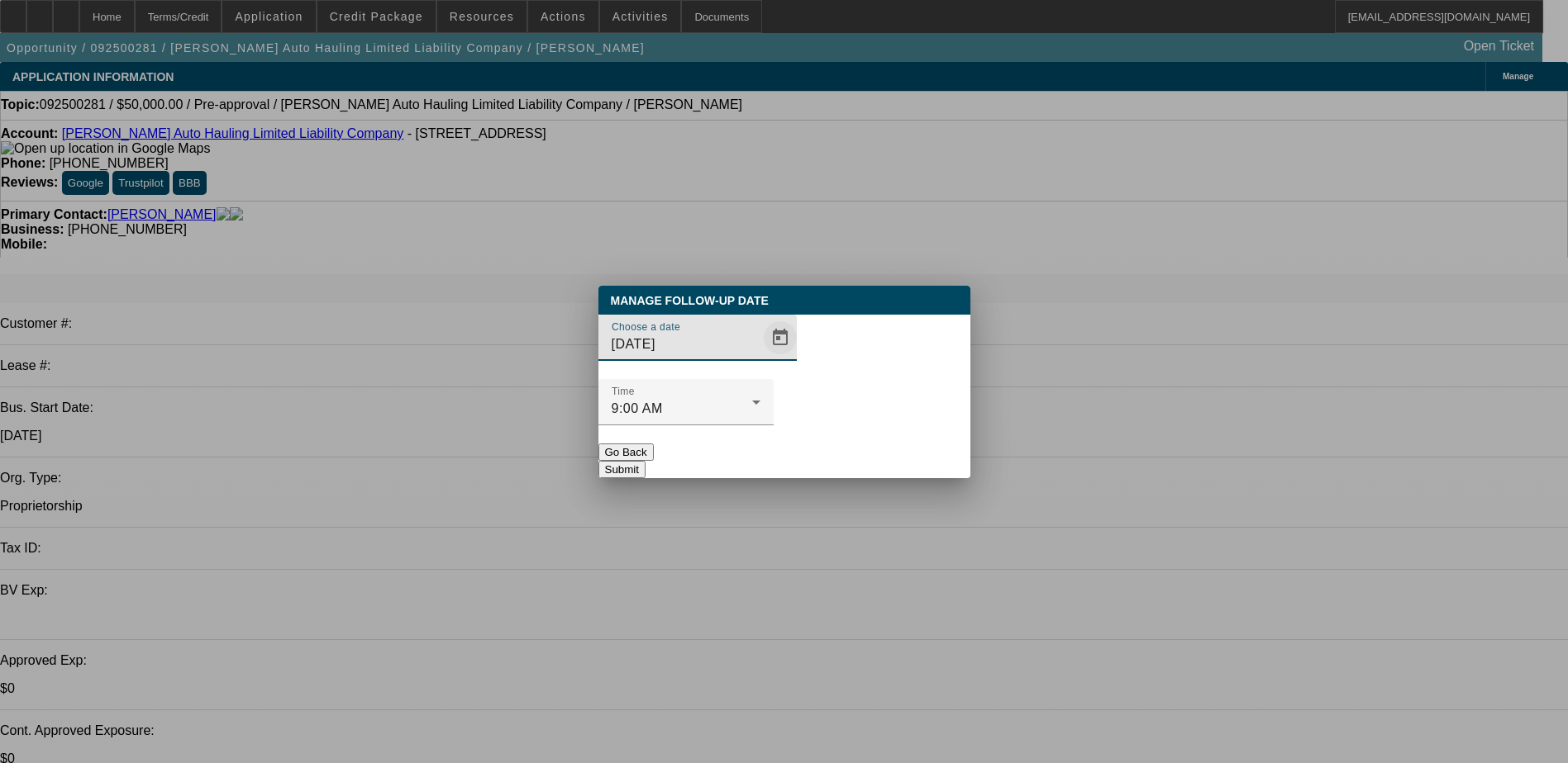
click at [761, 358] on span "Open calendar" at bounding box center [780, 338] width 39 height 39
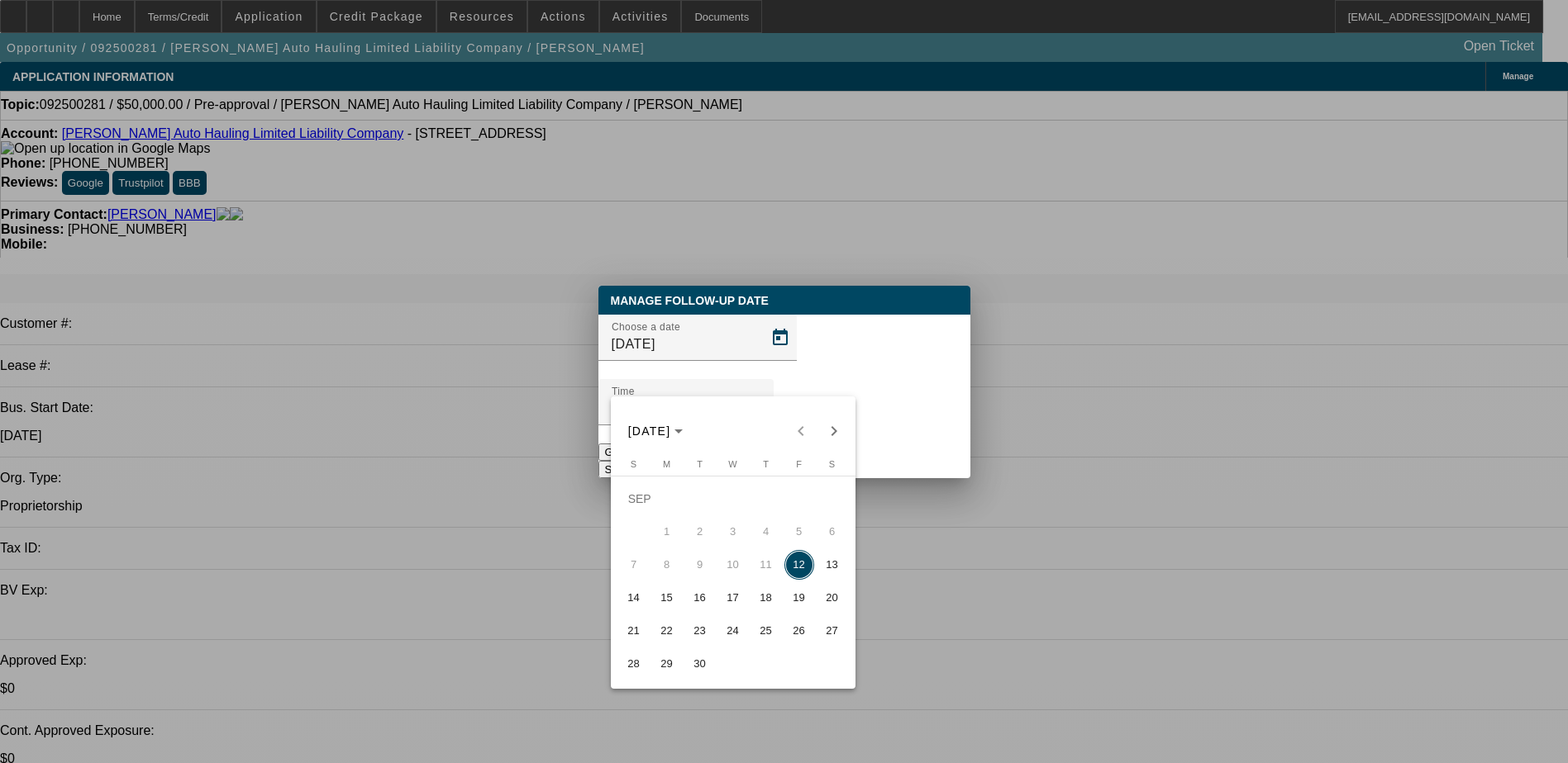
click at [671, 601] on span "15" at bounding box center [668, 599] width 30 height 30
type input "[DATE]"
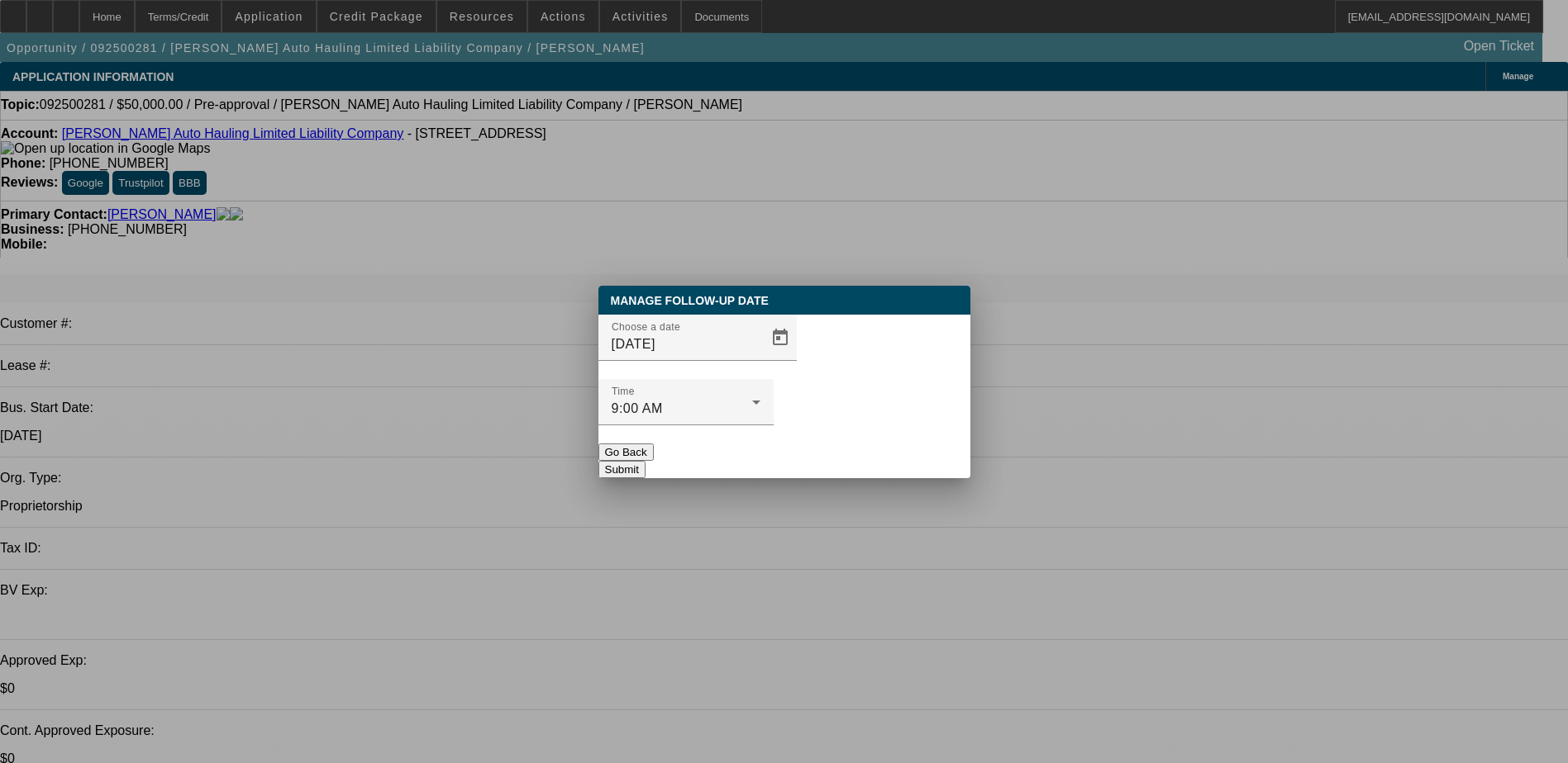
click at [646, 461] on button "Submit" at bounding box center [622, 469] width 47 height 17
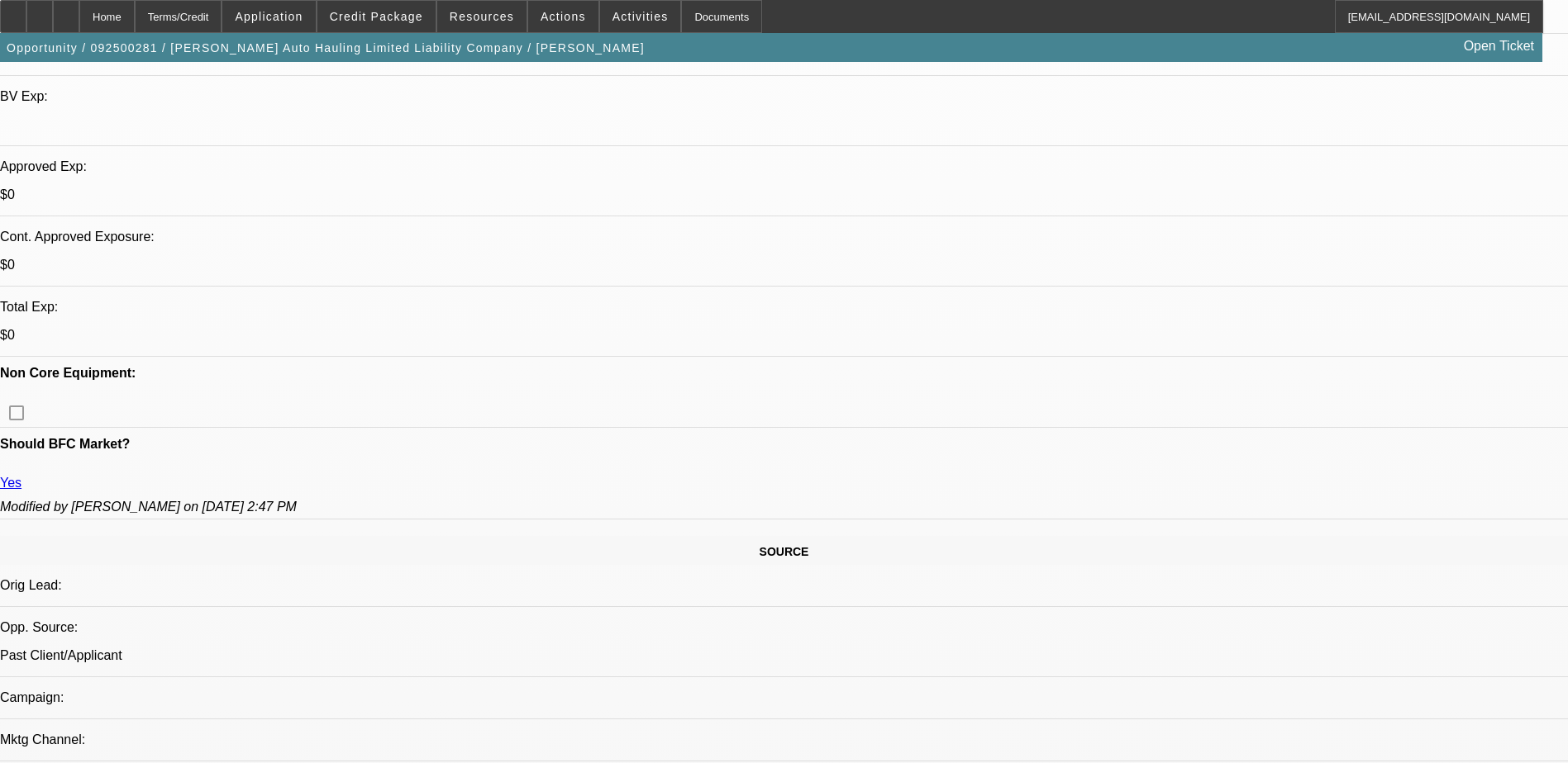
scroll to position [413, 0]
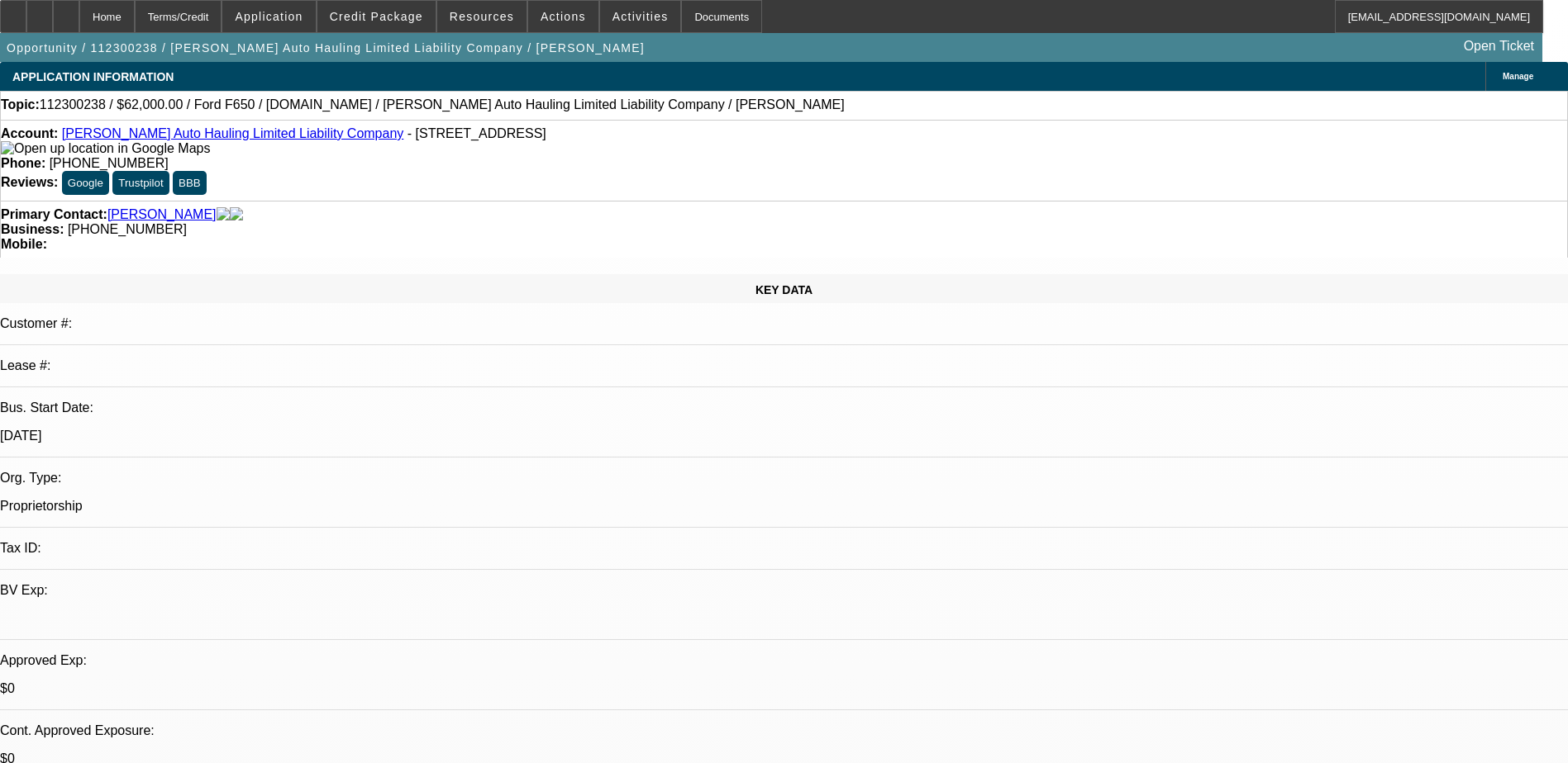
select select "0"
select select "2"
select select "0.1"
select select "4"
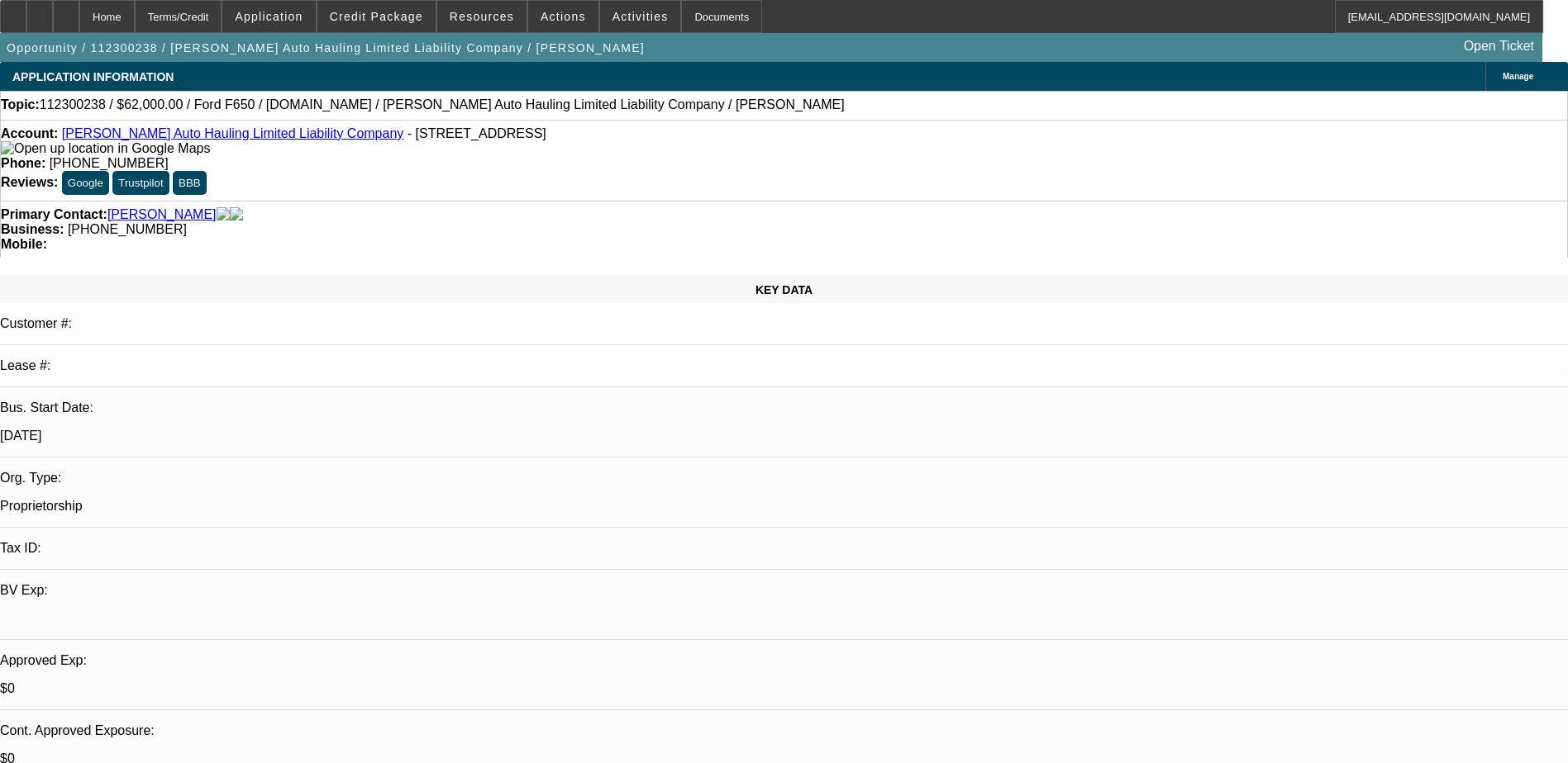
select select "0"
select select "2"
select select "0.1"
select select "4"
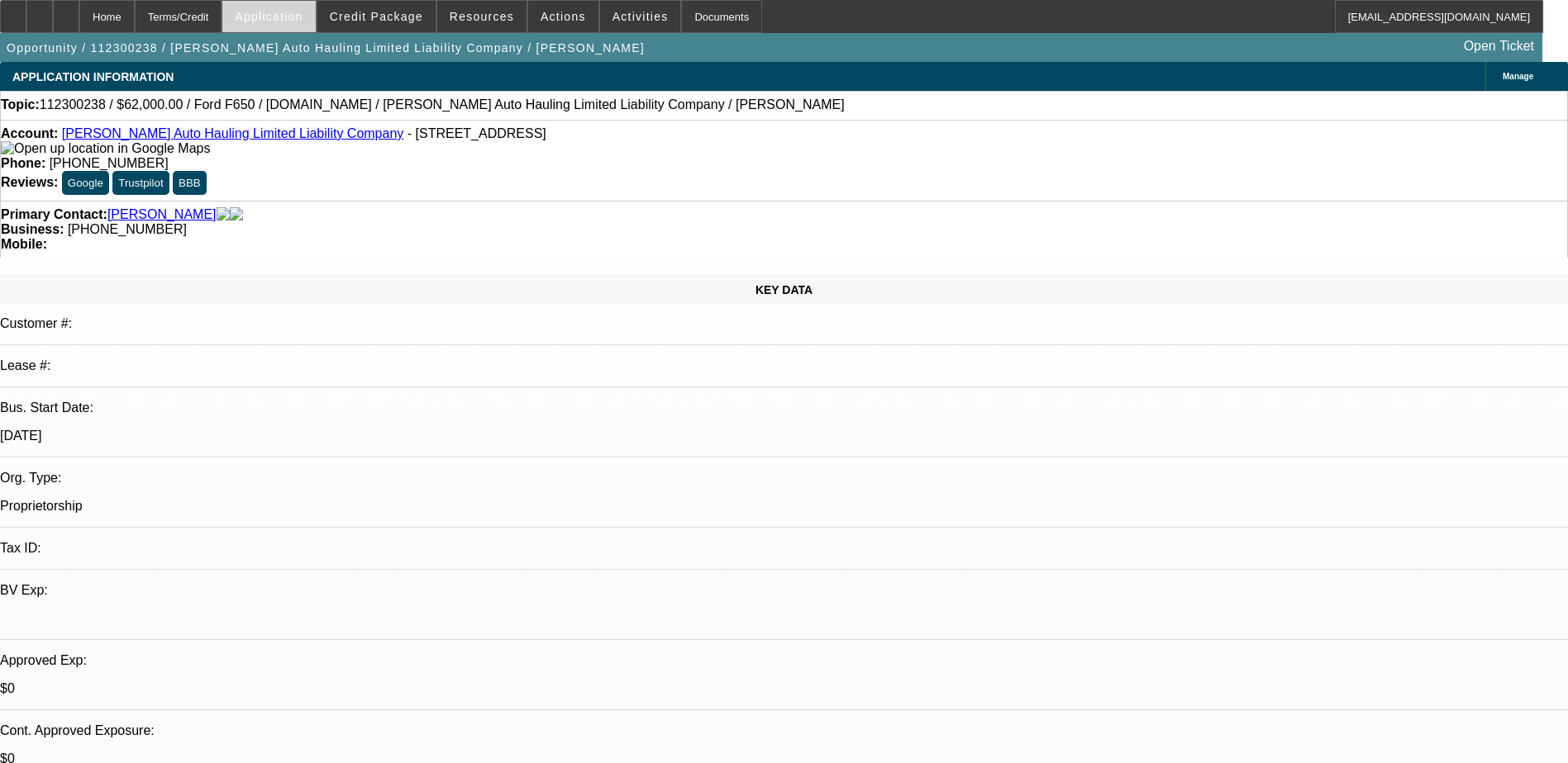
click at [279, 14] on span "Application" at bounding box center [269, 17] width 68 height 13
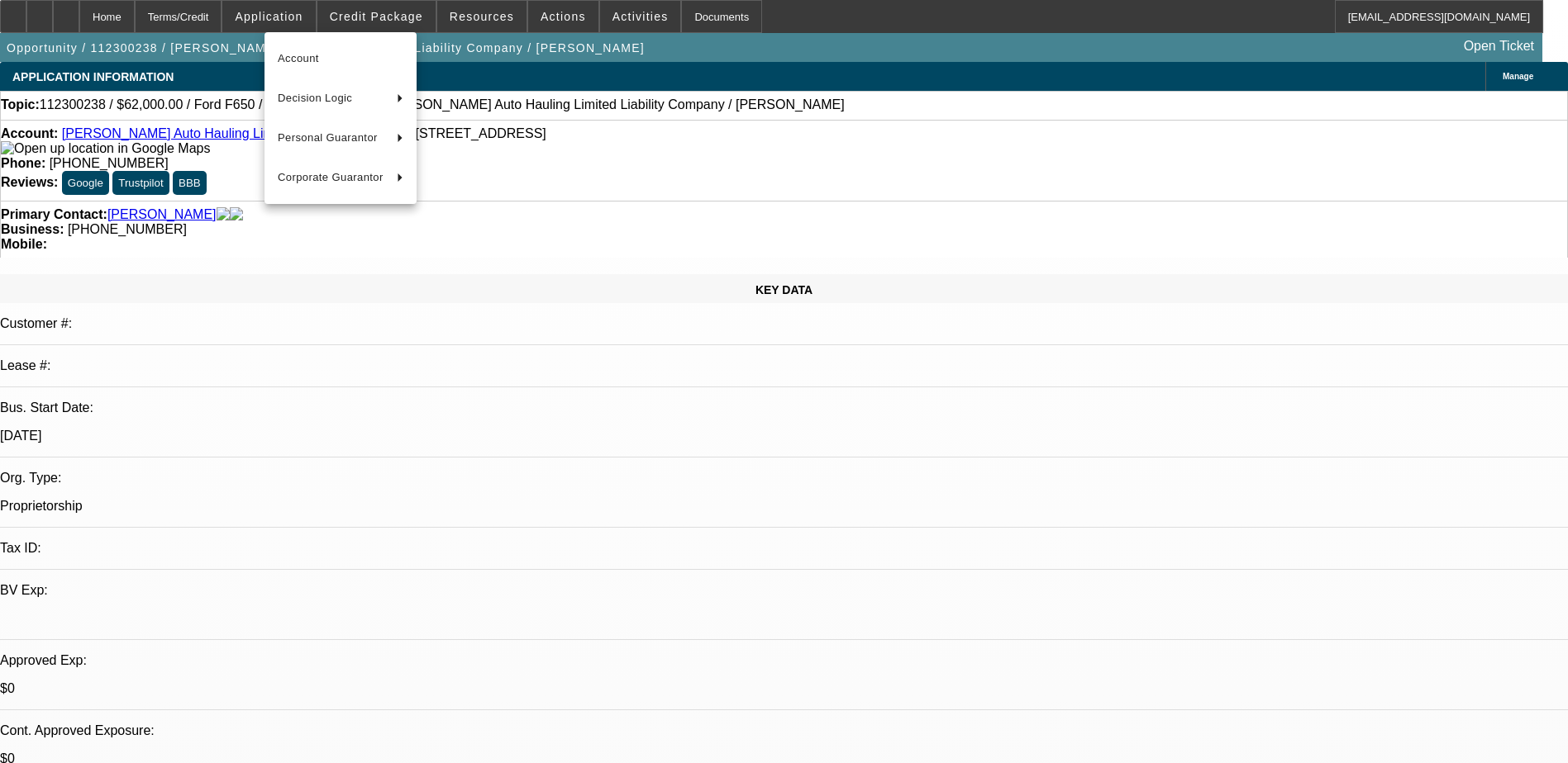
click at [391, 15] on div at bounding box center [784, 381] width 1568 height 763
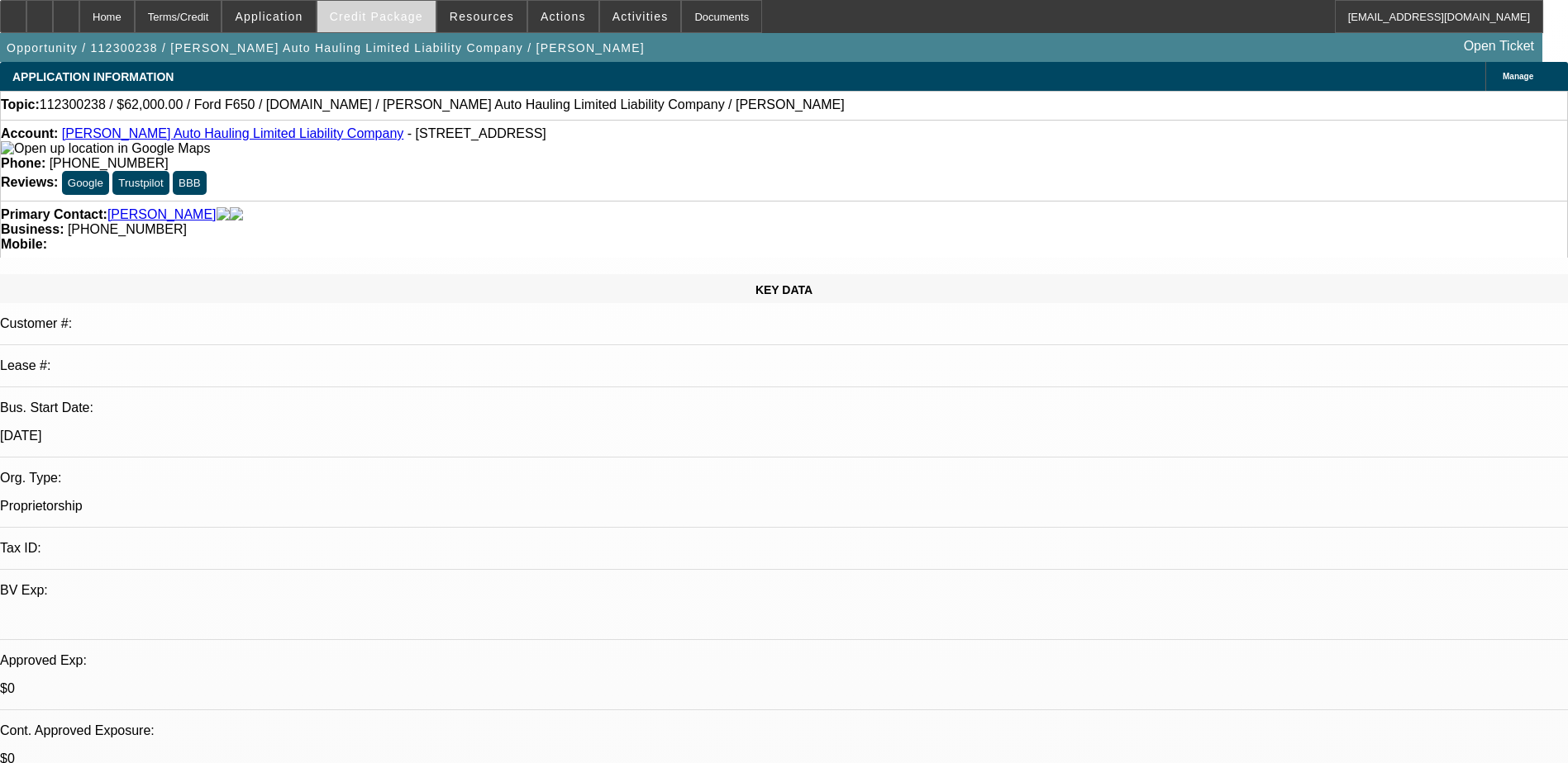
click at [391, 12] on span "Credit Package" at bounding box center [376, 17] width 93 height 13
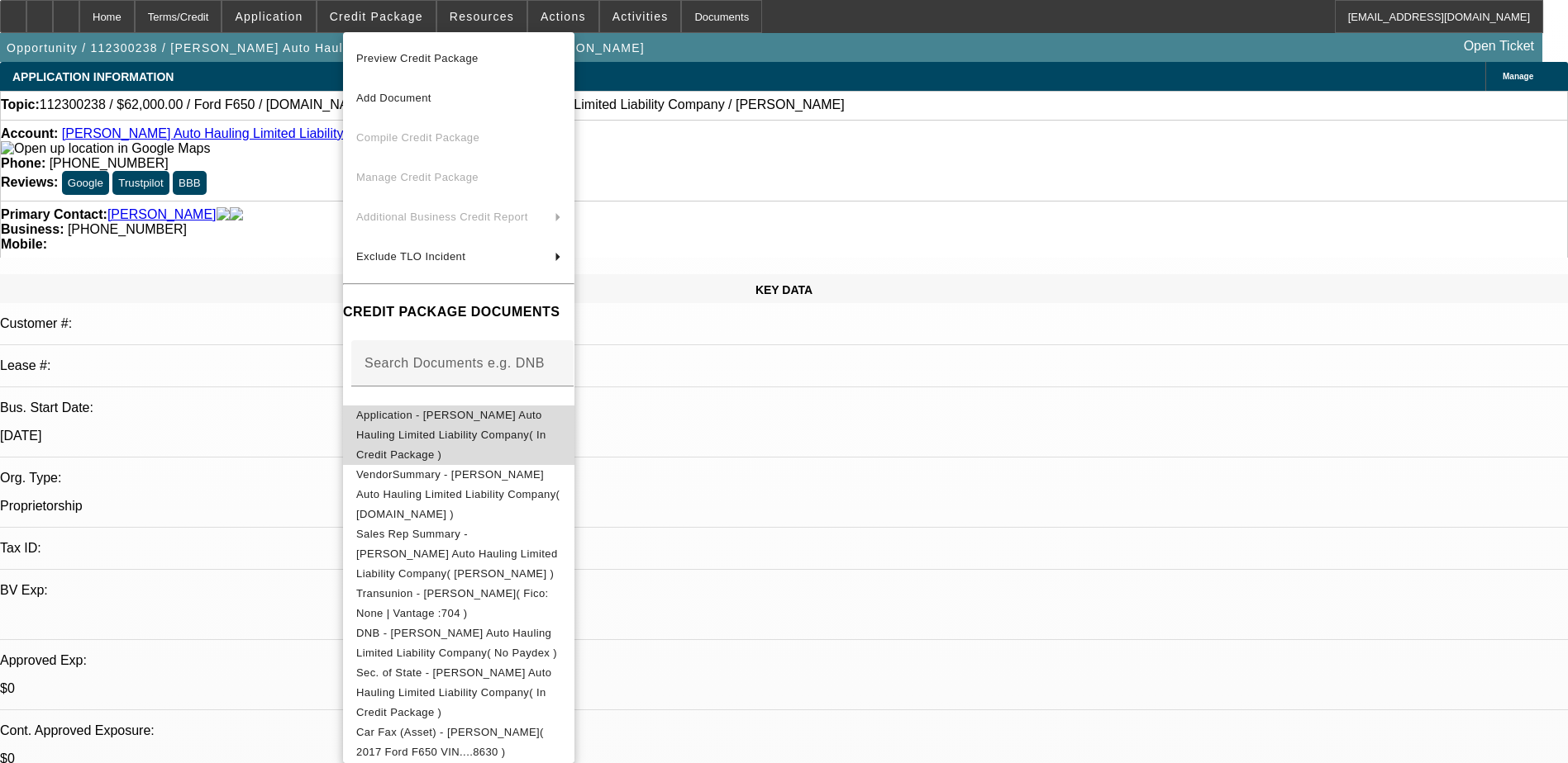
click at [518, 426] on span "Application - [PERSON_NAME] Auto Hauling Limited Liability Company( In Credit P…" at bounding box center [458, 435] width 205 height 59
